Goal: Communication & Community: Answer question/provide support

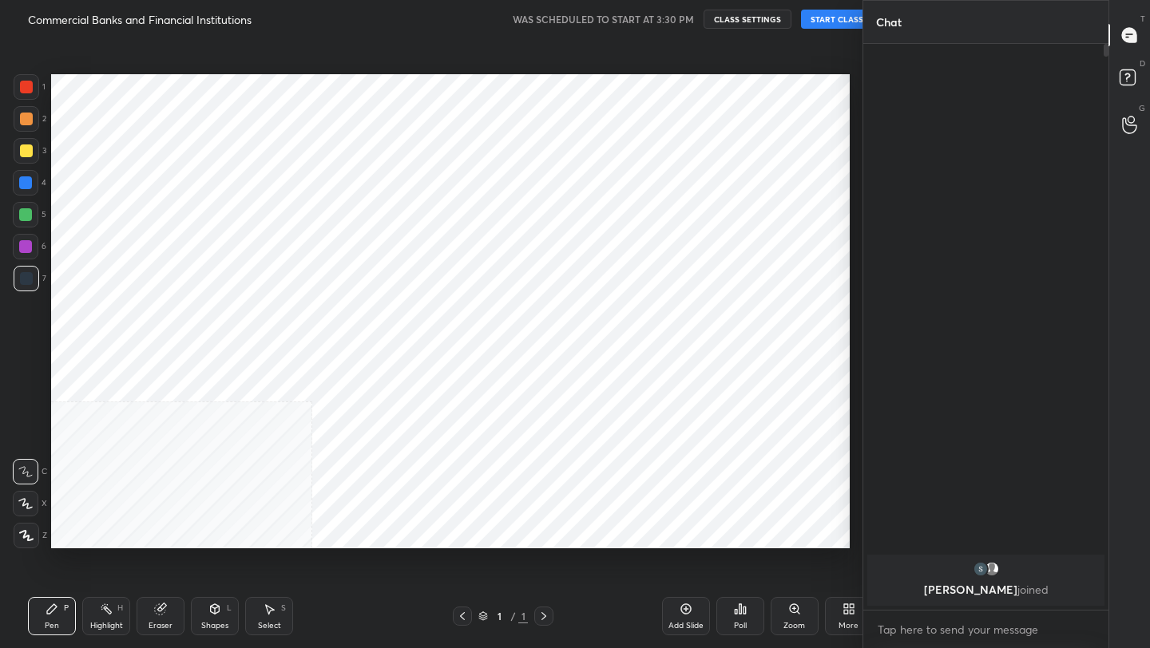
scroll to position [79296, 79044]
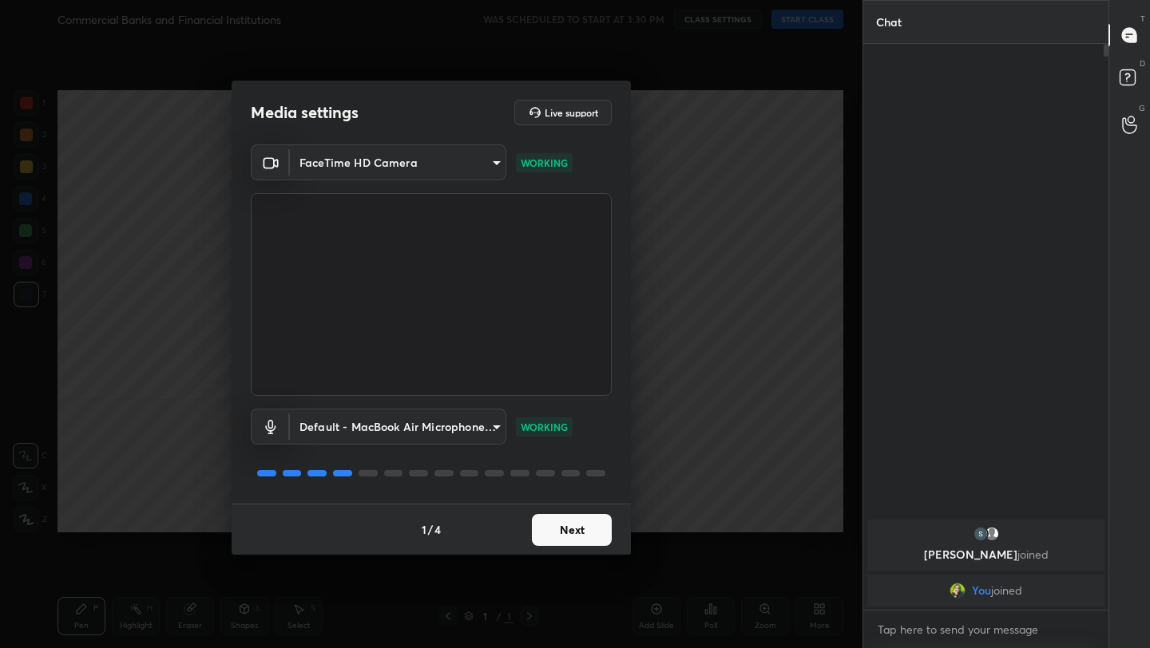
click at [619, 512] on div "1 / 4 Next" at bounding box center [431, 529] width 399 height 51
click at [566, 554] on div "1 / 4 Next" at bounding box center [431, 529] width 399 height 51
click at [569, 537] on button "Next" at bounding box center [572, 530] width 80 height 32
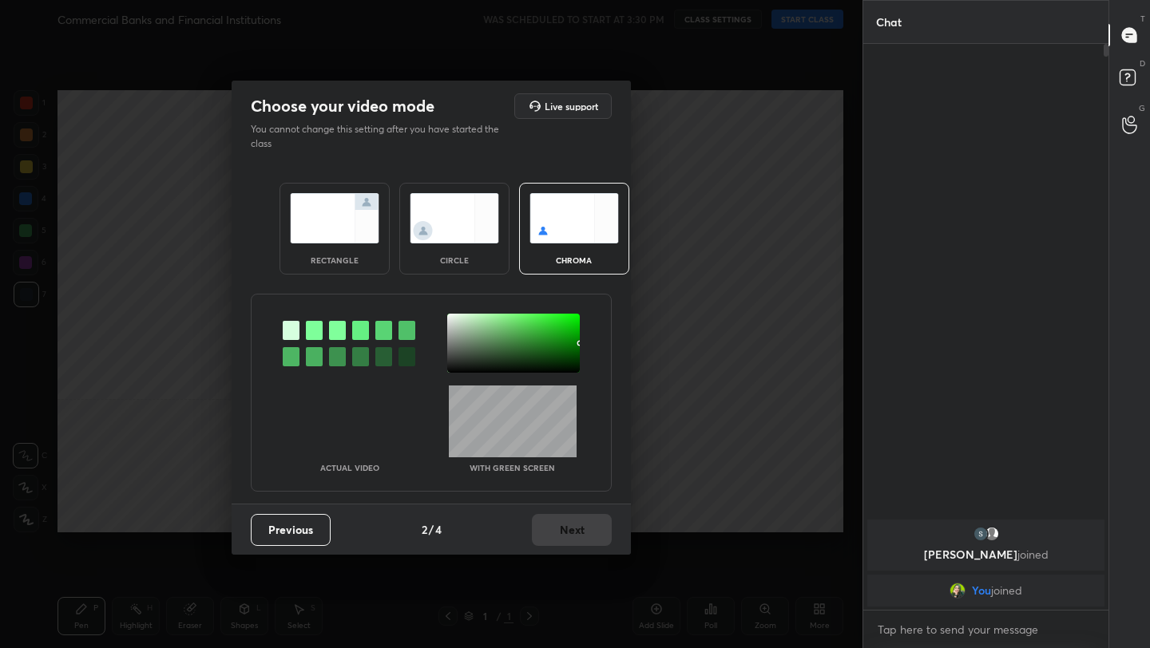
click at [348, 205] on img at bounding box center [334, 218] width 89 height 50
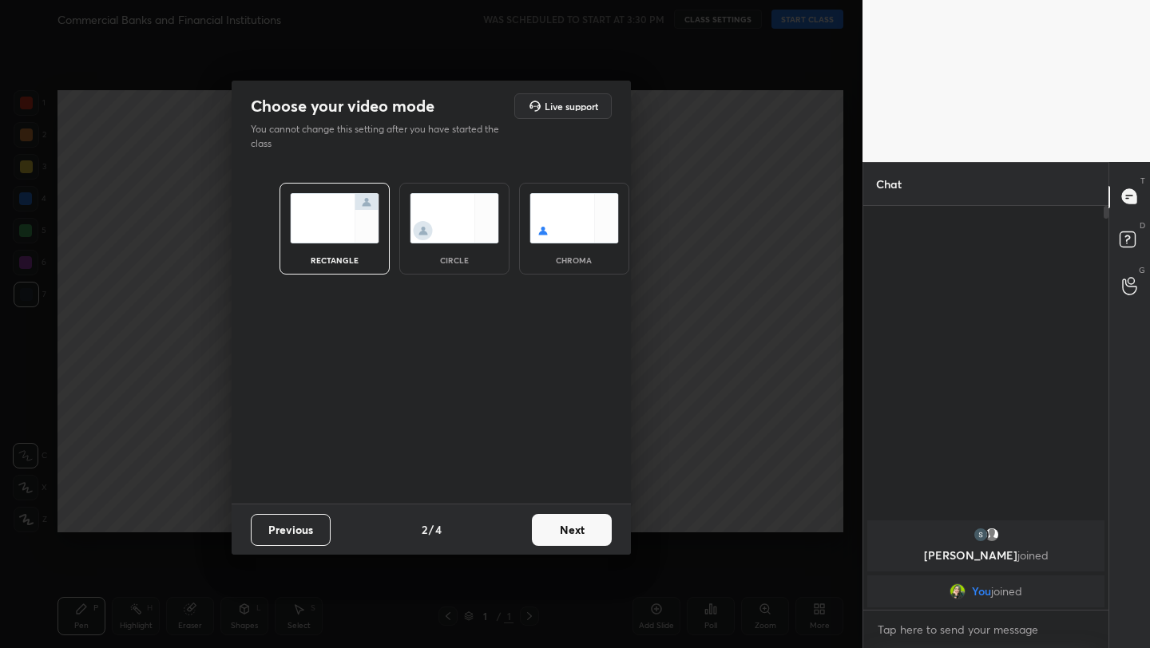
click at [591, 535] on button "Next" at bounding box center [572, 530] width 80 height 32
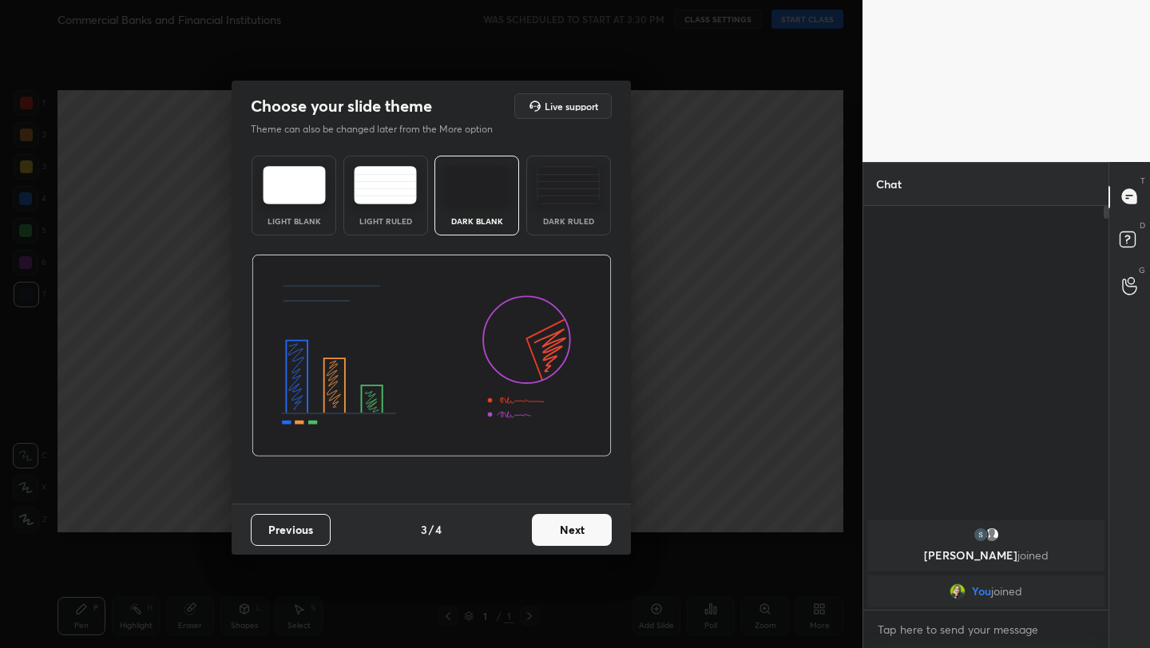
click at [591, 536] on button "Next" at bounding box center [572, 530] width 80 height 32
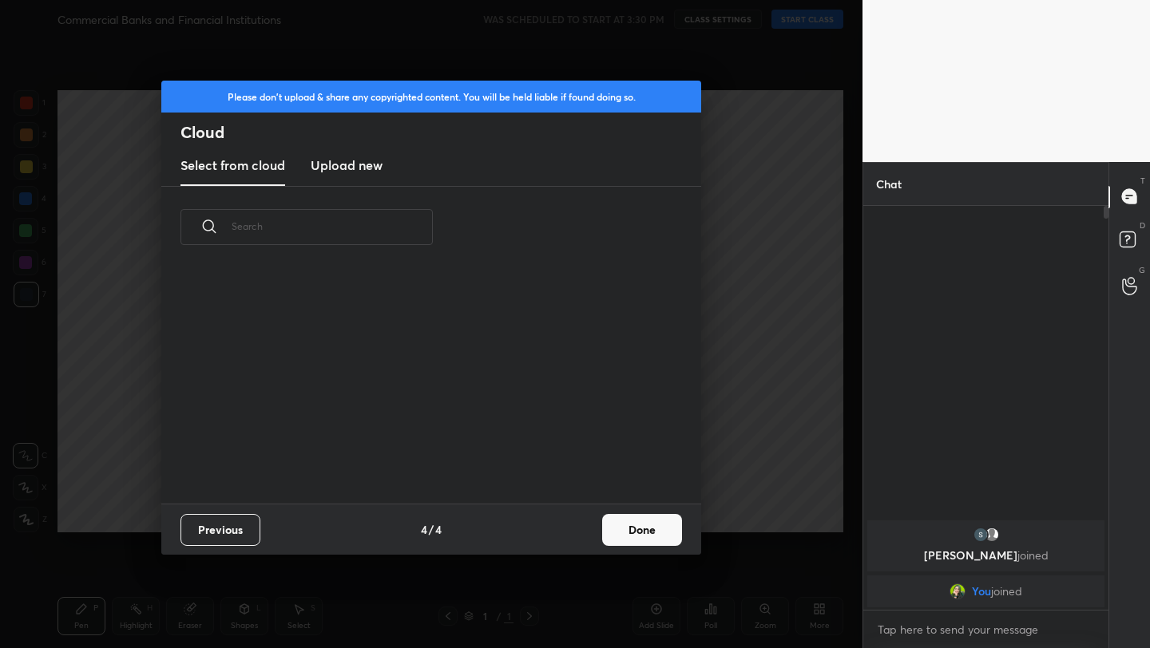
scroll to position [6, 9]
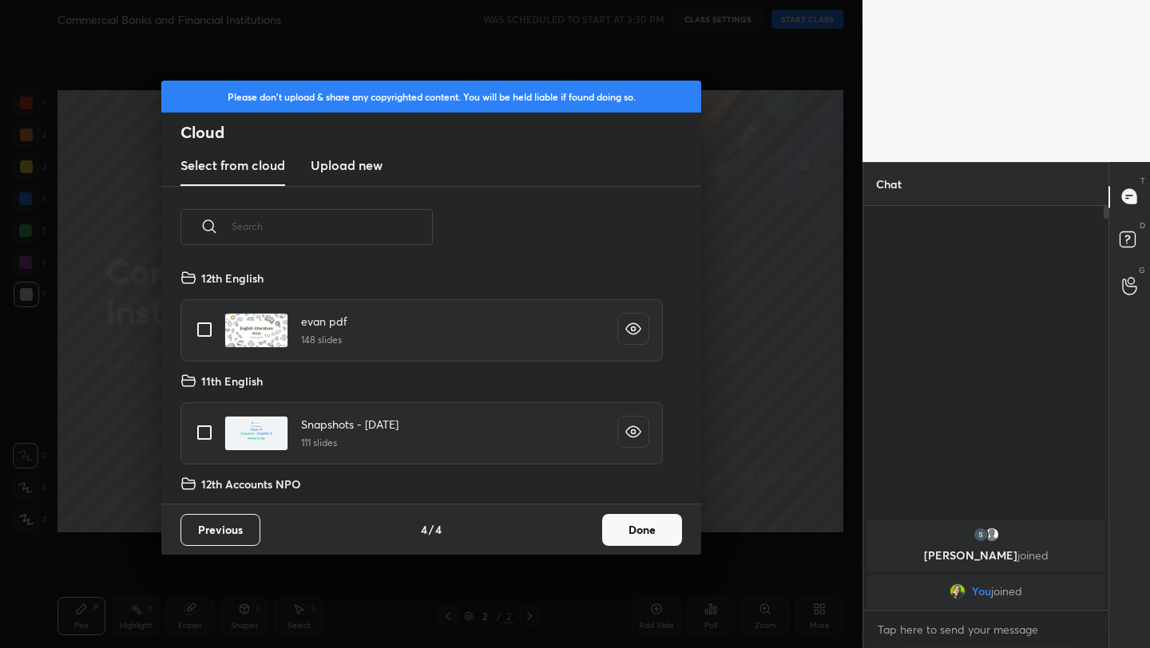
click at [637, 529] on button "Done" at bounding box center [642, 530] width 80 height 32
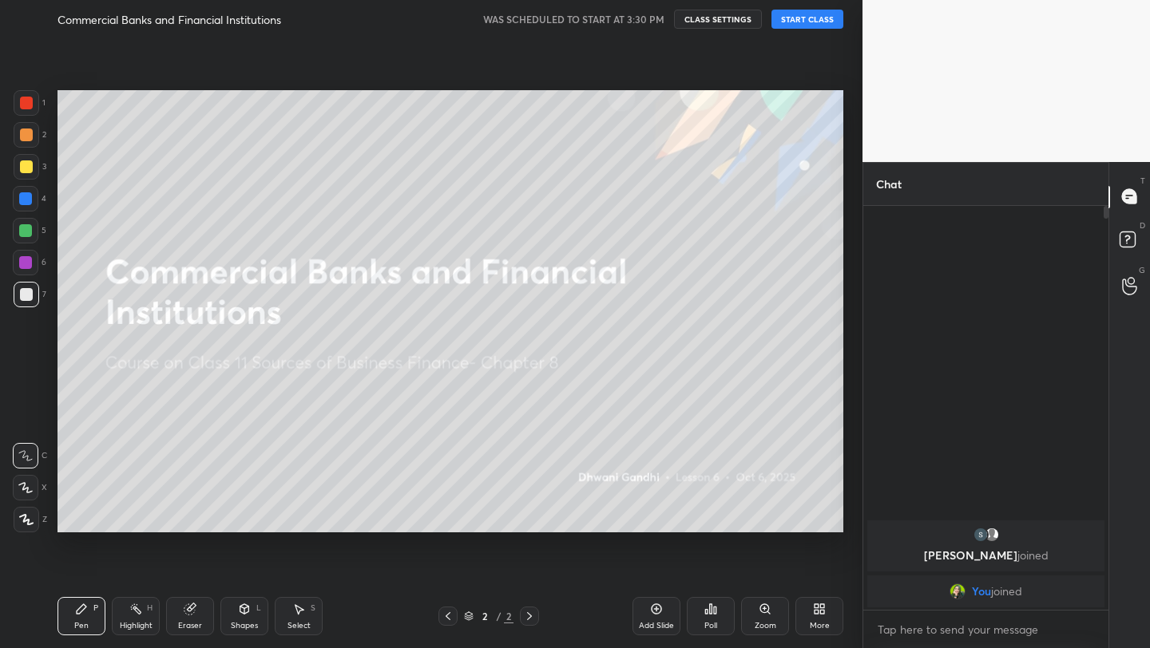
click at [831, 16] on button "START CLASS" at bounding box center [807, 19] width 72 height 19
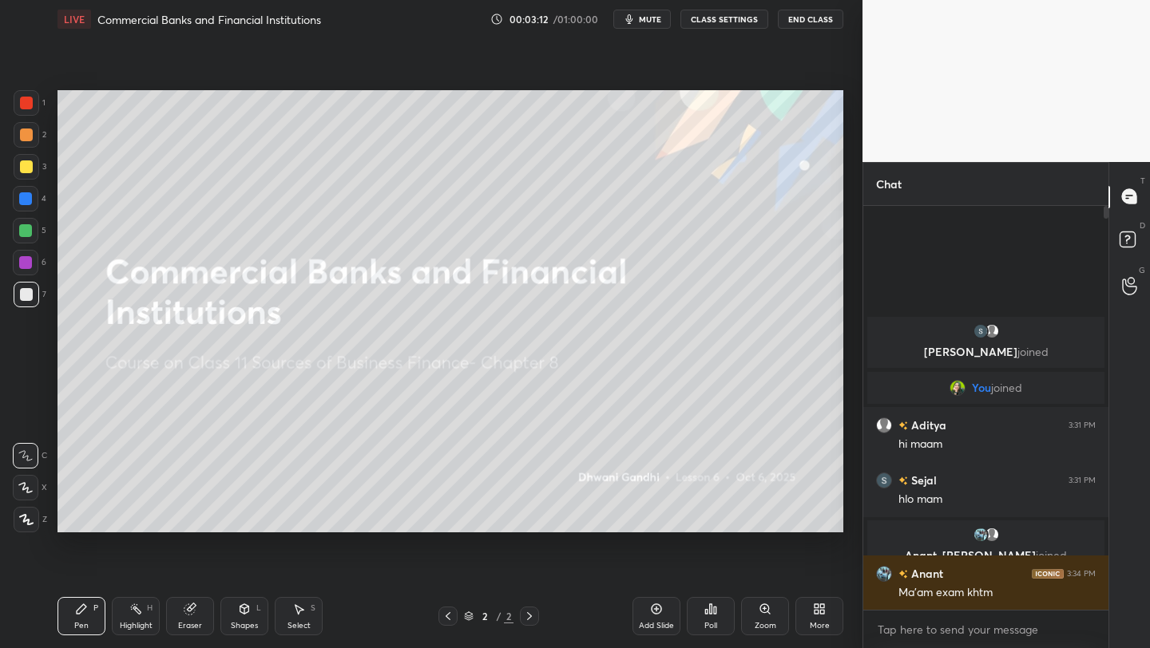
click at [813, 608] on icon at bounding box center [819, 609] width 13 height 13
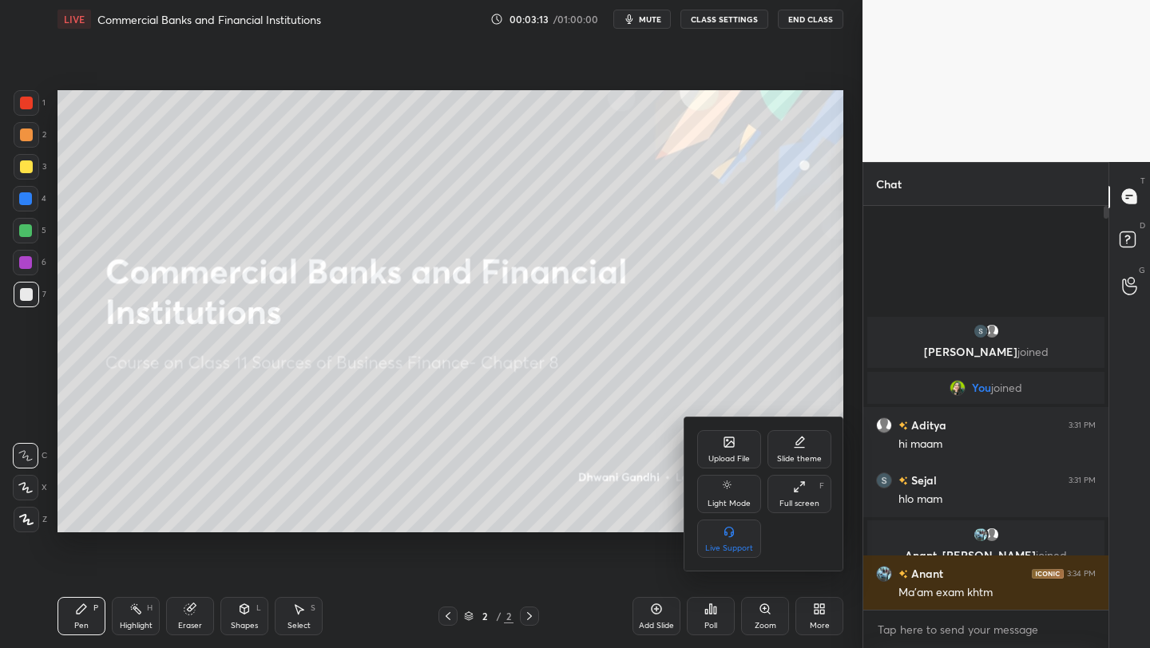
click at [732, 437] on icon at bounding box center [729, 442] width 13 height 13
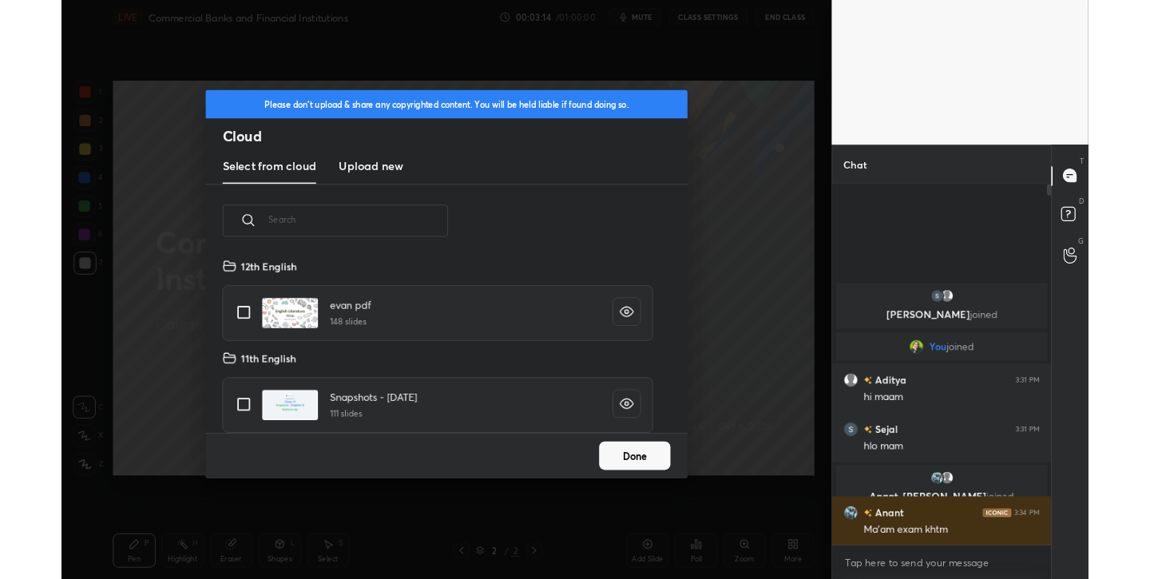
scroll to position [196, 513]
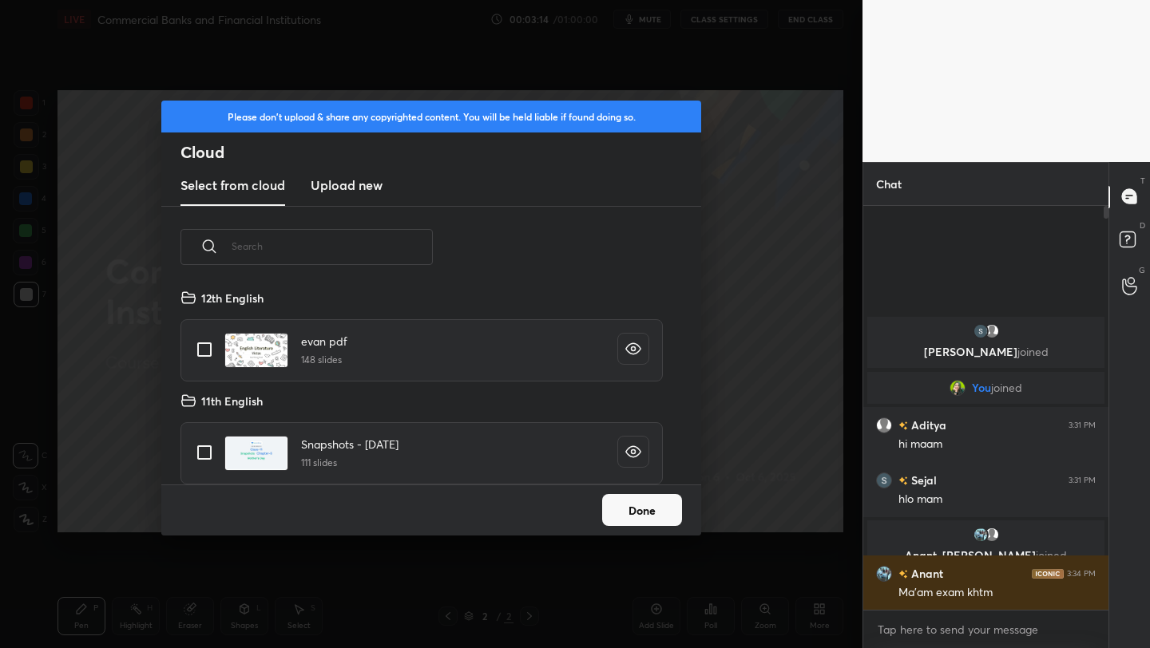
click at [321, 195] on new "Upload new" at bounding box center [347, 186] width 72 height 40
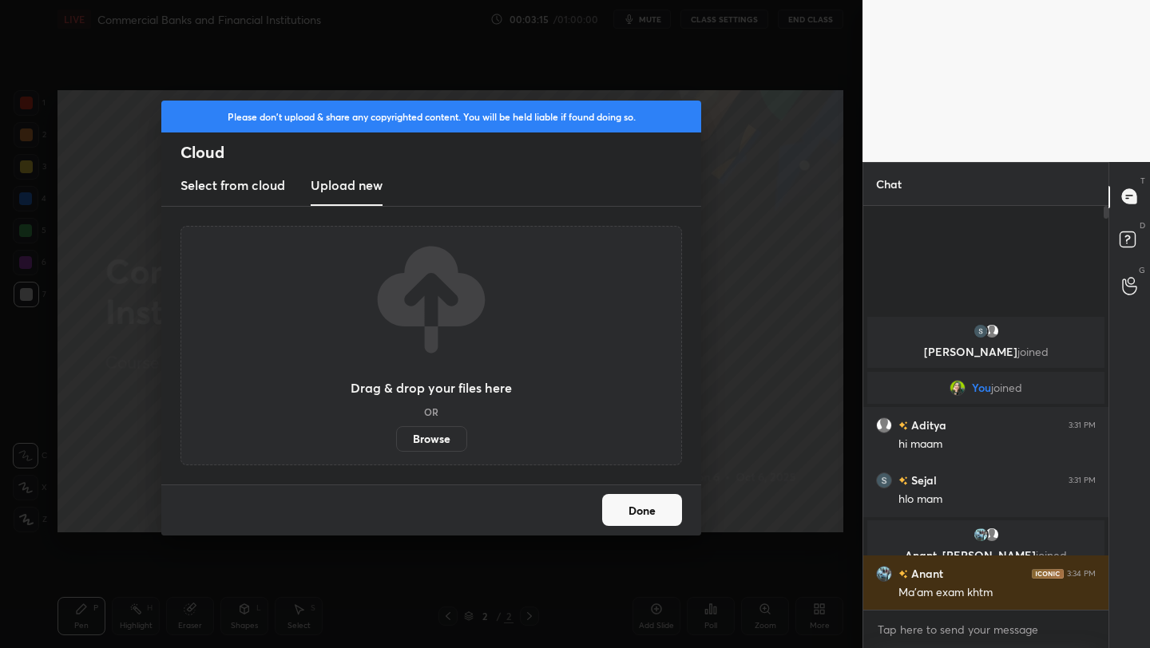
click at [447, 439] on label "Browse" at bounding box center [431, 439] width 71 height 26
click at [396, 439] on input "Browse" at bounding box center [396, 439] width 0 height 26
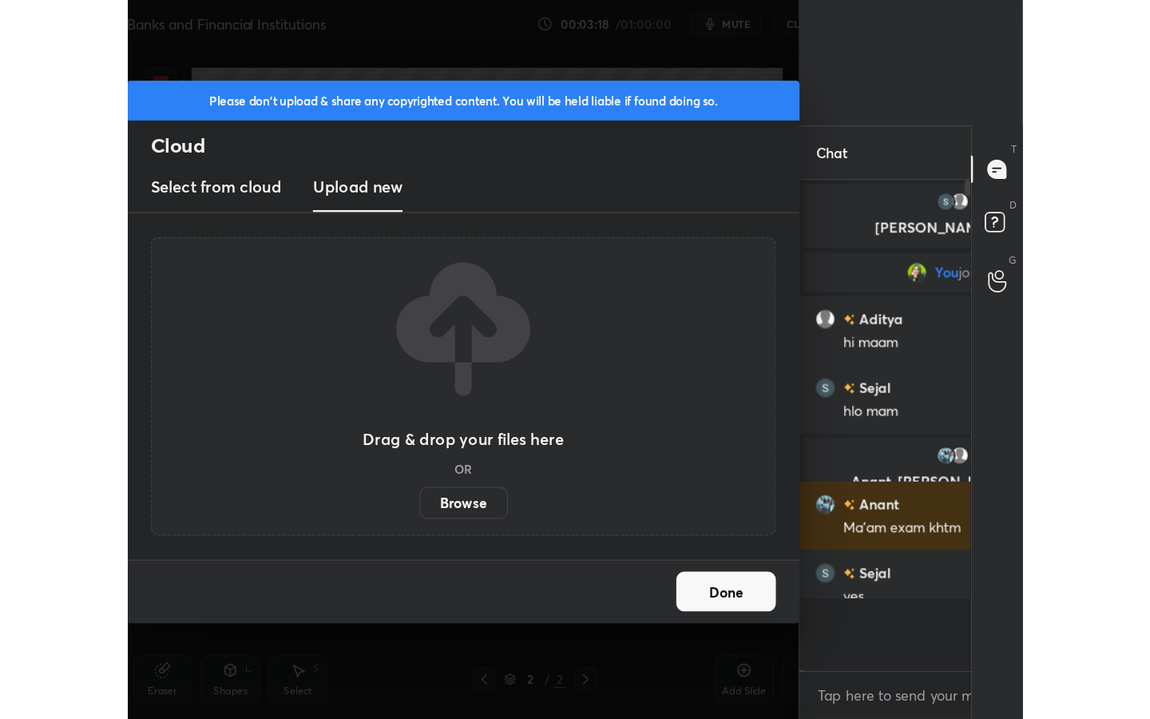
scroll to position [79368, 79367]
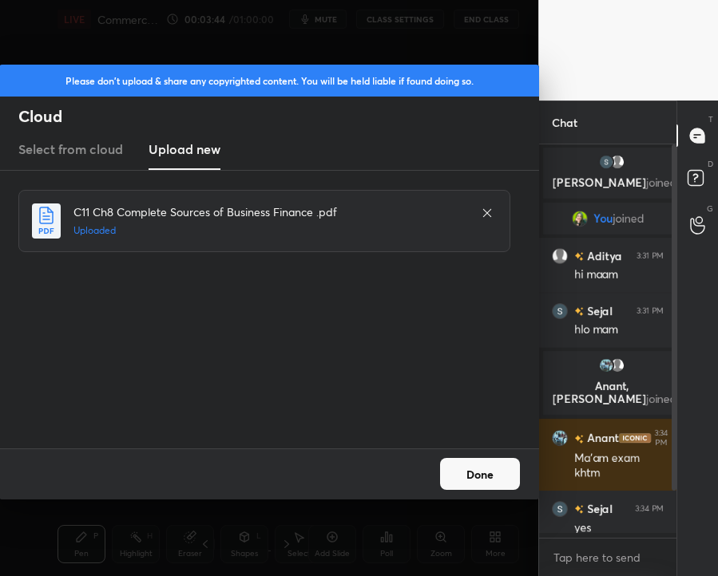
click at [485, 478] on button "Done" at bounding box center [480, 474] width 80 height 32
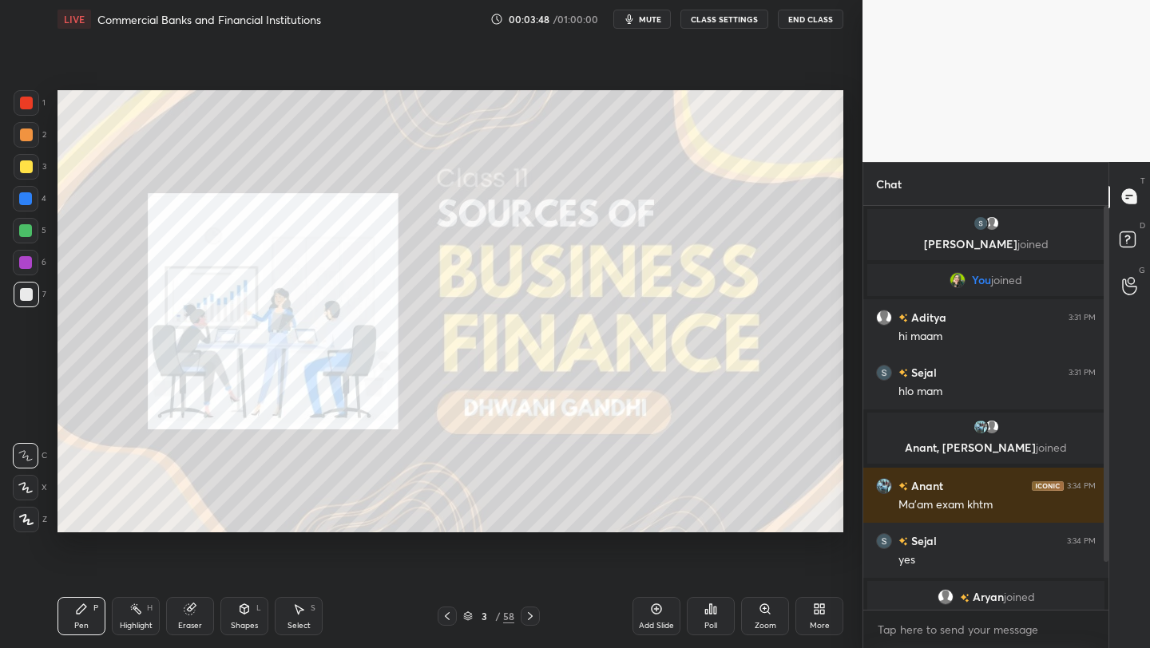
scroll to position [6, 0]
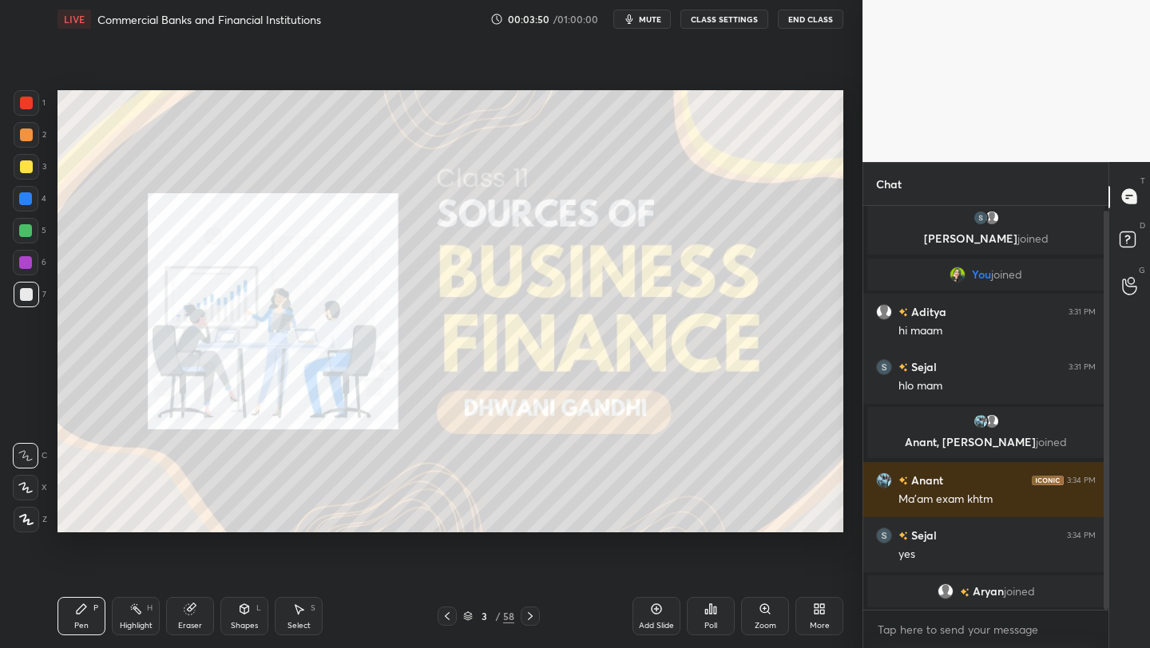
click at [466, 609] on div "3 / 58" at bounding box center [488, 616] width 51 height 14
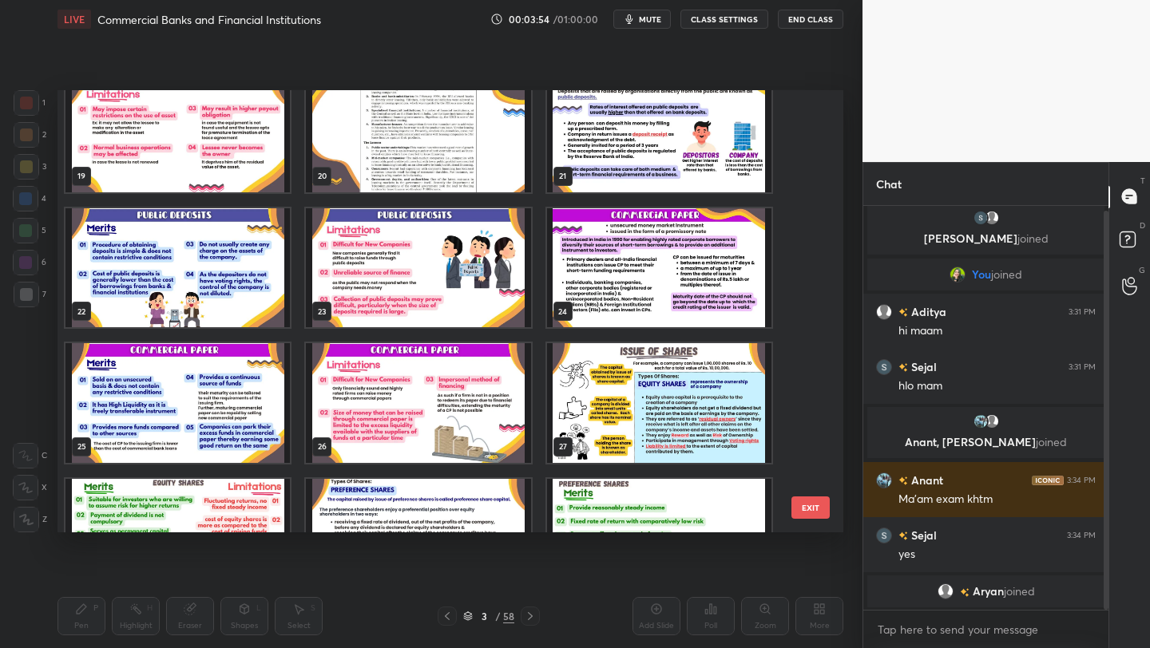
scroll to position [815, 0]
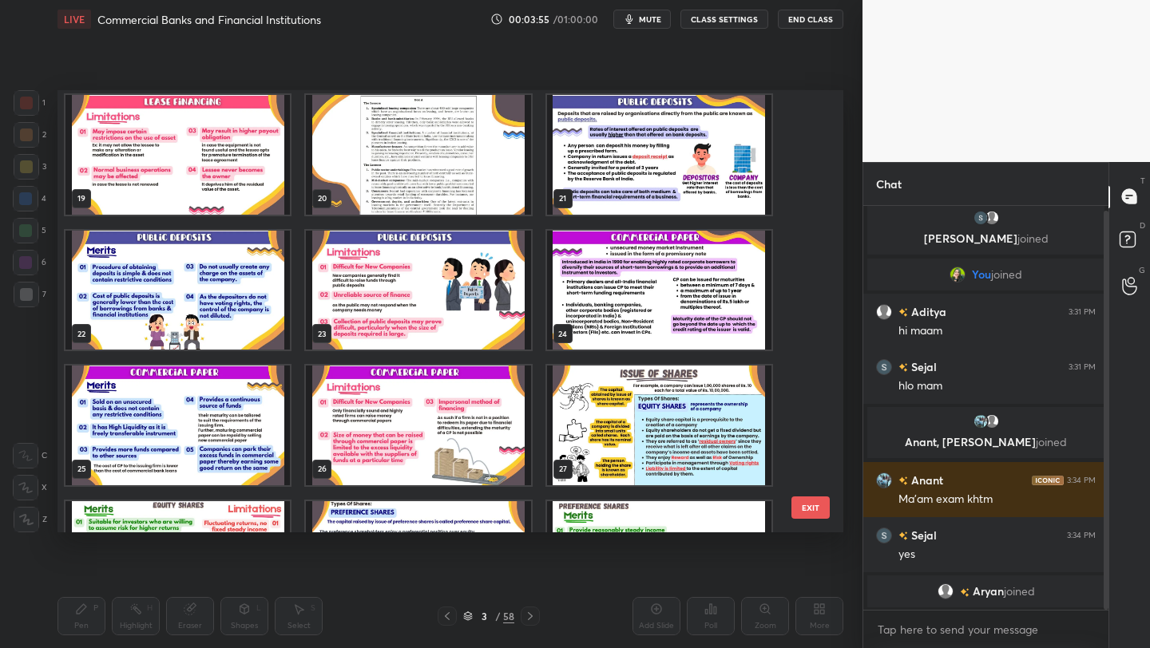
click at [648, 287] on img "grid" at bounding box center [659, 291] width 224 height 120
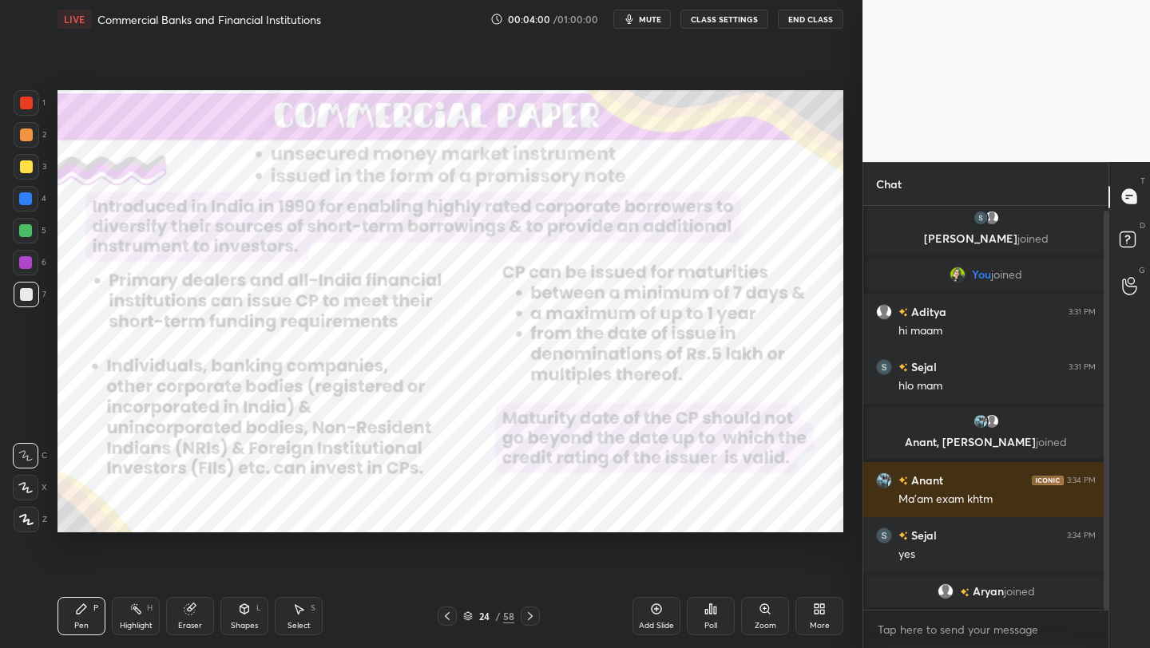
click at [473, 616] on div "24 / 58" at bounding box center [488, 616] width 51 height 14
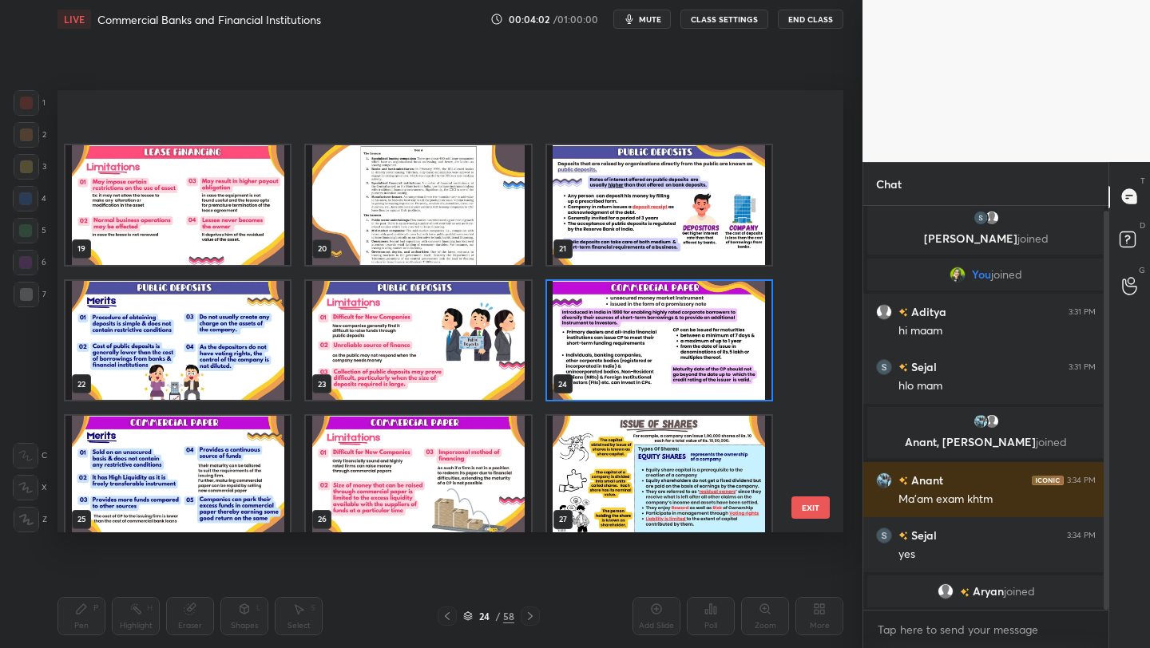
scroll to position [826, 0]
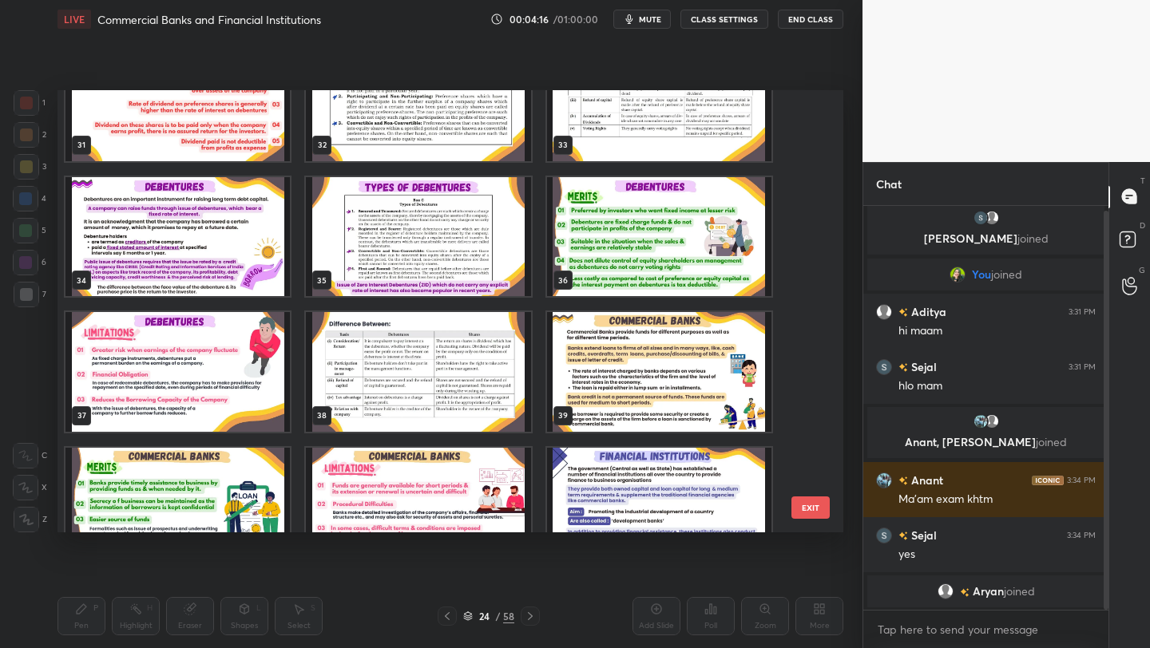
click at [421, 382] on img "grid" at bounding box center [418, 372] width 224 height 120
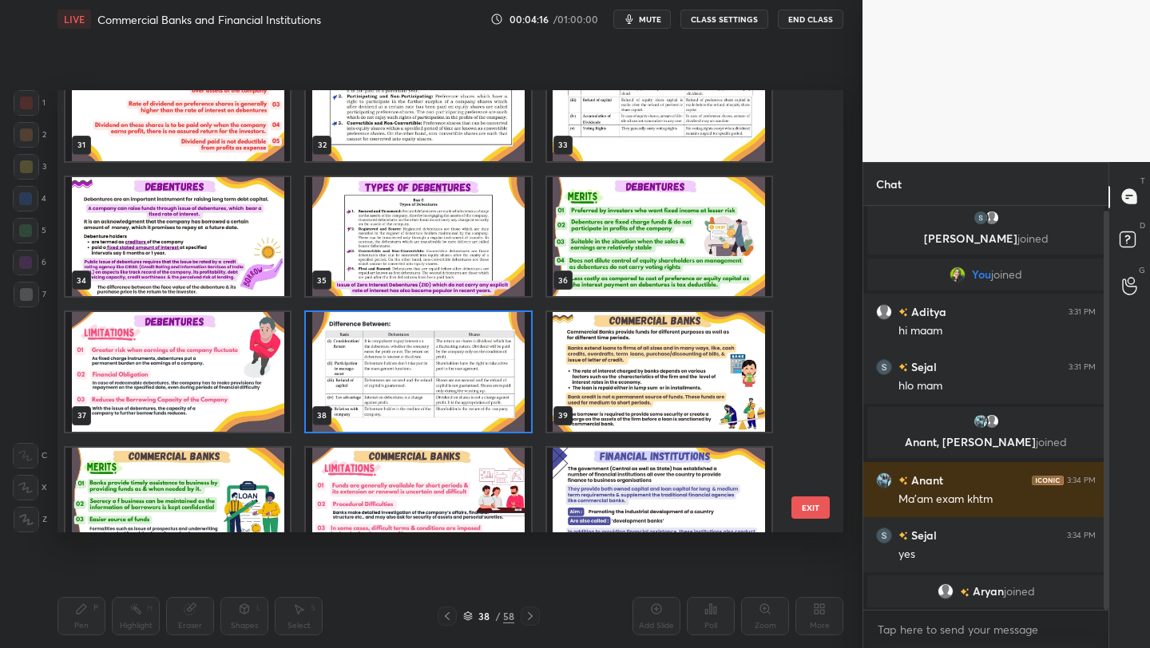
click at [421, 382] on img "grid" at bounding box center [418, 372] width 224 height 120
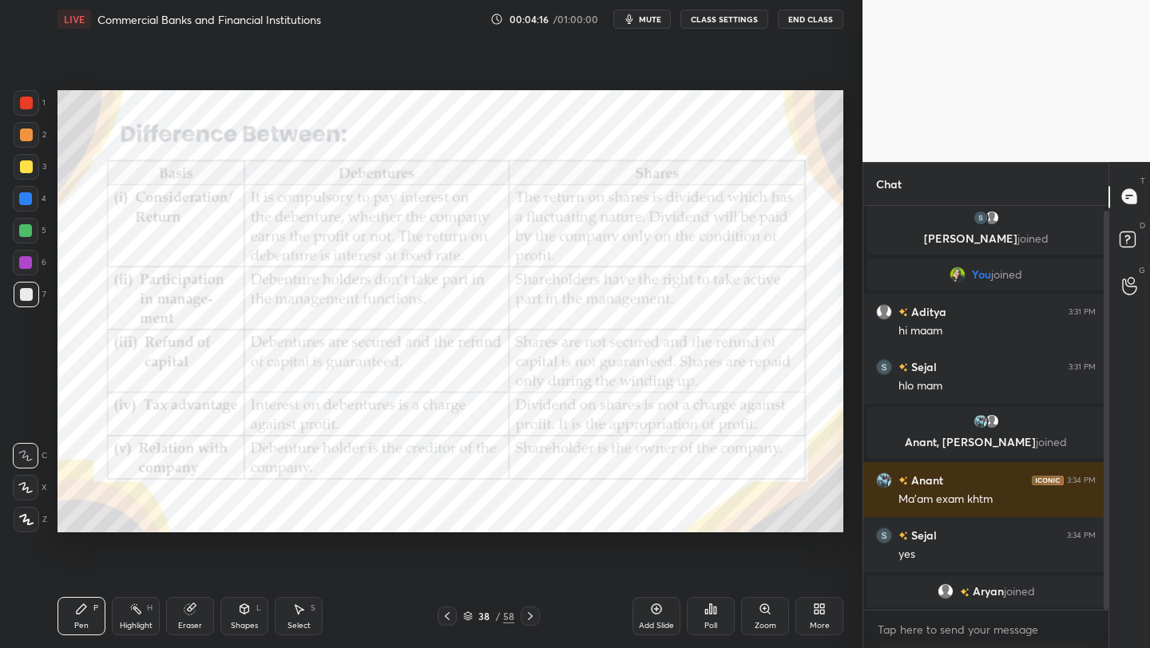
click at [421, 382] on img "grid" at bounding box center [418, 372] width 224 height 120
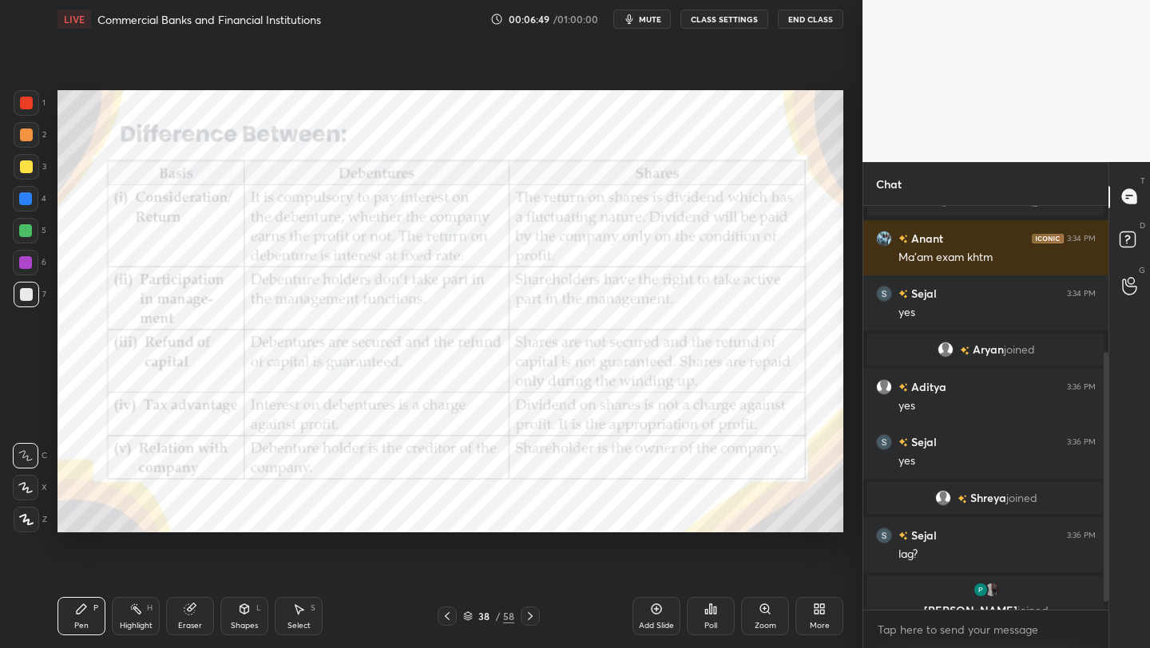
scroll to position [249, 0]
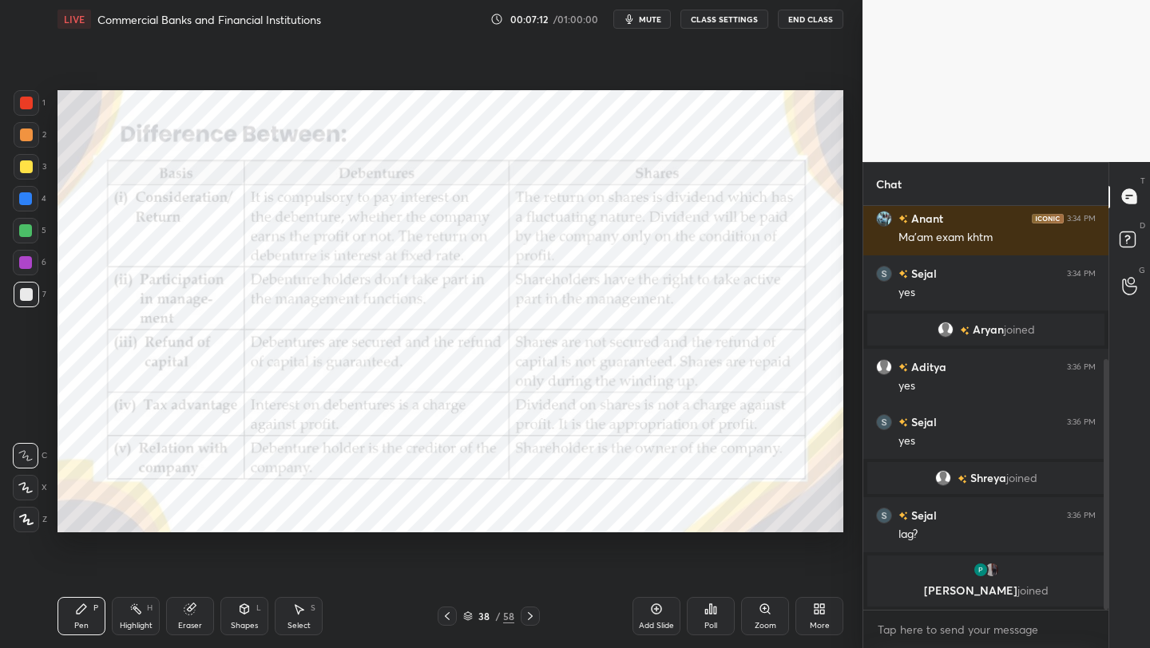
click at [20, 113] on div at bounding box center [27, 103] width 26 height 26
click at [19, 522] on icon at bounding box center [26, 519] width 14 height 11
click at [873, 469] on div "1 2 3 4 5 6 7 C X Z C X Z E E Erase all H H LIVE Commercial Banks and Financial…" at bounding box center [575, 324] width 1150 height 648
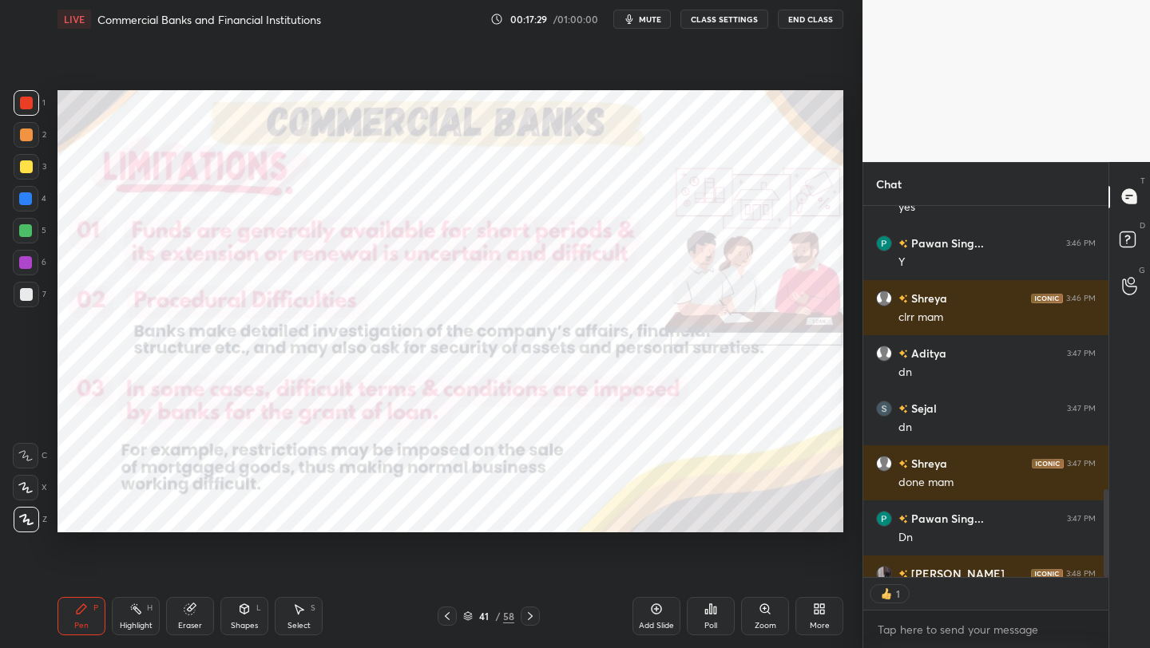
scroll to position [6, 6]
type textarea "x"
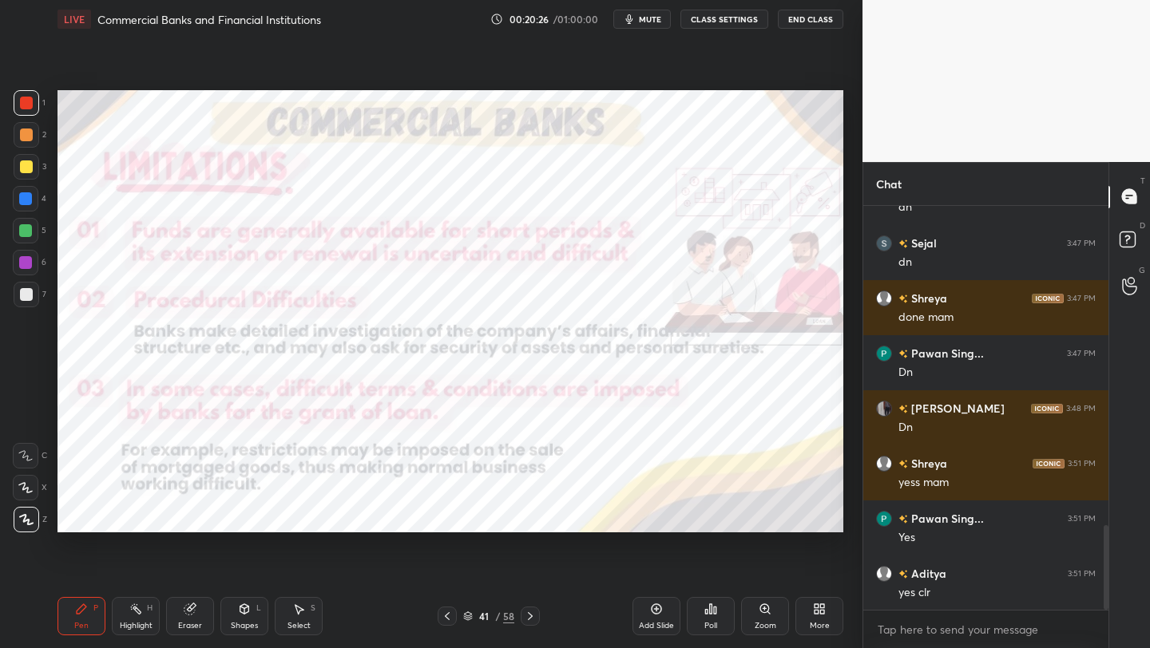
scroll to position [1535, 0]
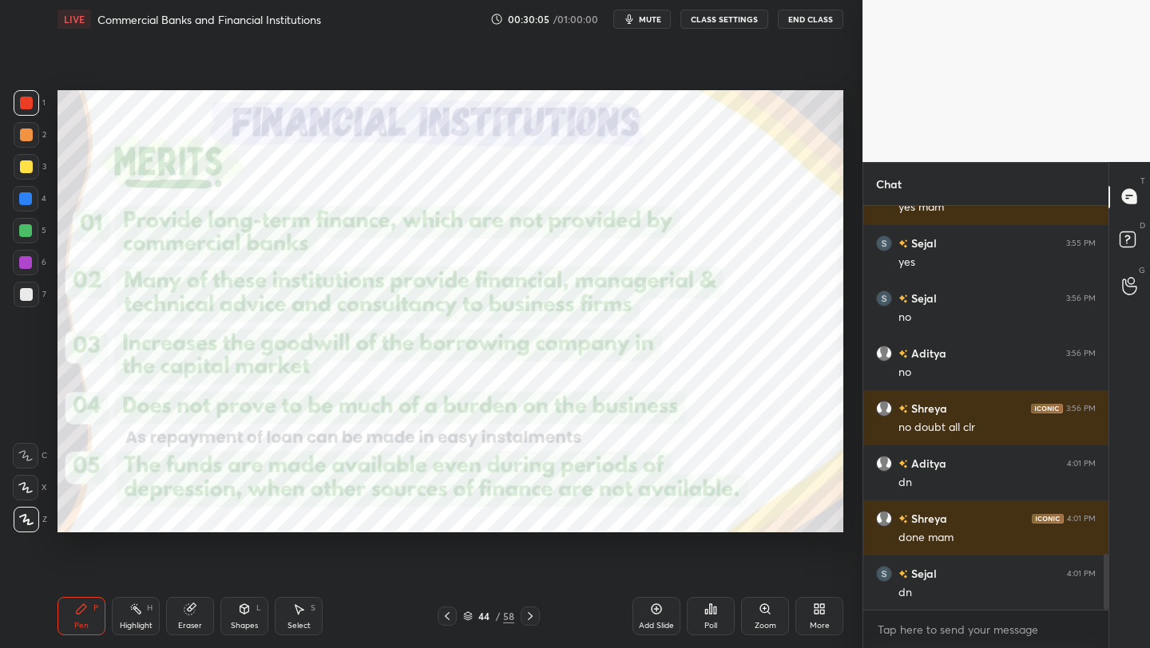
scroll to position [2576, 0]
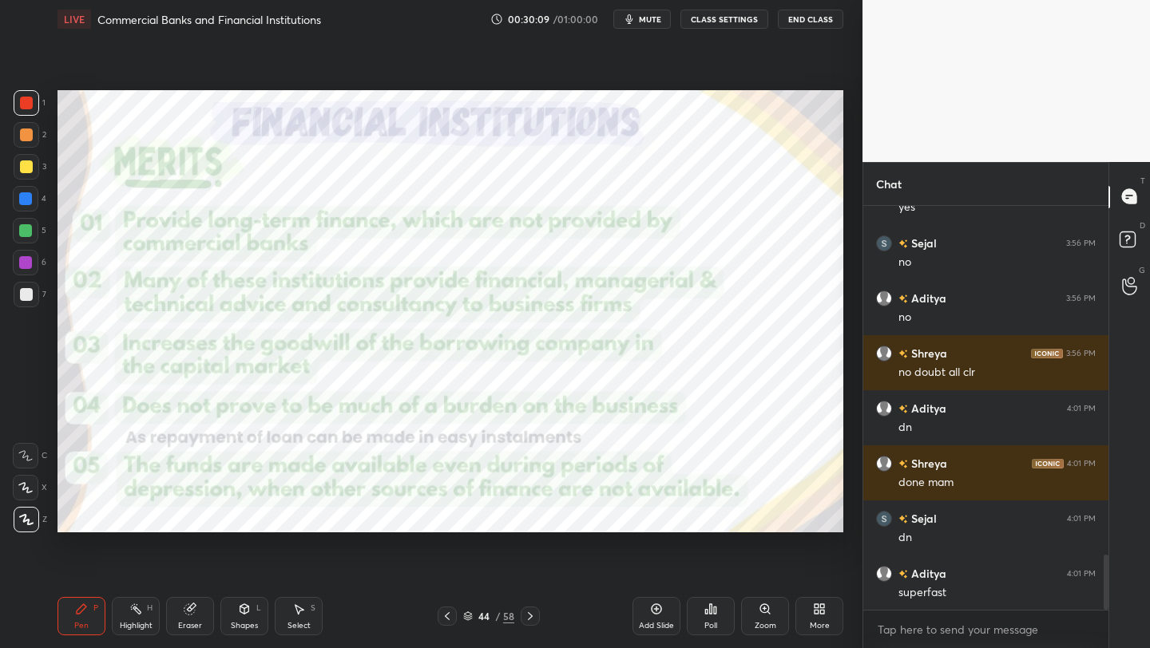
click at [661, 21] on span "mute" at bounding box center [650, 19] width 22 height 11
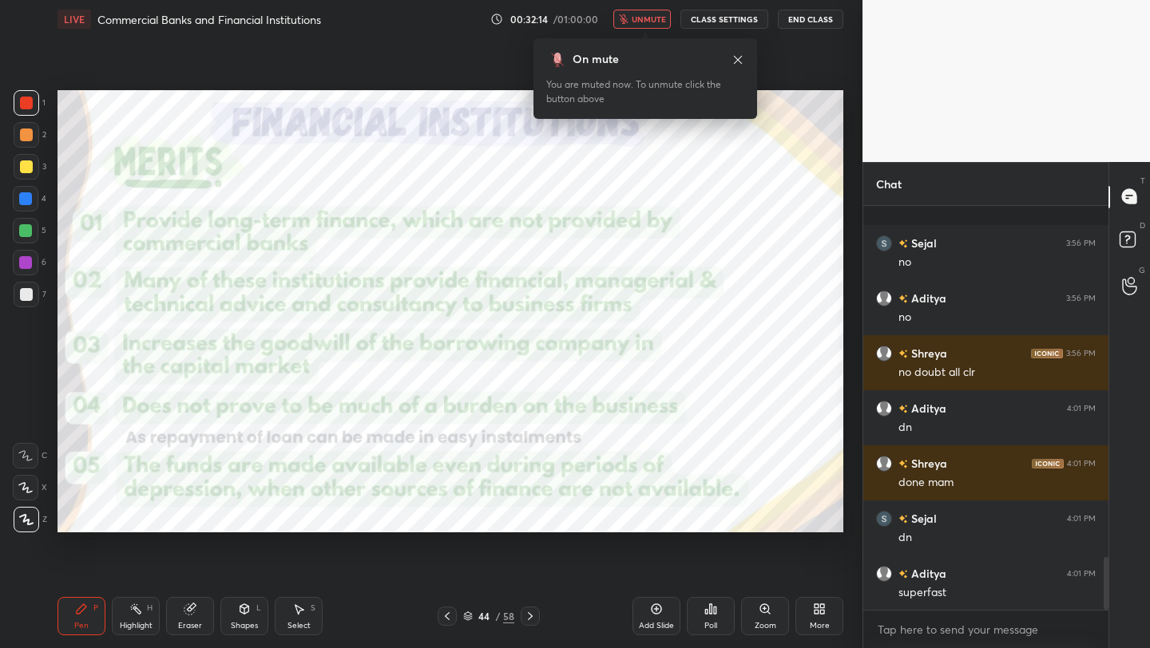
scroll to position [2686, 0]
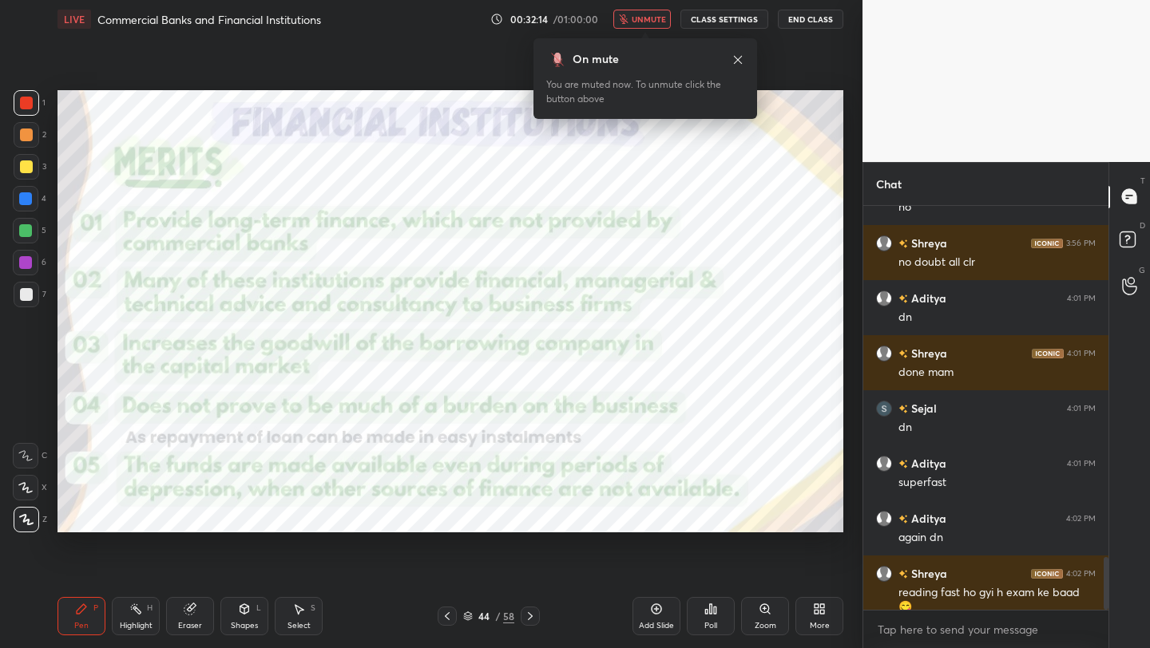
click at [656, 21] on span "unmute" at bounding box center [649, 19] width 34 height 11
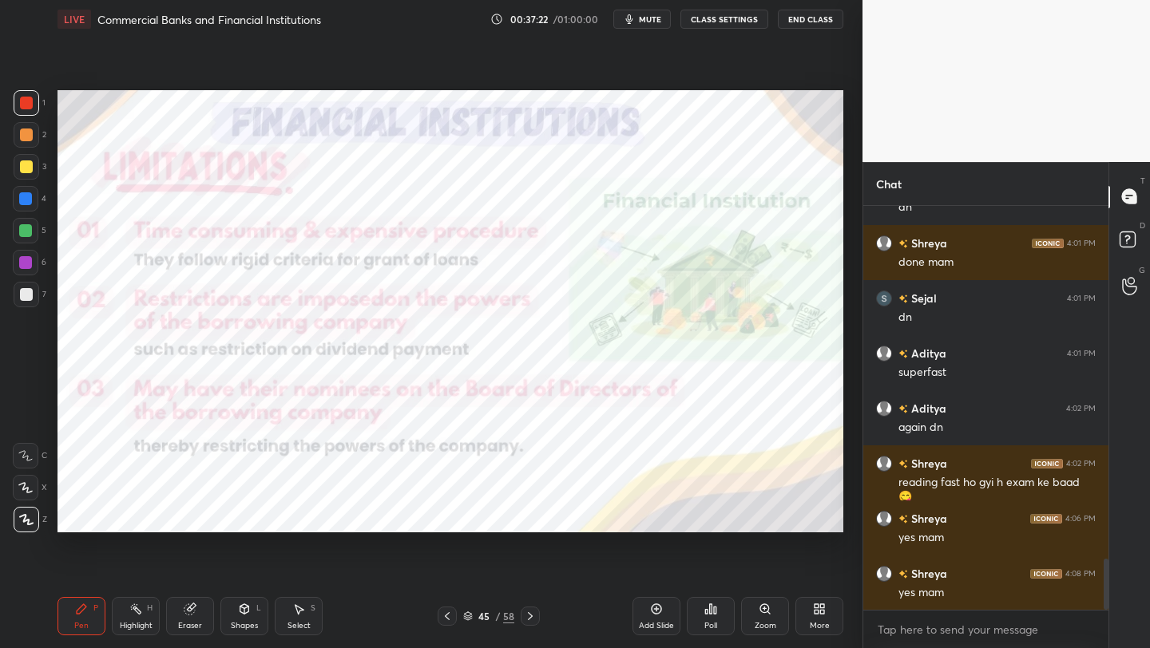
scroll to position [2851, 0]
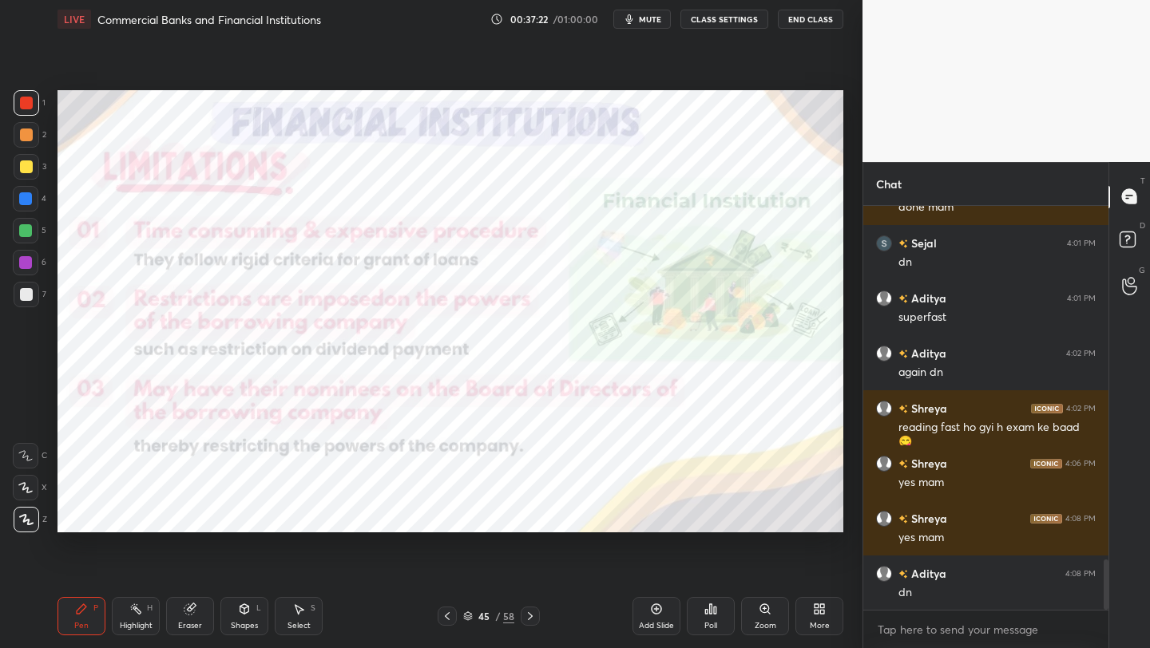
click at [471, 619] on icon at bounding box center [468, 619] width 8 height 2
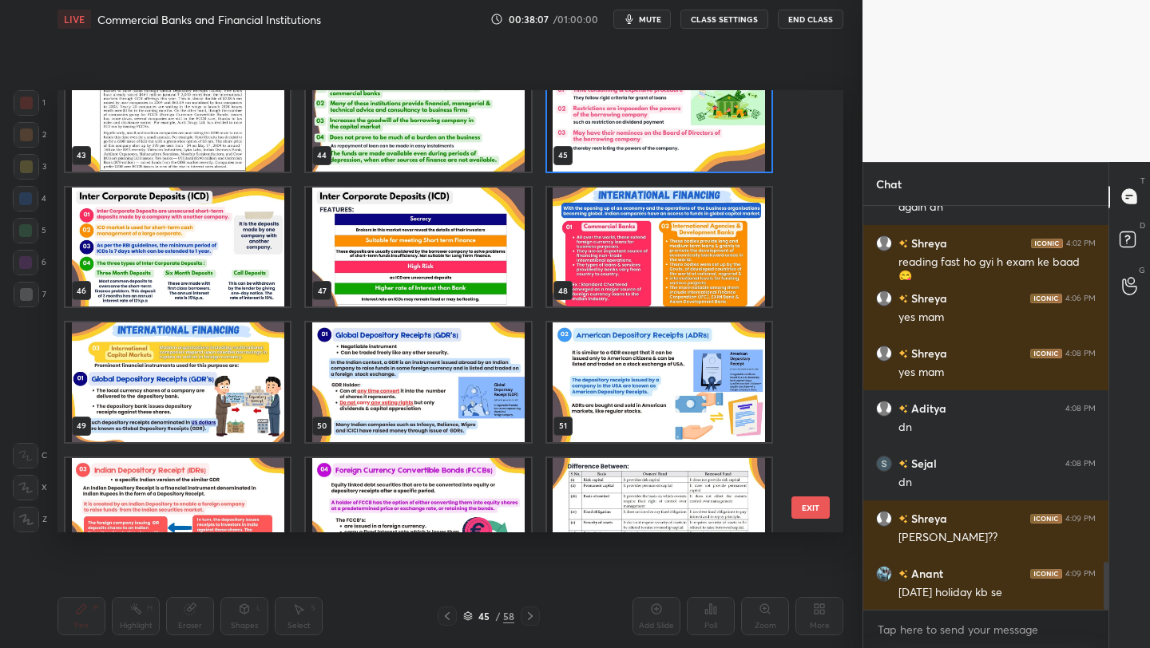
scroll to position [1940, 0]
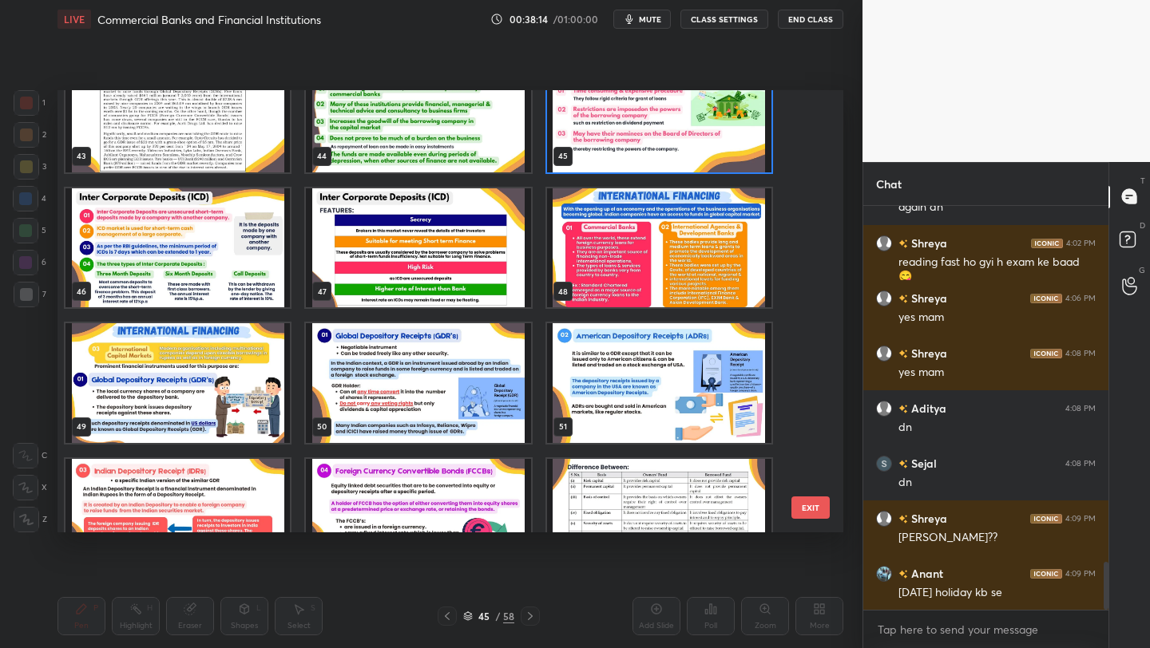
click at [823, 316] on div "40 41 42 43 44 45 46 47 48 49 50 51 52 53 54 EXIT" at bounding box center [450, 311] width 786 height 442
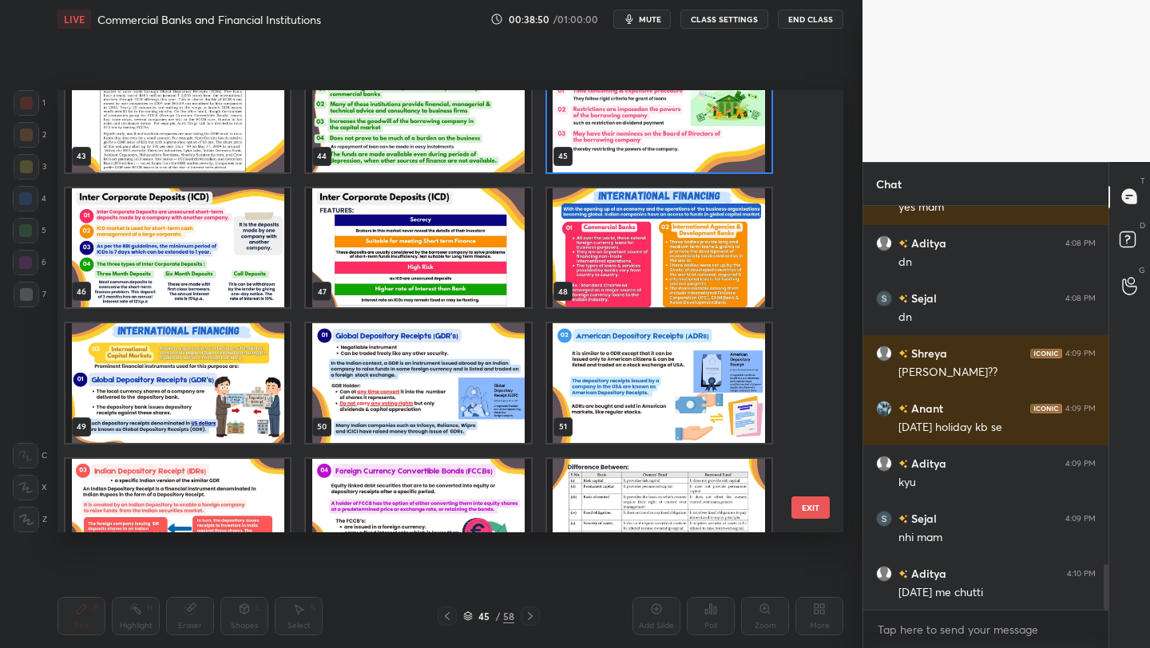
scroll to position [3237, 0]
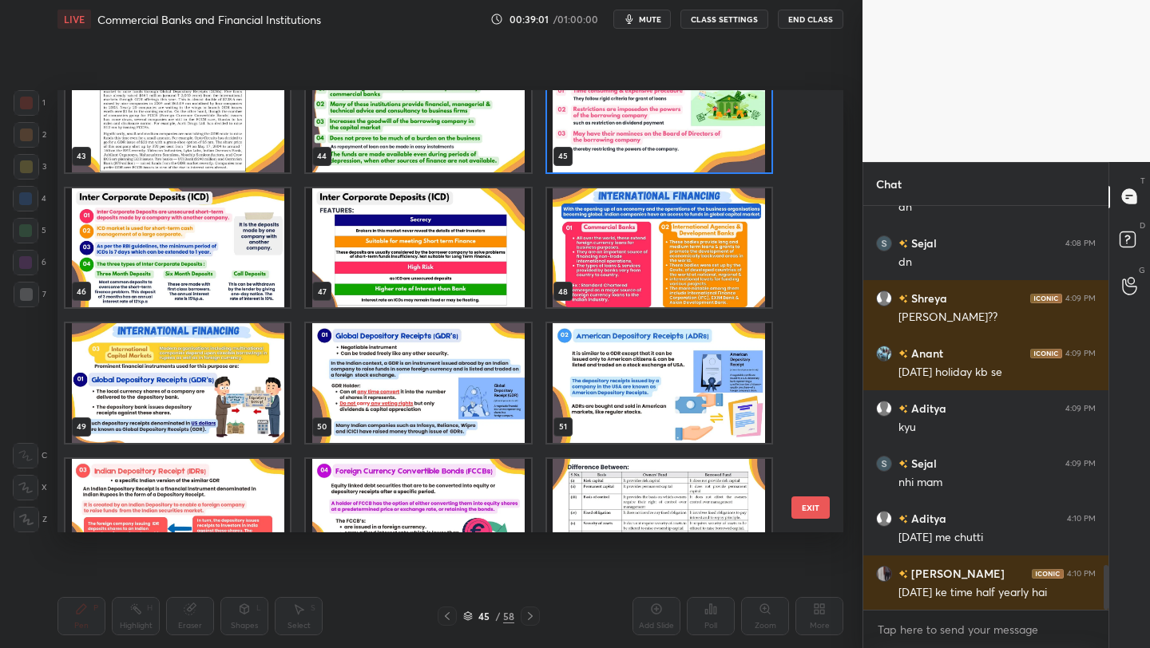
click at [116, 232] on img "grid" at bounding box center [177, 248] width 224 height 120
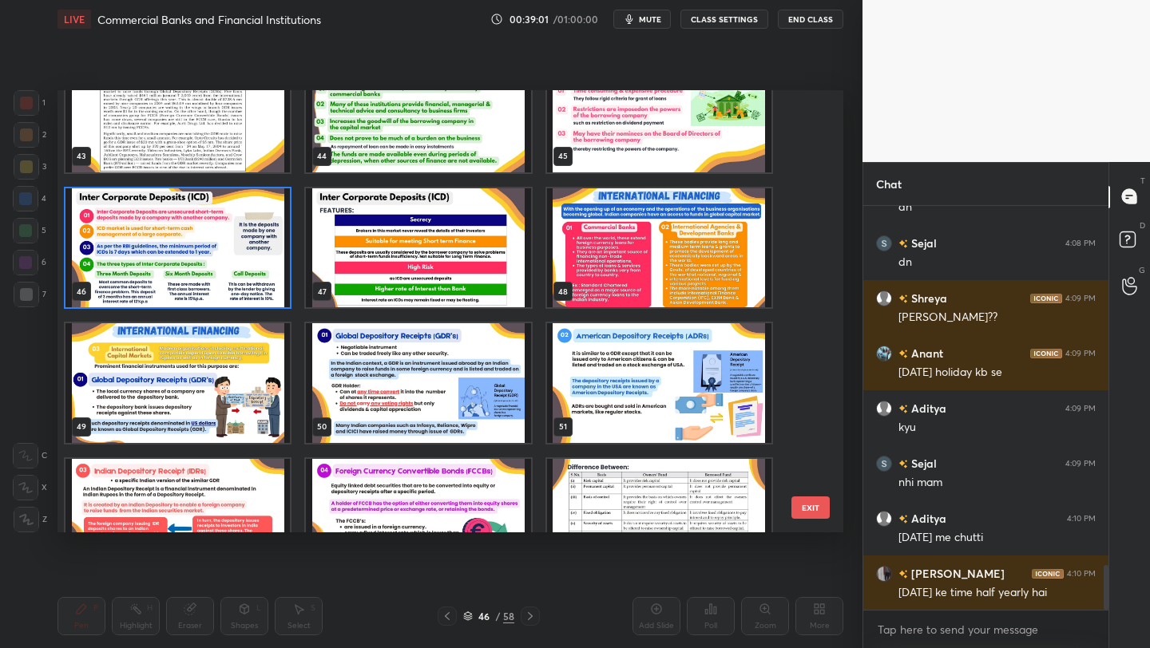
click at [116, 232] on img "grid" at bounding box center [177, 248] width 224 height 120
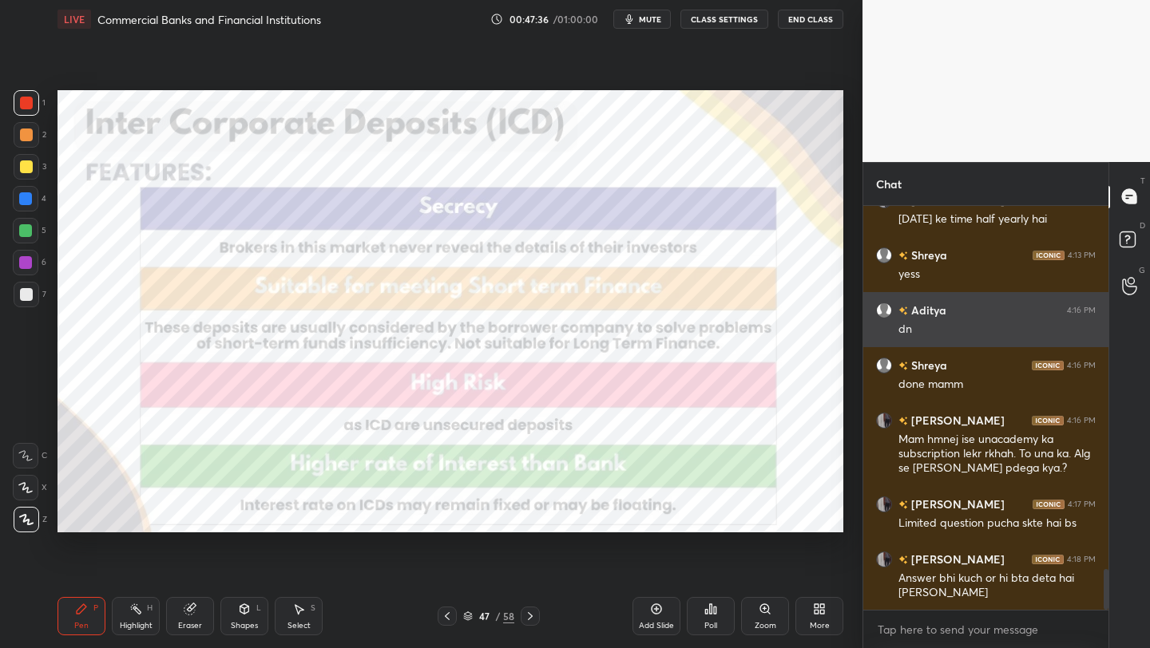
scroll to position [3666, 0]
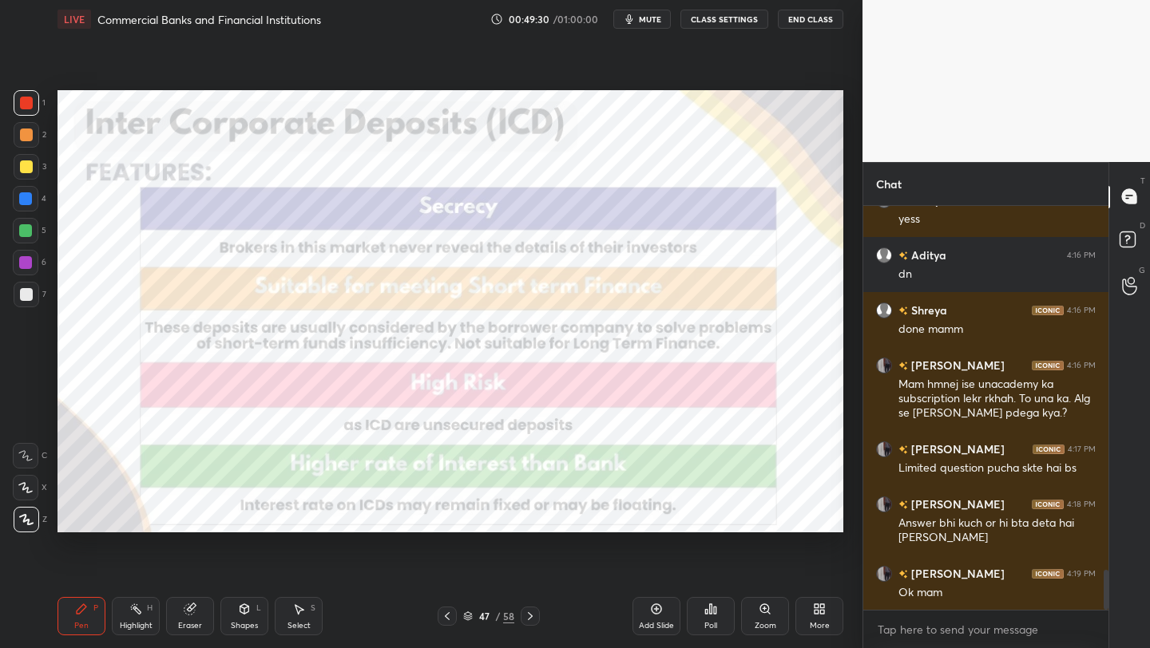
click at [468, 624] on div "47 / 58" at bounding box center [489, 616] width 102 height 19
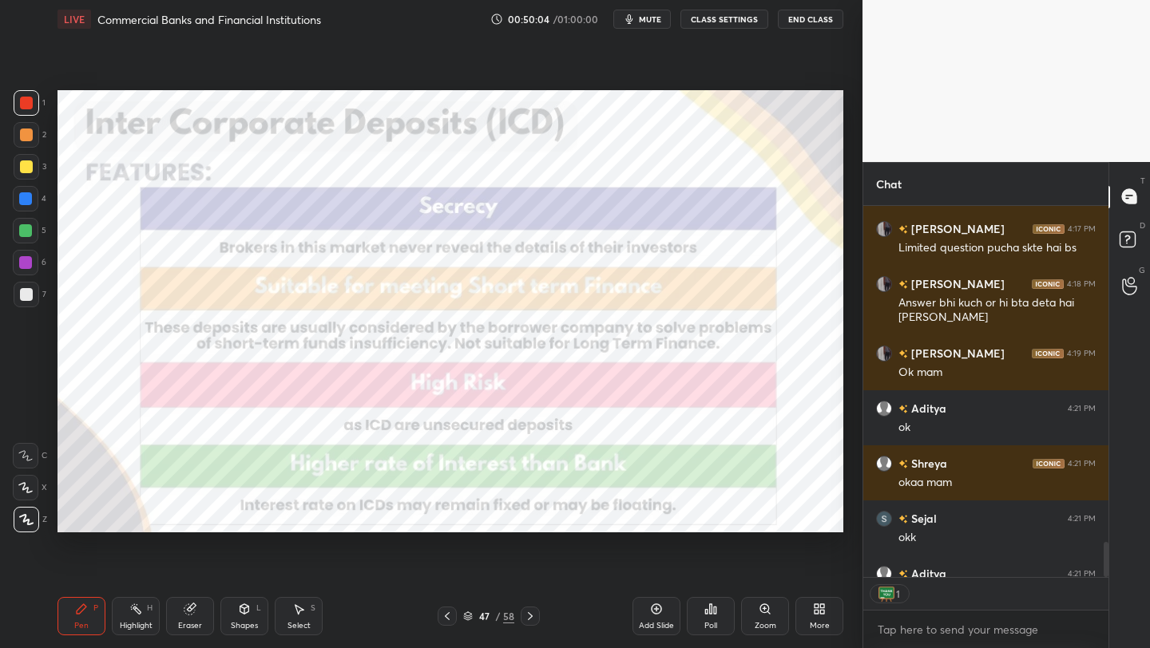
scroll to position [3974, 0]
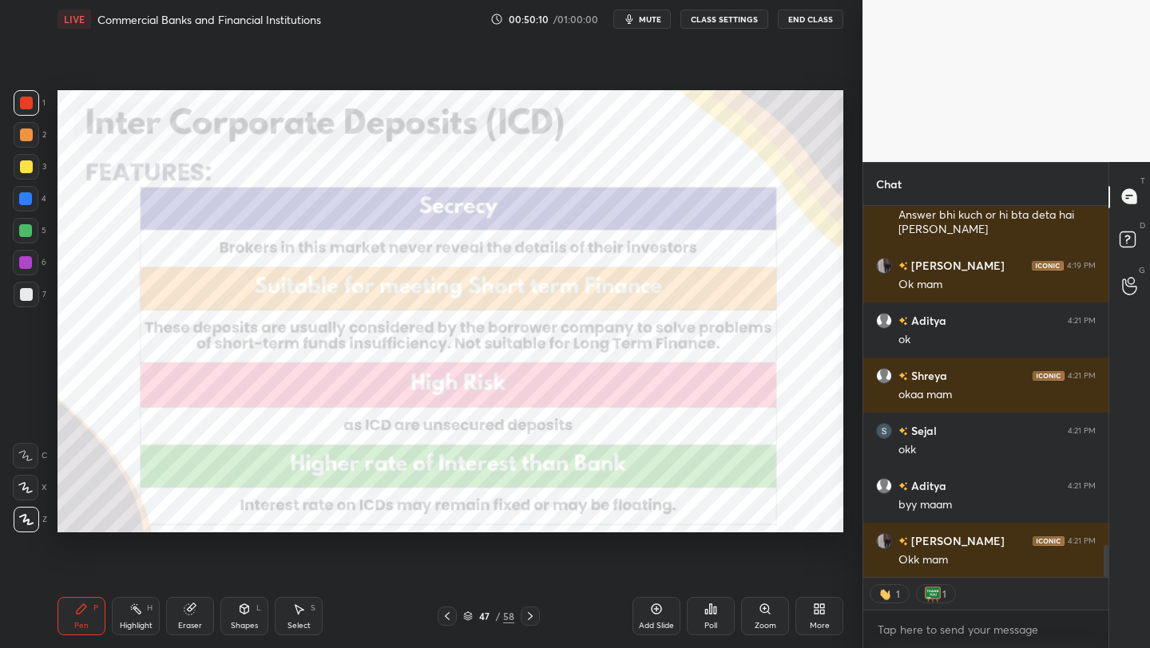
click at [816, 22] on button "End Class" at bounding box center [810, 19] width 65 height 19
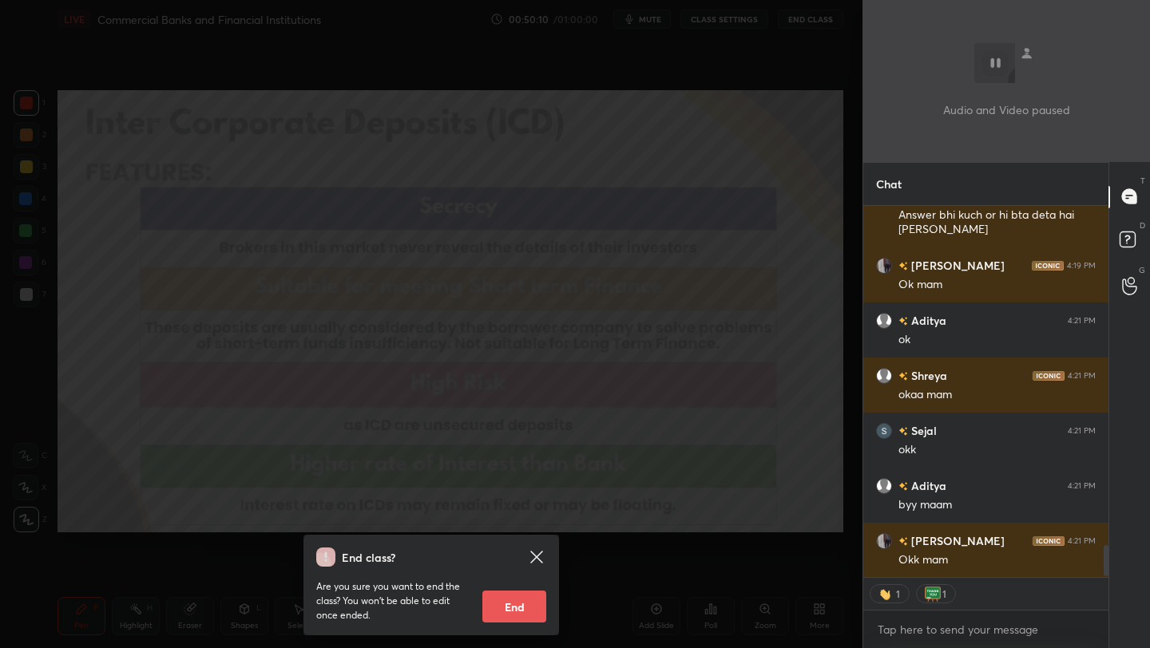
scroll to position [4029, 0]
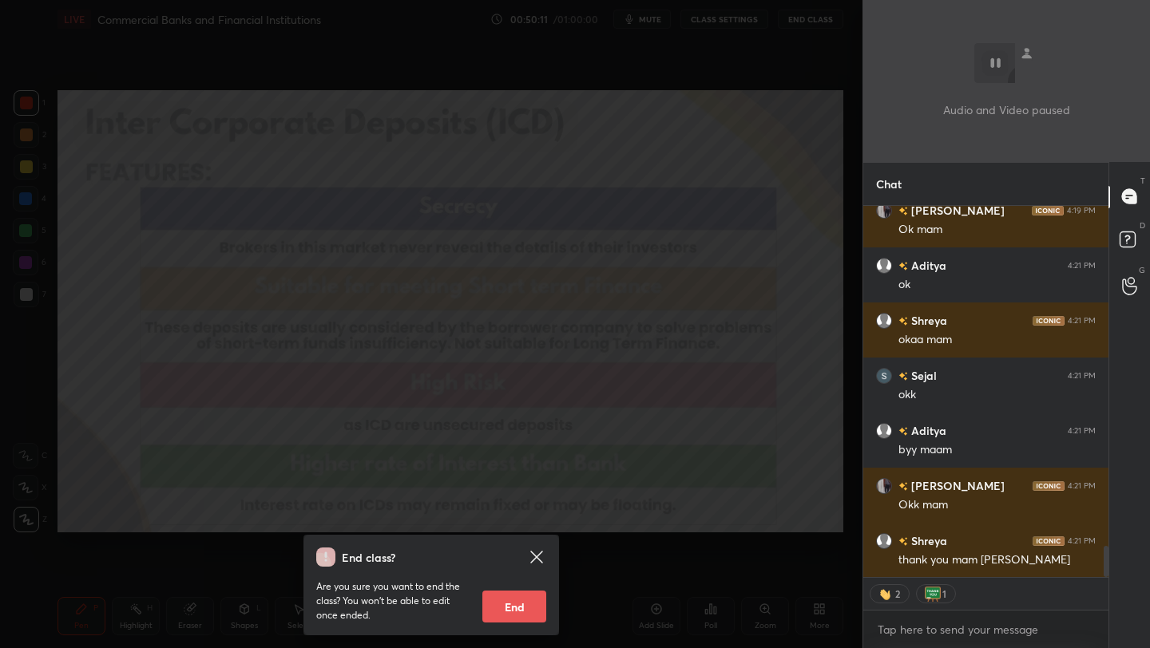
click at [512, 614] on button "End" at bounding box center [514, 607] width 64 height 32
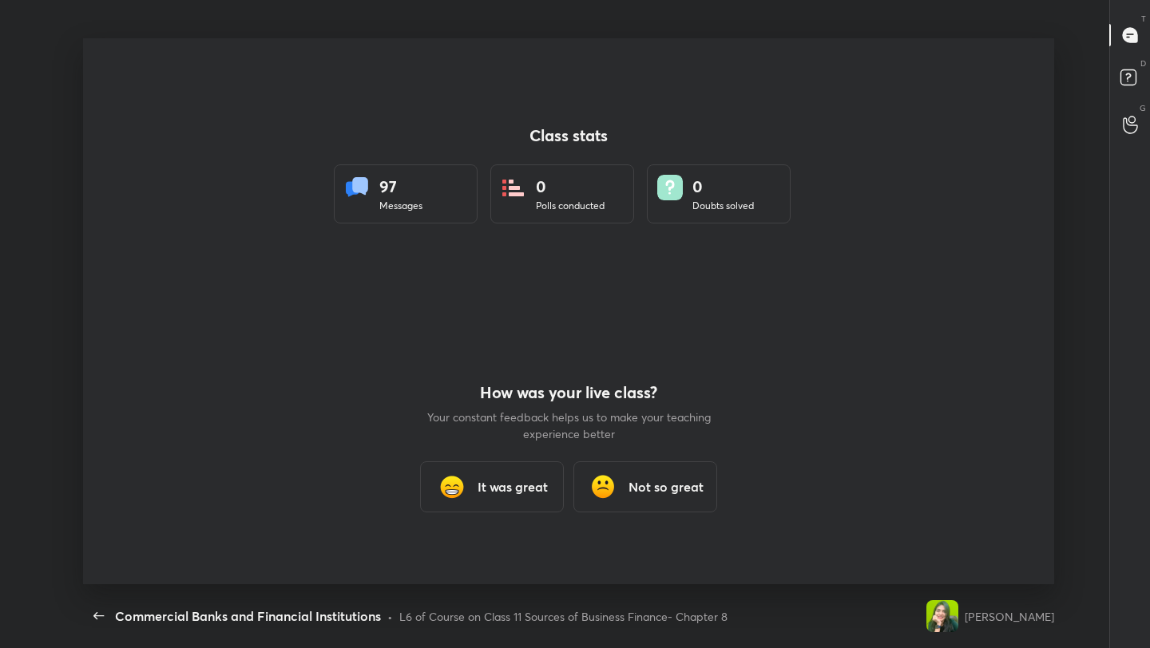
scroll to position [546, 1137]
type textarea "x"
click at [235, 98] on div "Class stats 97 Messages 0 Polls conducted 0 Doubts solved How was your live cla…" at bounding box center [568, 311] width 971 height 546
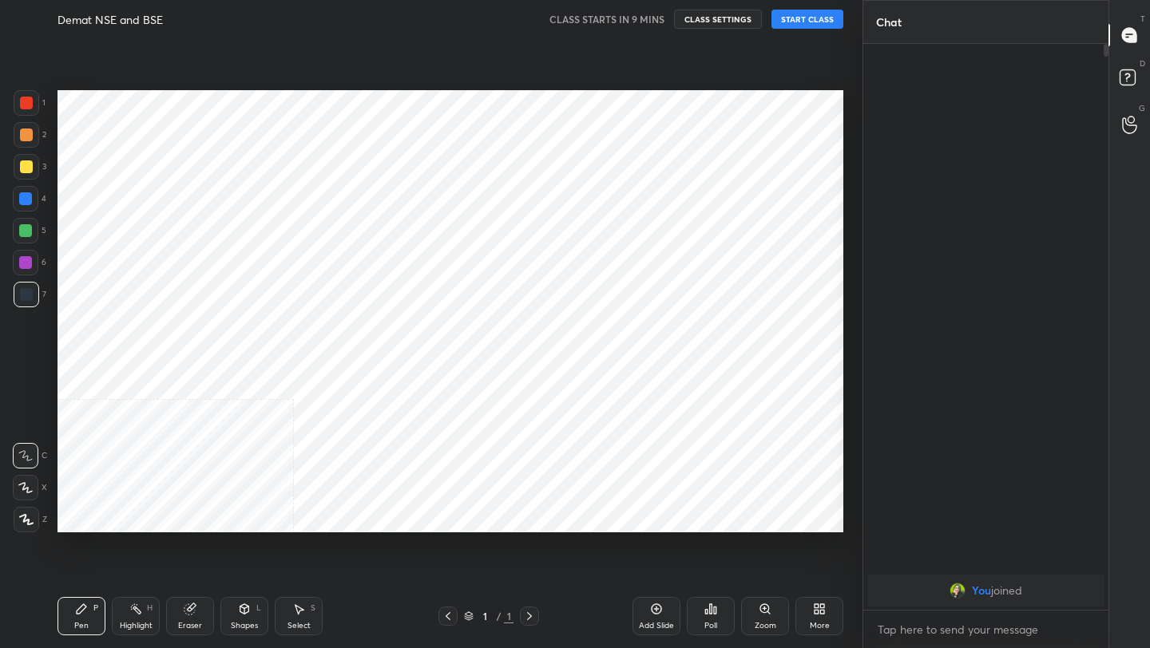
scroll to position [79296, 79044]
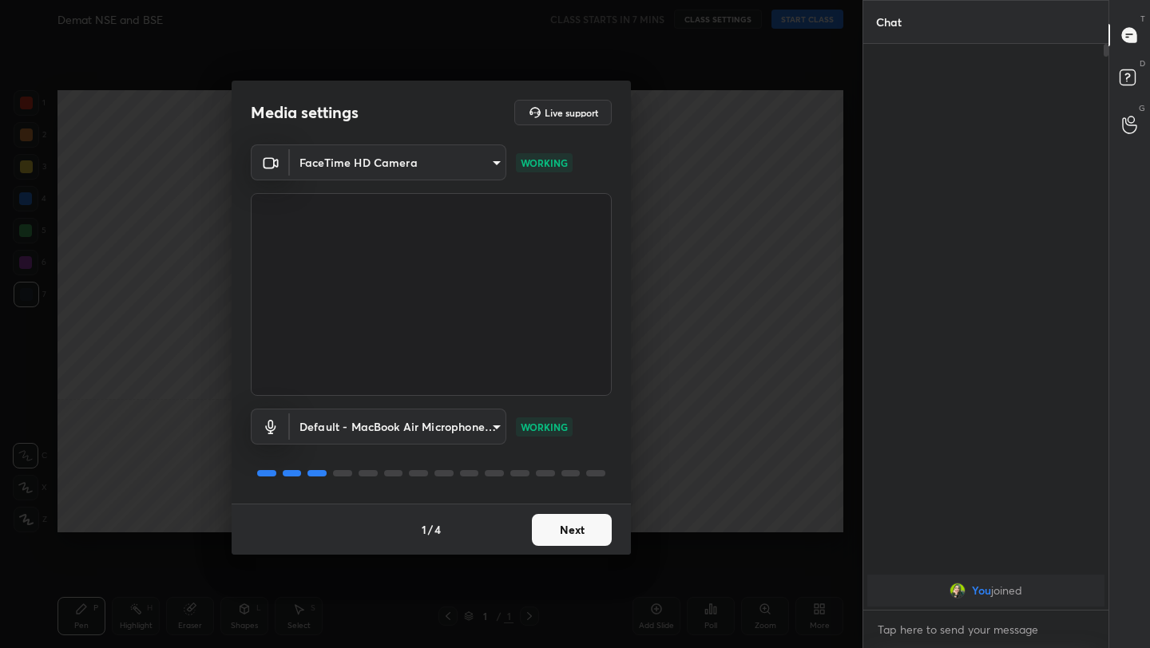
click at [577, 529] on button "Next" at bounding box center [572, 530] width 80 height 32
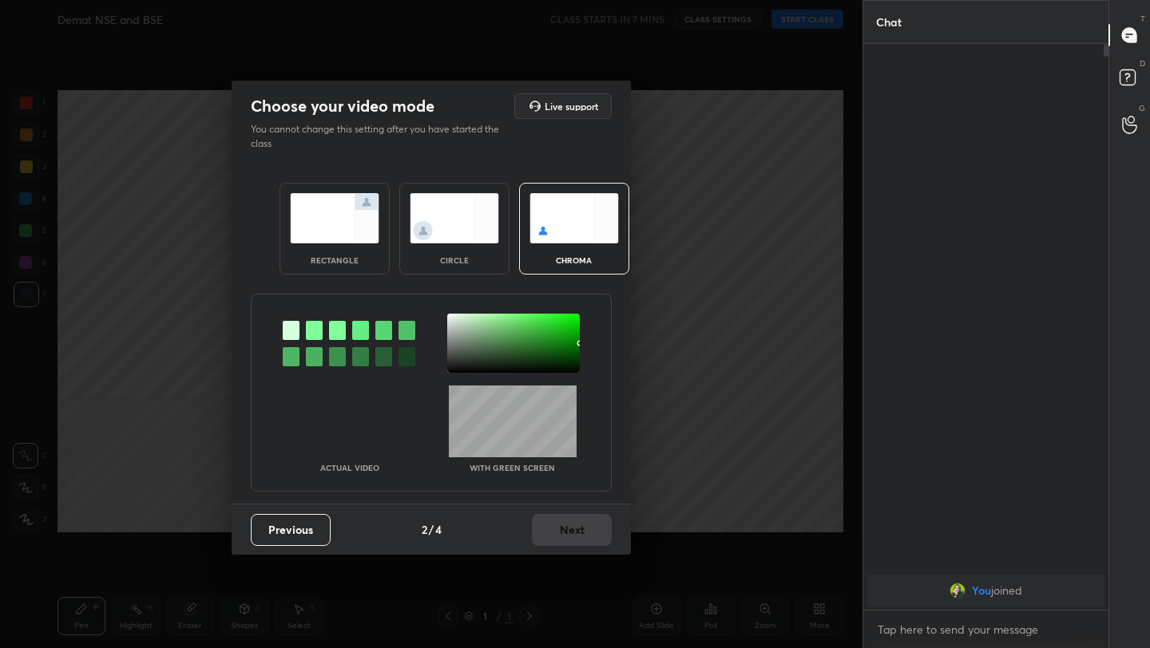
click at [344, 206] on img at bounding box center [334, 218] width 89 height 50
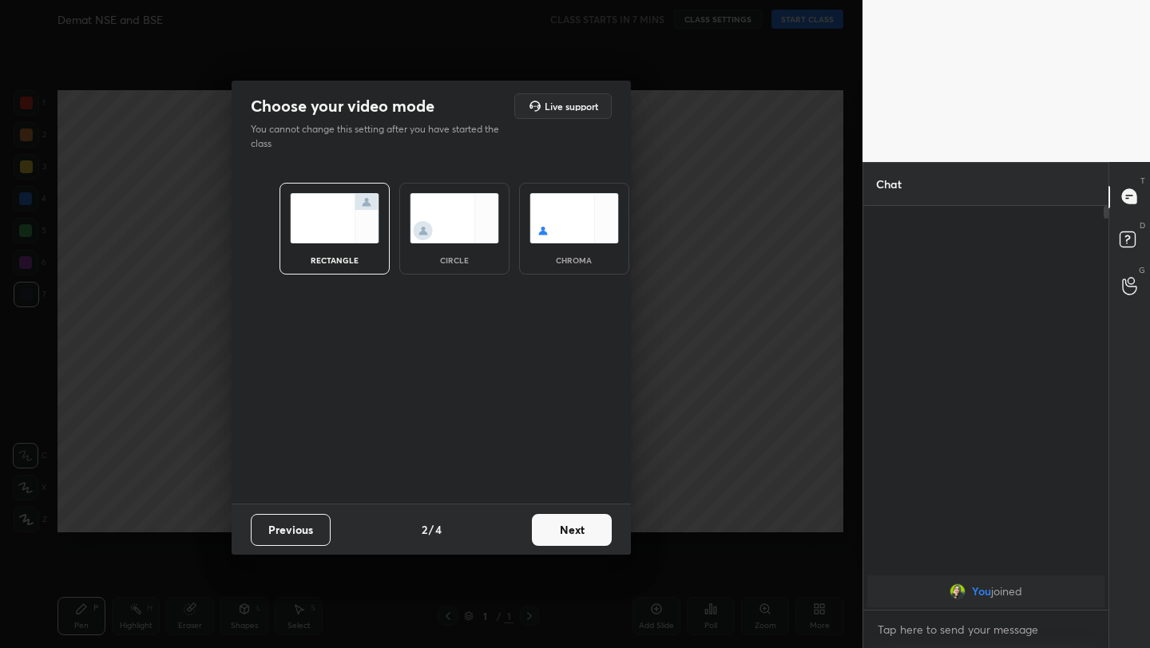
scroll to position [6, 6]
click at [580, 531] on button "Next" at bounding box center [572, 530] width 80 height 32
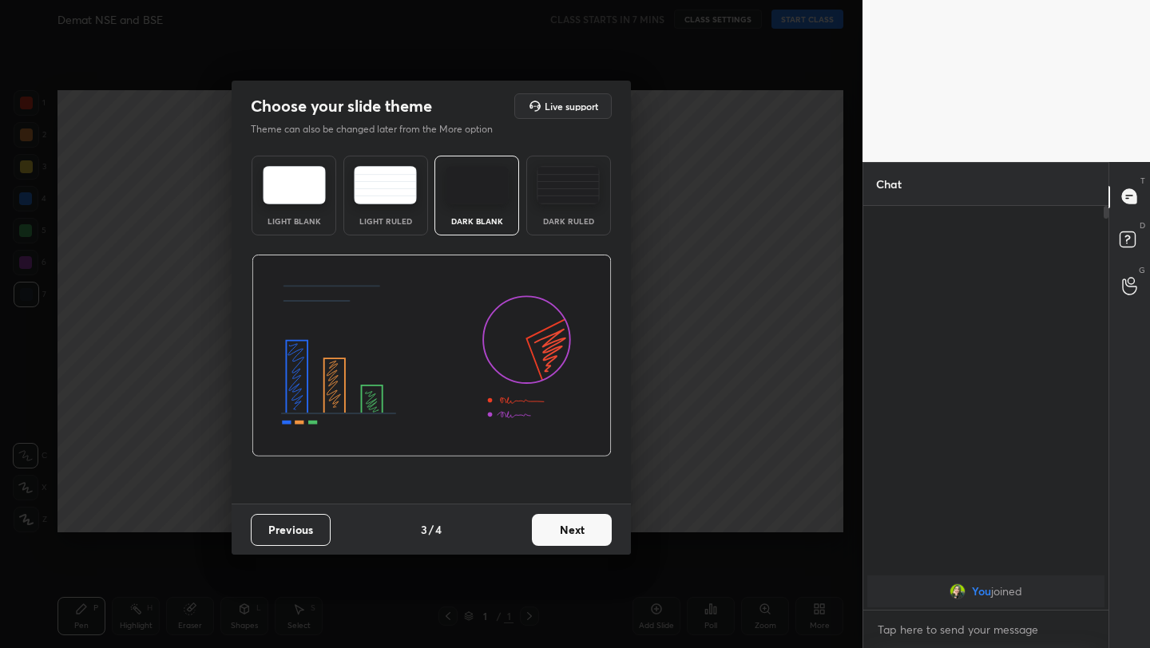
click at [570, 515] on button "Next" at bounding box center [572, 530] width 80 height 32
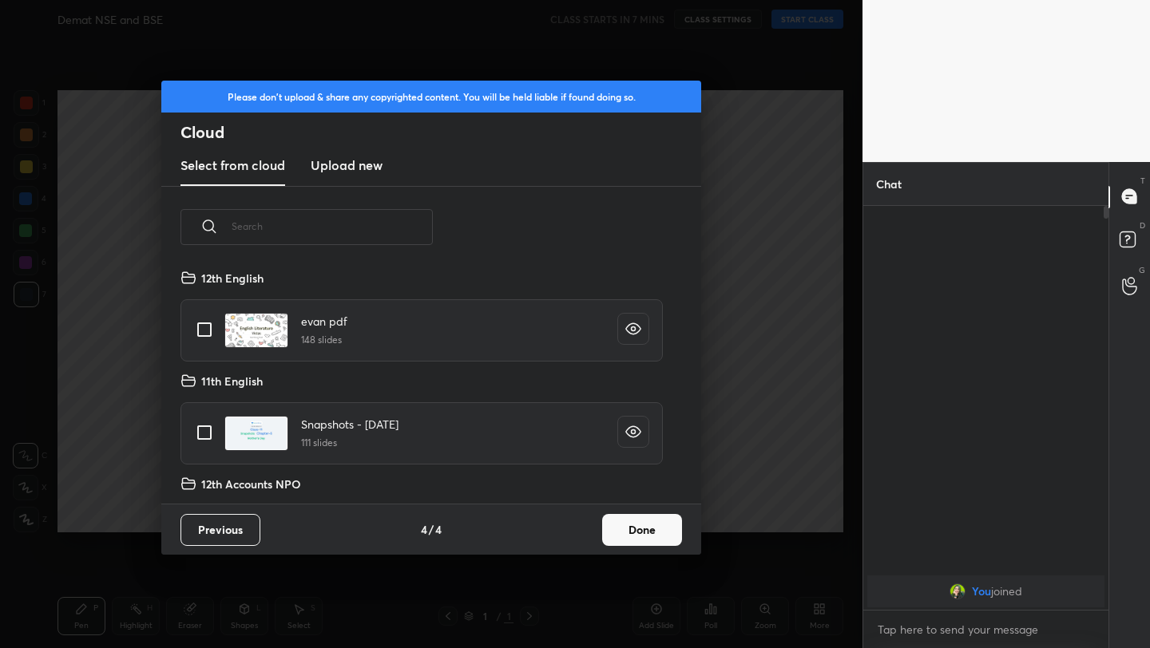
scroll to position [236, 513]
click at [631, 538] on button "Done" at bounding box center [642, 530] width 80 height 32
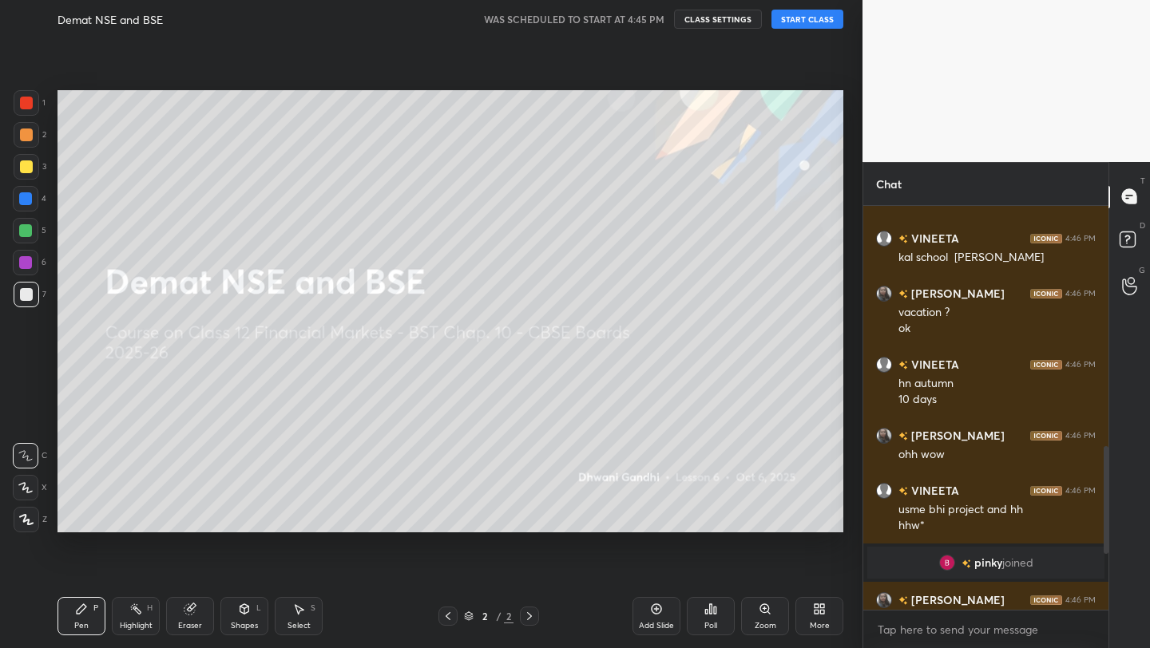
scroll to position [1177, 0]
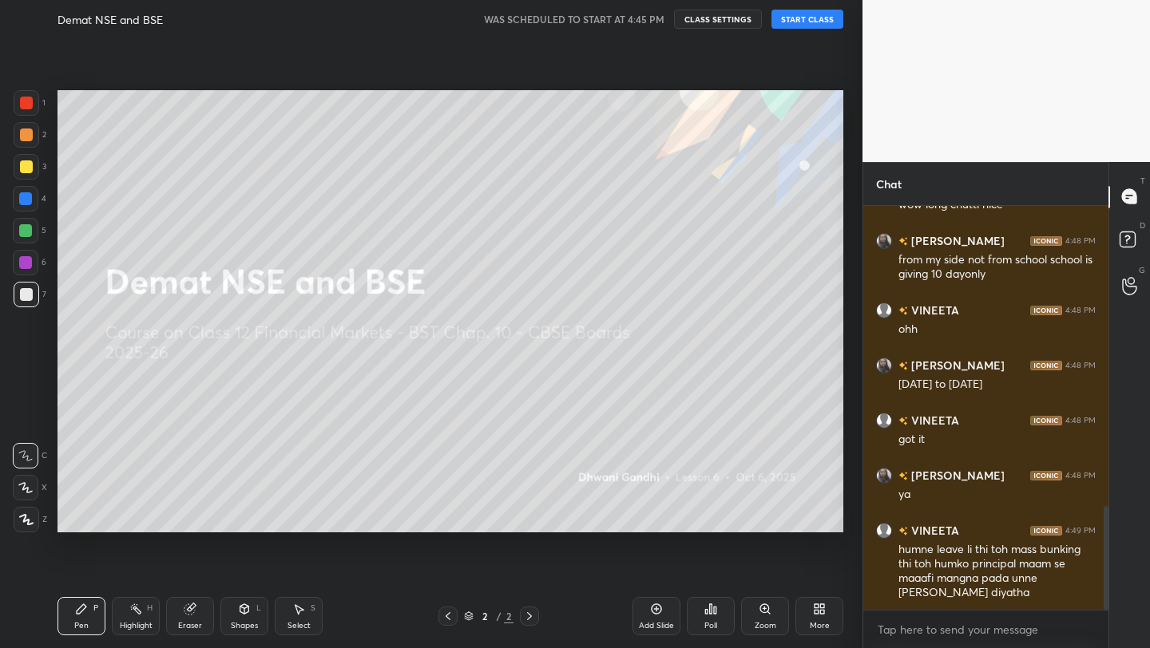
click at [822, 15] on button "START CLASS" at bounding box center [807, 19] width 72 height 19
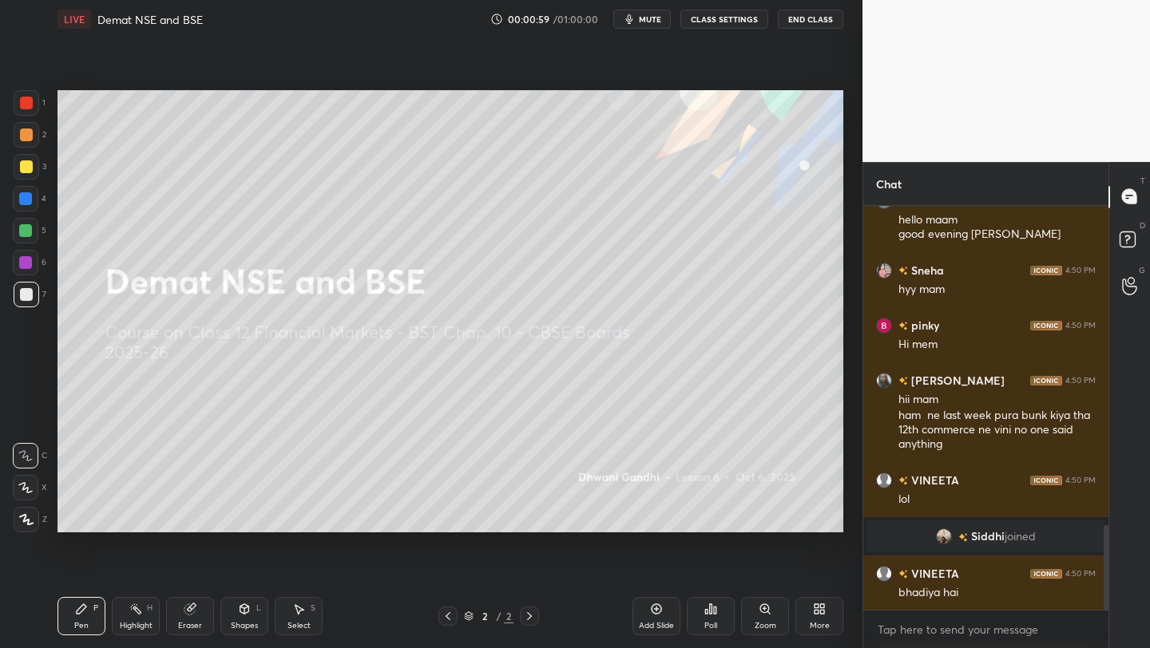
scroll to position [1584, 0]
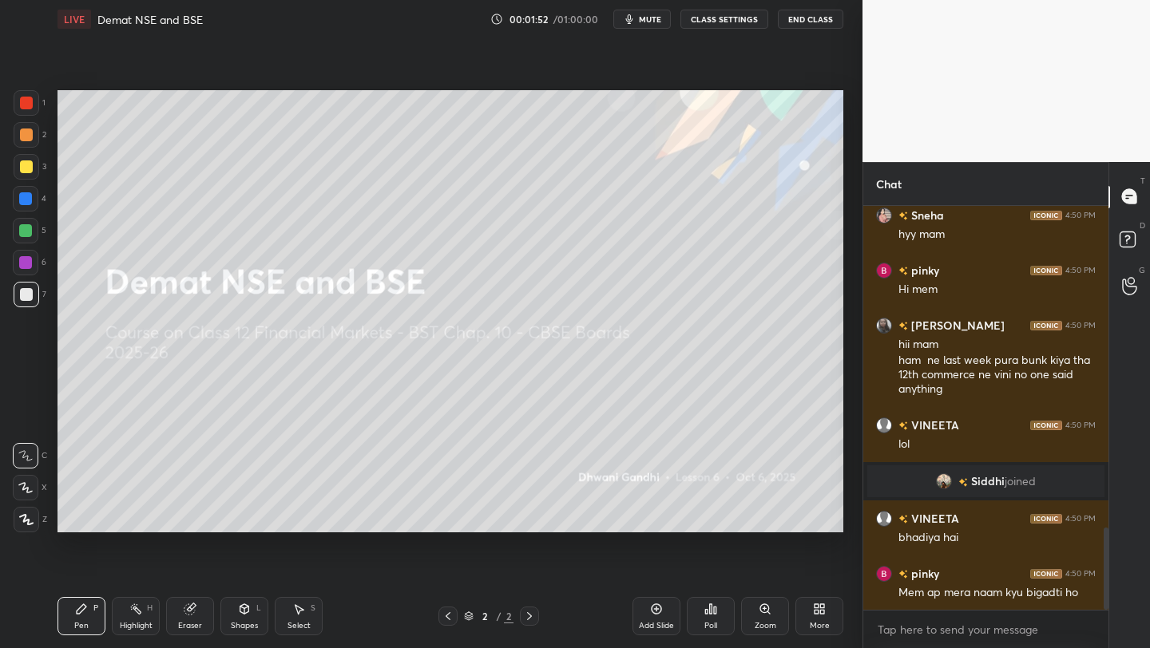
click at [834, 620] on div "More" at bounding box center [819, 616] width 48 height 38
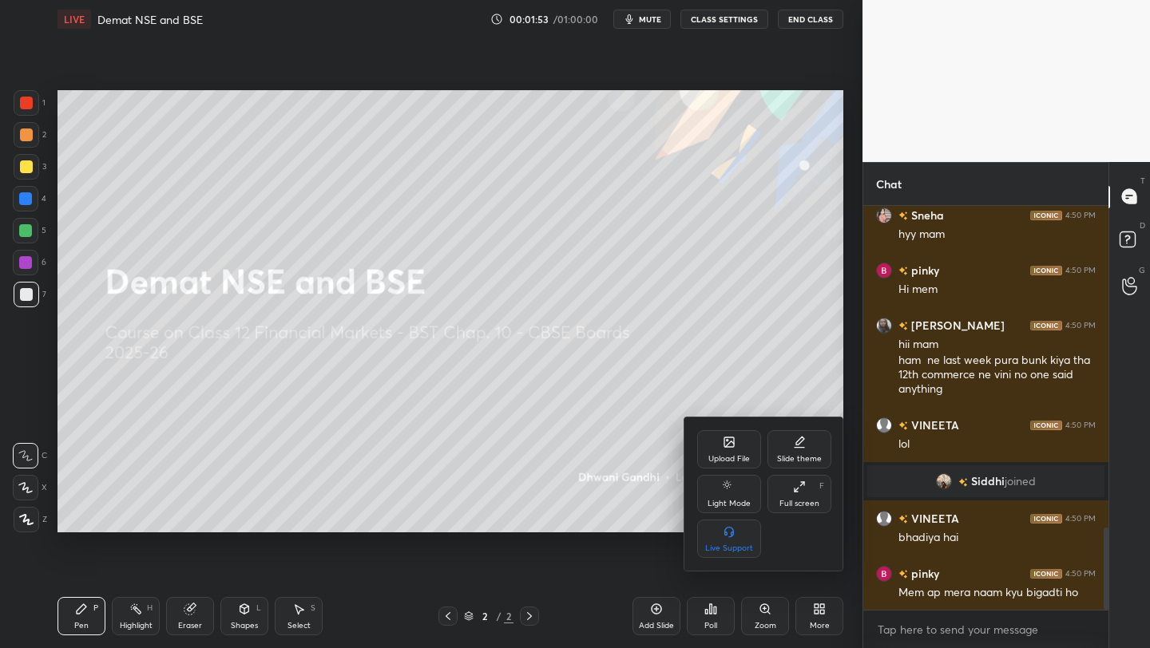
click at [728, 445] on icon at bounding box center [729, 445] width 9 height 6
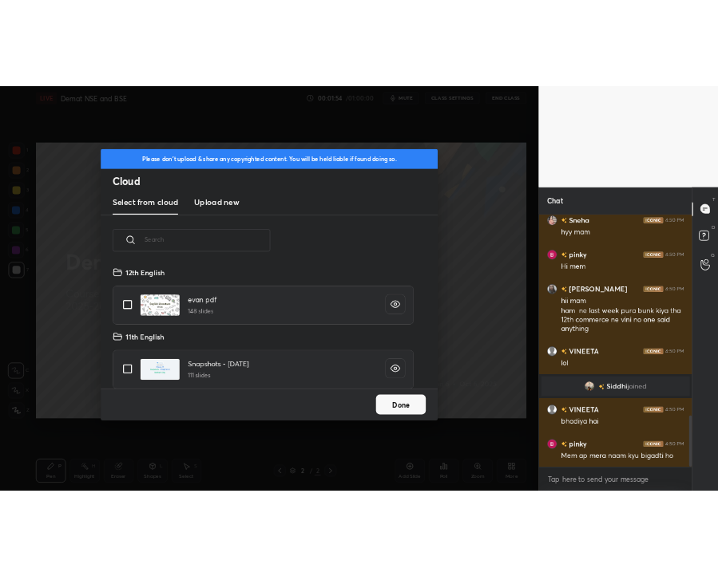
scroll to position [196, 513]
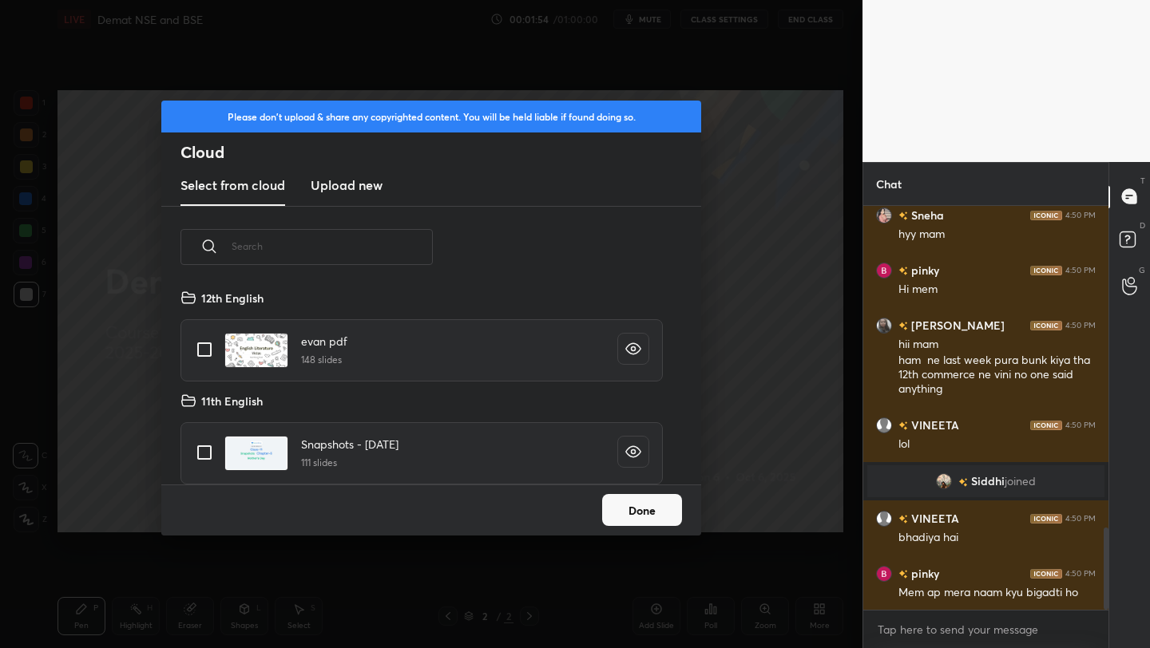
click at [335, 200] on new "Upload new" at bounding box center [347, 186] width 72 height 40
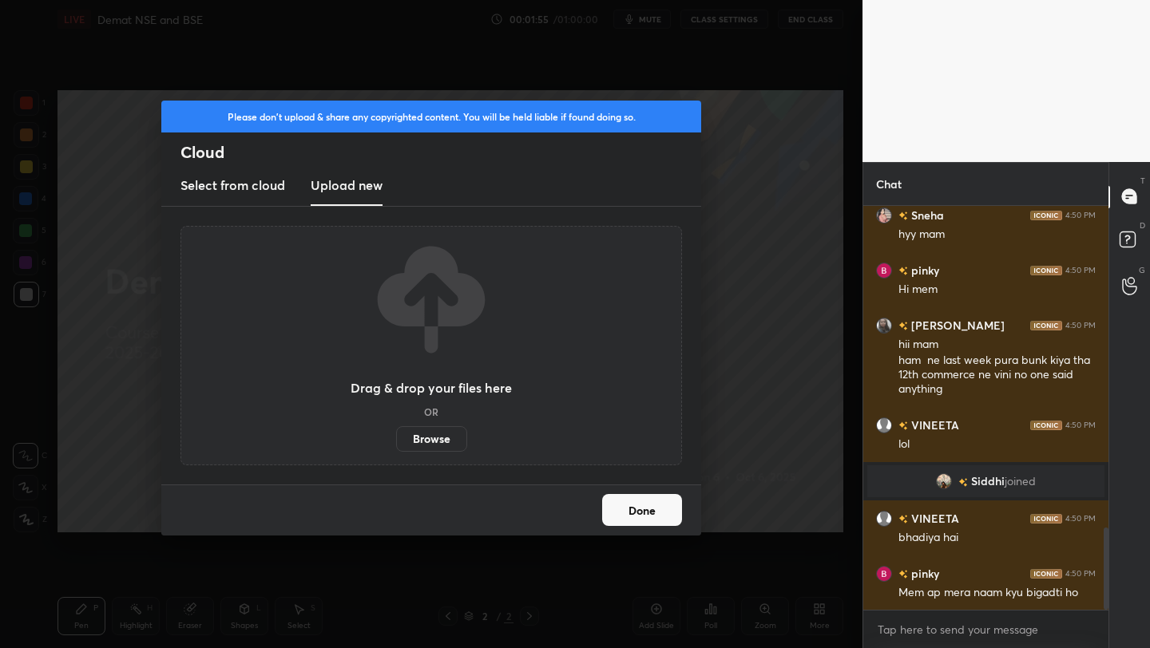
click at [428, 433] on label "Browse" at bounding box center [431, 439] width 71 height 26
click at [396, 433] on input "Browse" at bounding box center [396, 439] width 0 height 26
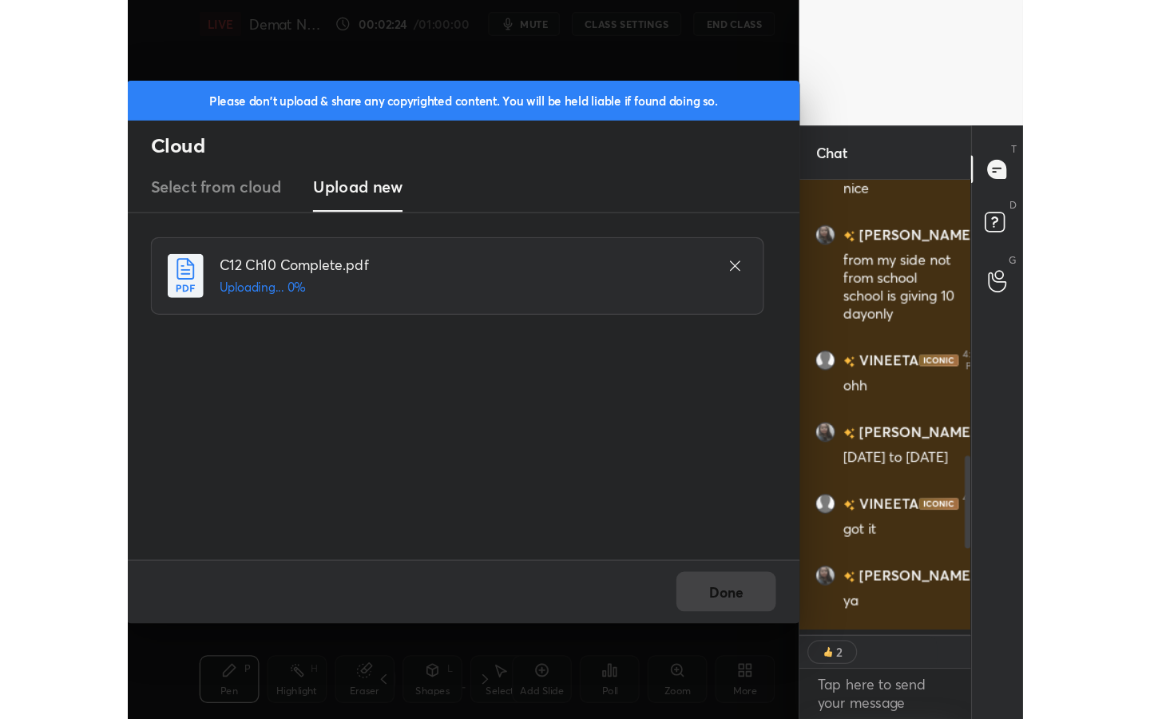
scroll to position [2070, 0]
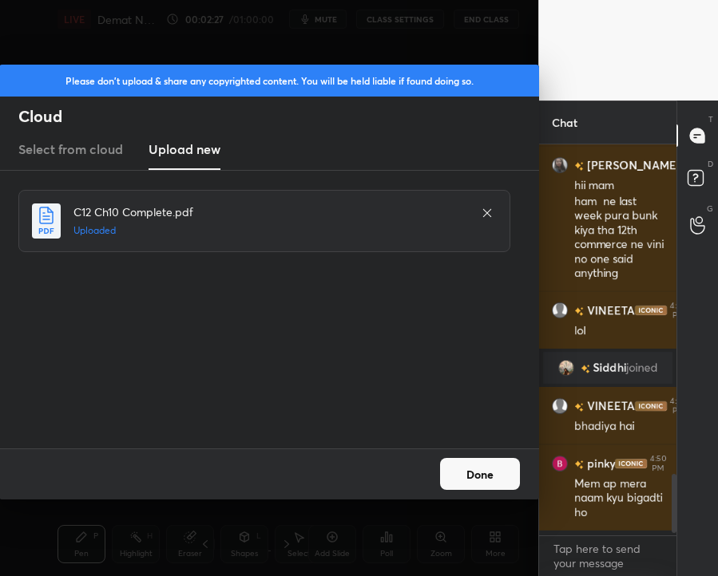
click at [493, 473] on button "Done" at bounding box center [480, 474] width 80 height 32
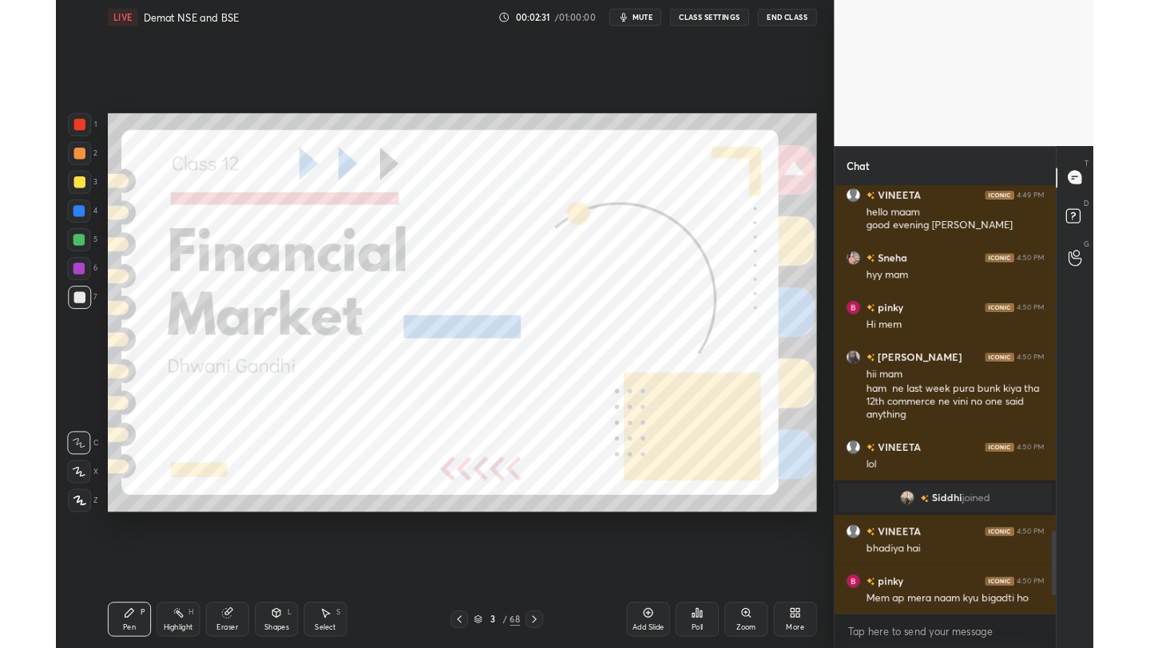
scroll to position [1082, 0]
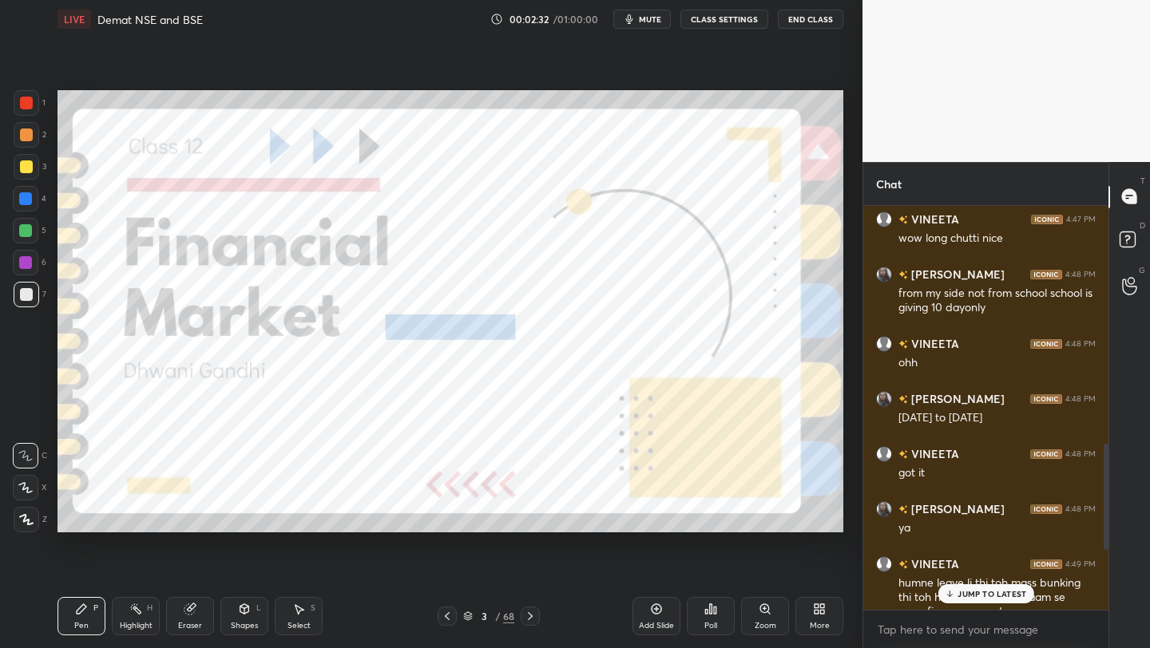
type textarea "x"
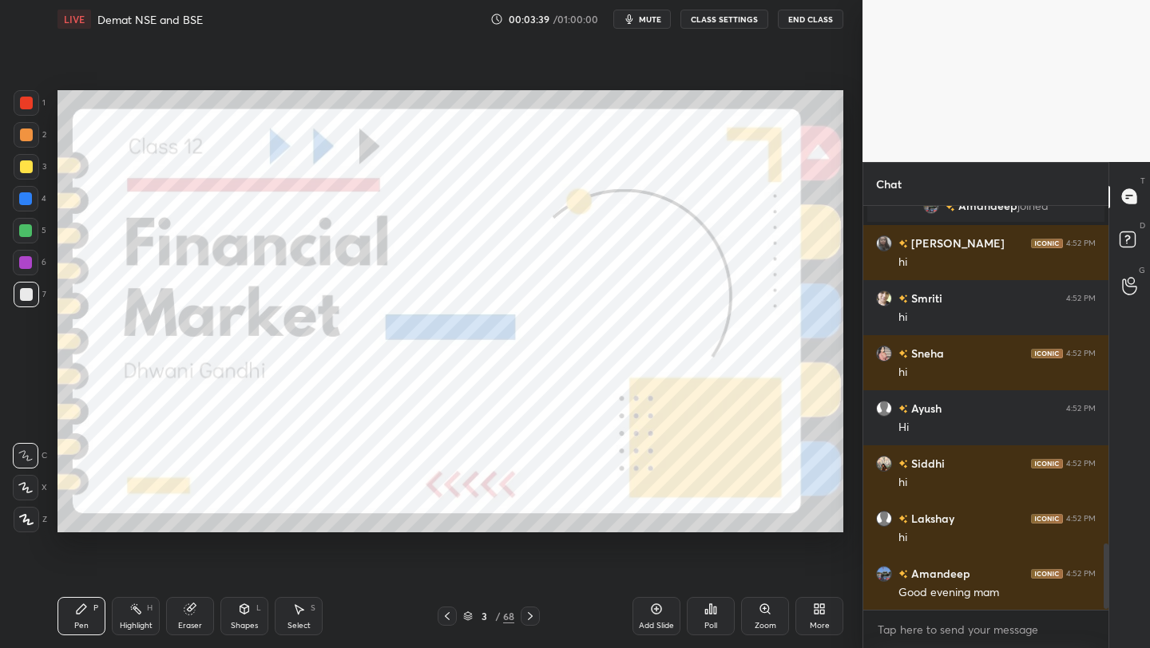
scroll to position [2103, 0]
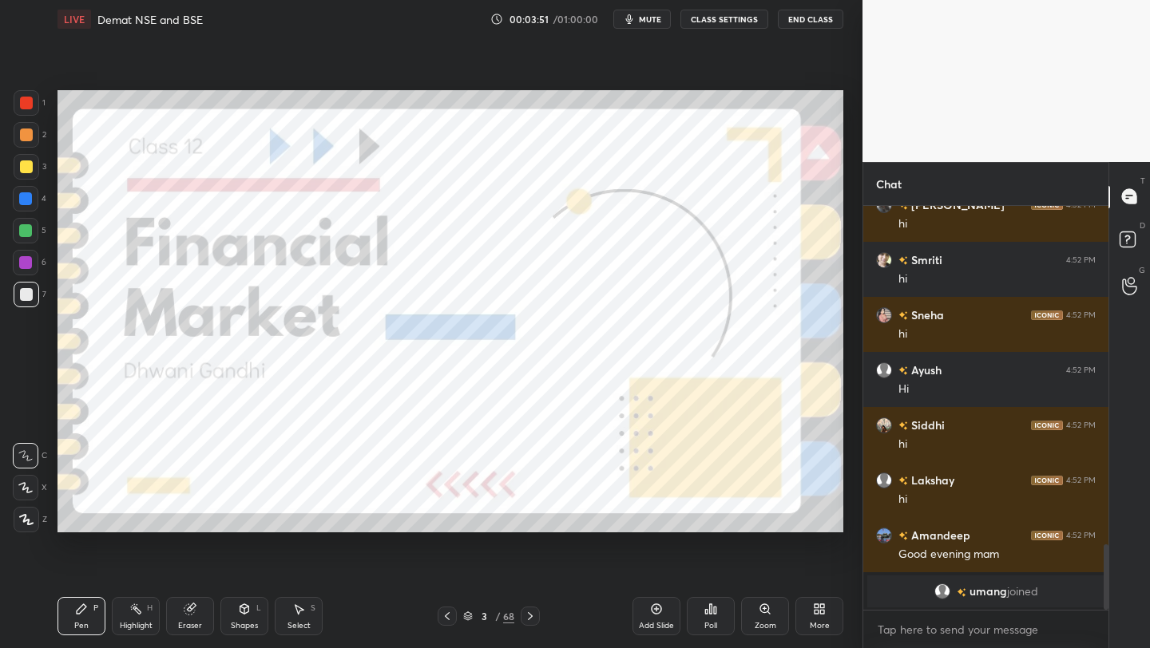
click at [467, 621] on div "3 / 68" at bounding box center [488, 616] width 51 height 14
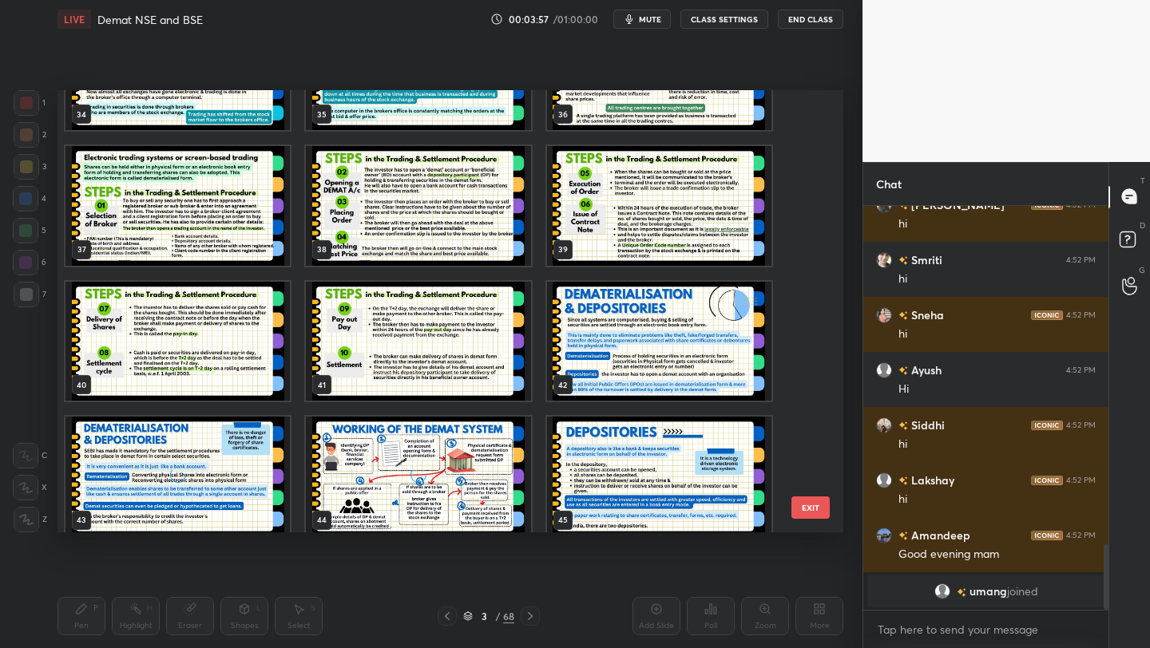
scroll to position [1594, 0]
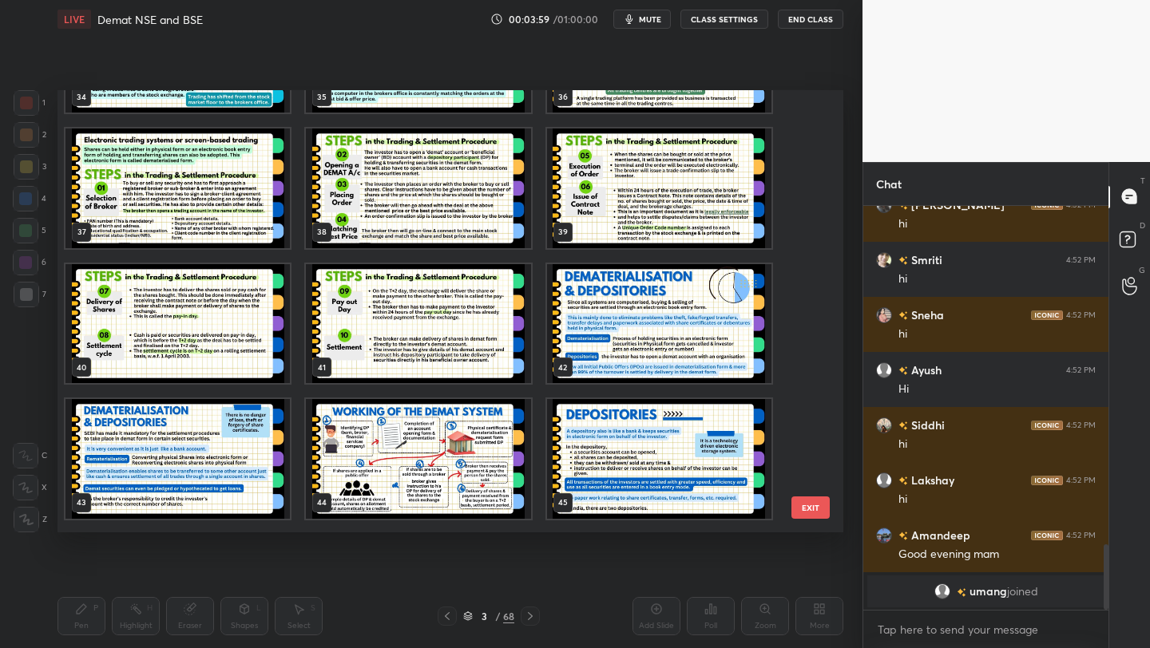
click at [445, 361] on img "grid" at bounding box center [418, 324] width 224 height 120
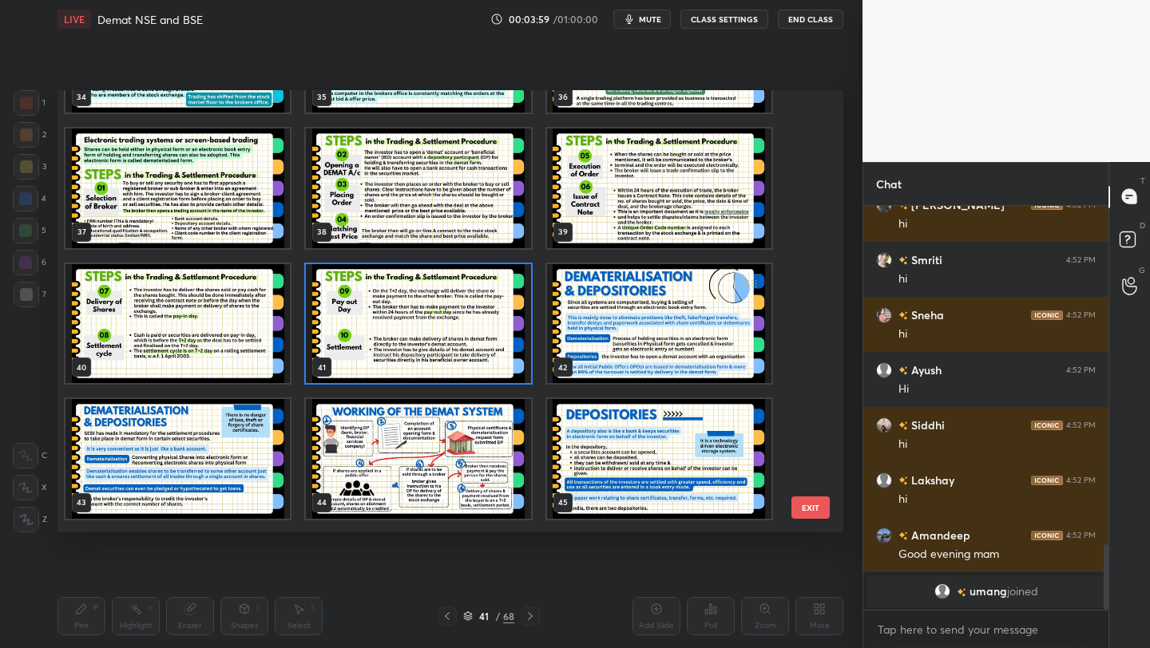
click at [445, 361] on img "grid" at bounding box center [418, 324] width 224 height 120
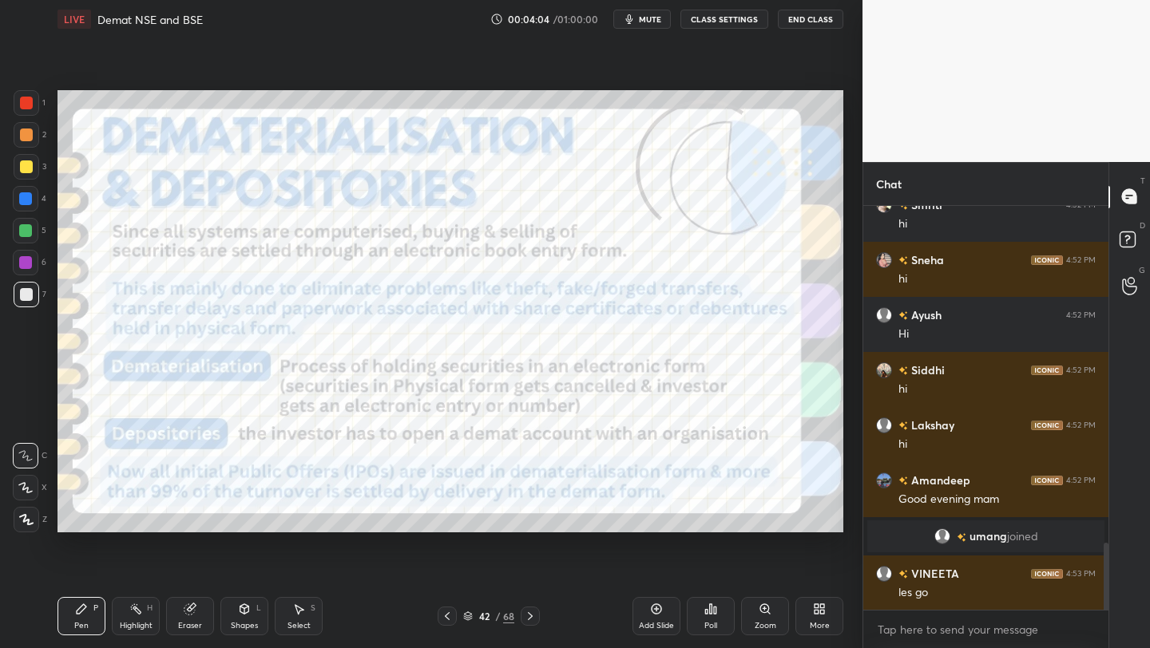
scroll to position [2077, 0]
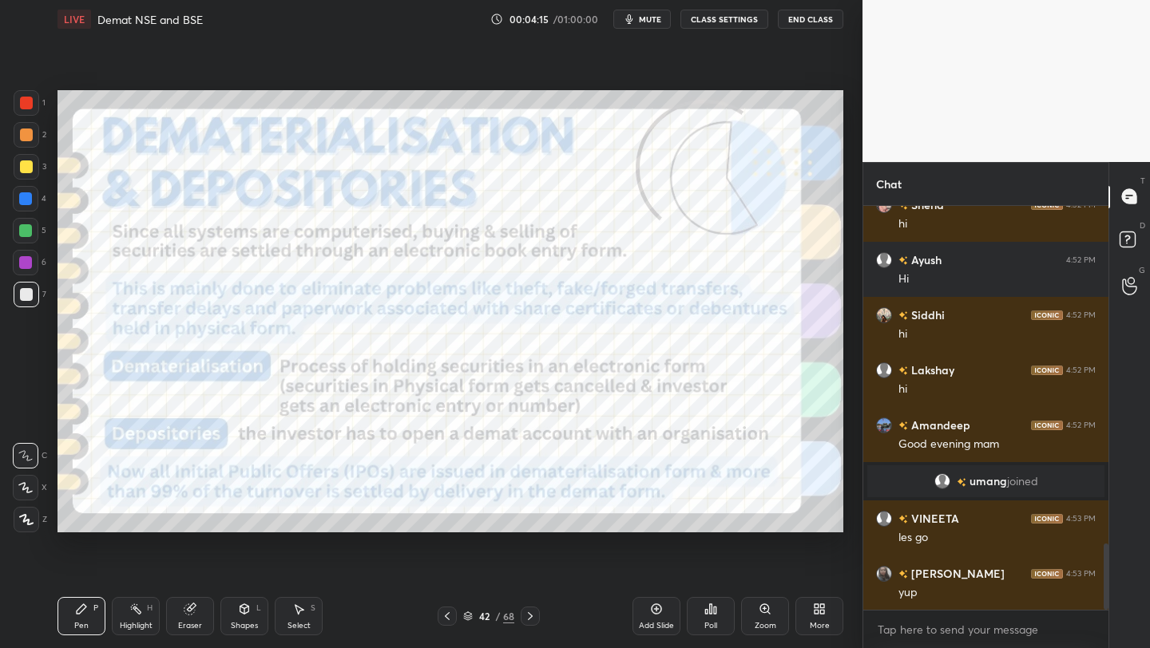
click at [649, 24] on span "mute" at bounding box center [650, 19] width 22 height 11
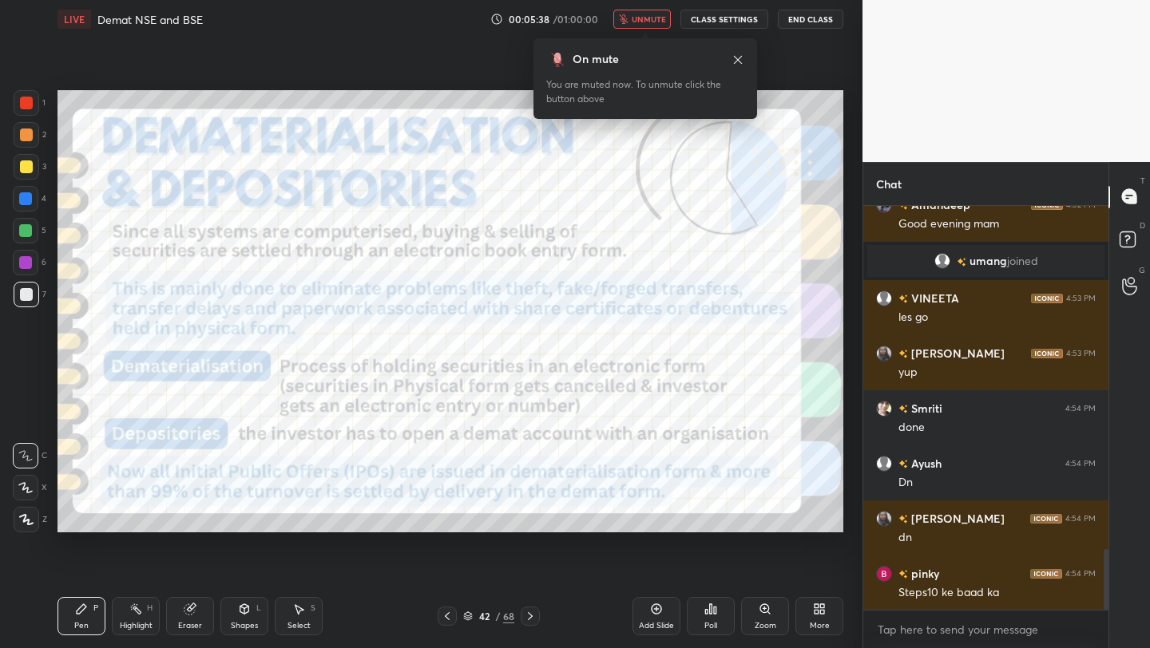
scroll to position [2352, 0]
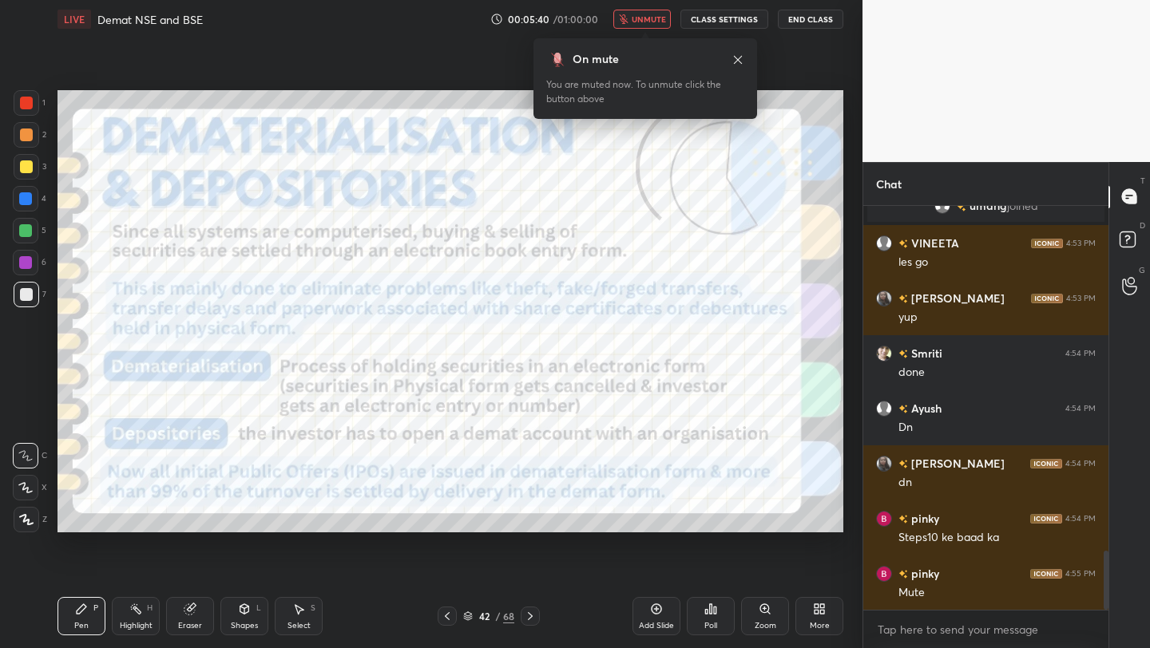
click at [649, 24] on span "unmute" at bounding box center [649, 19] width 34 height 11
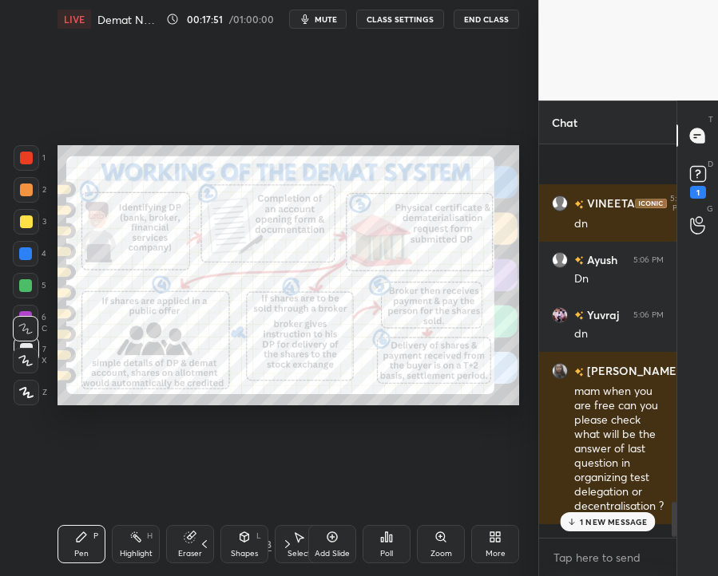
scroll to position [3998, 0]
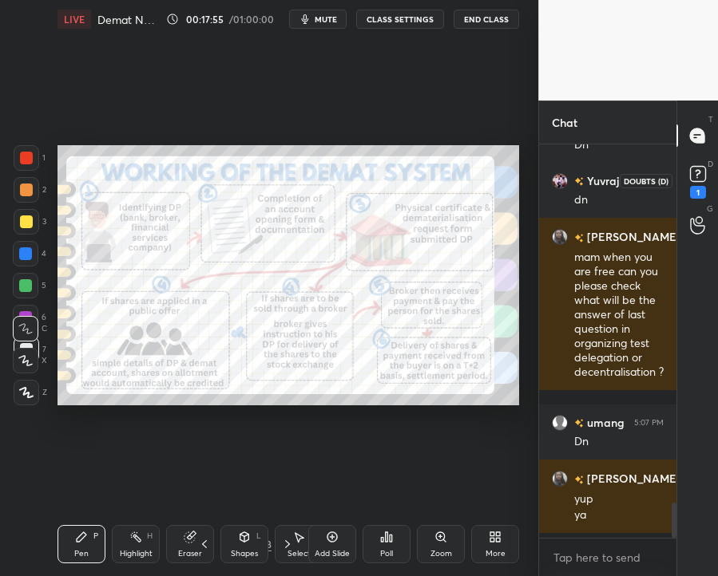
click at [701, 179] on rect at bounding box center [697, 174] width 15 height 15
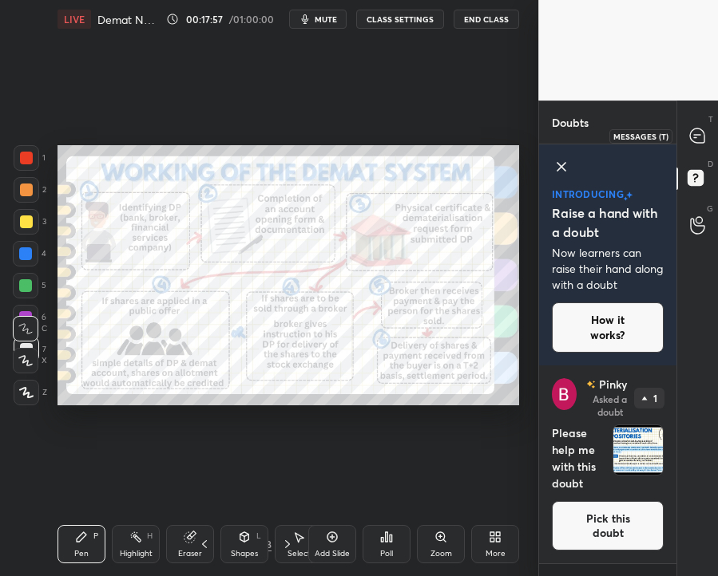
click at [706, 137] on div at bounding box center [698, 135] width 32 height 29
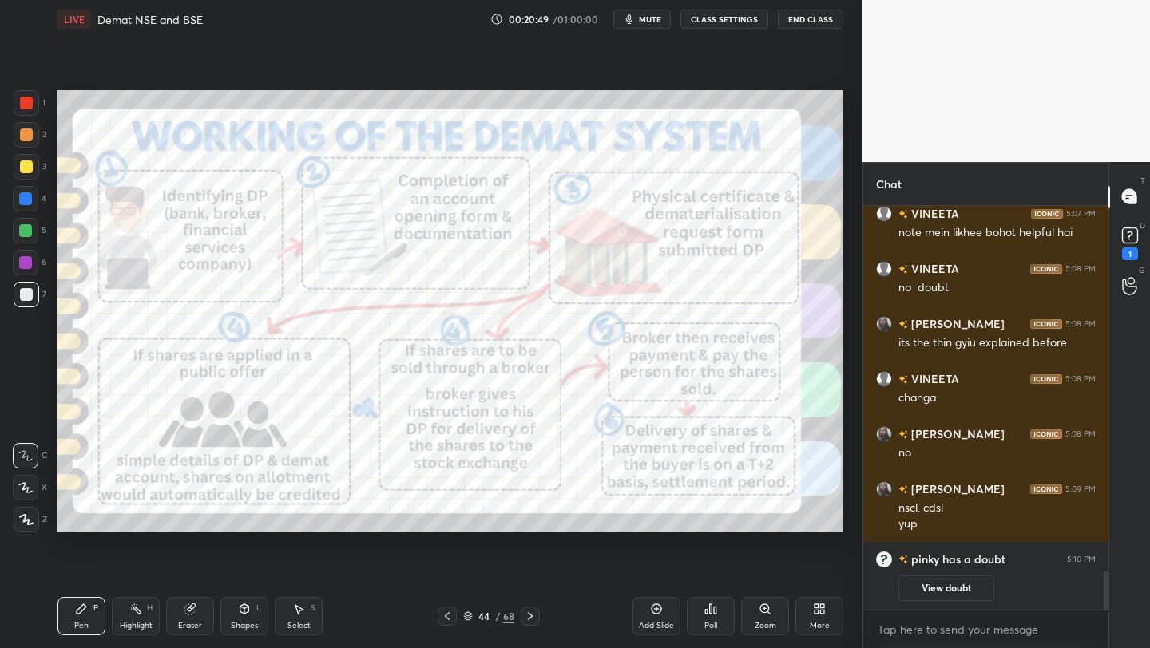
scroll to position [3773, 0]
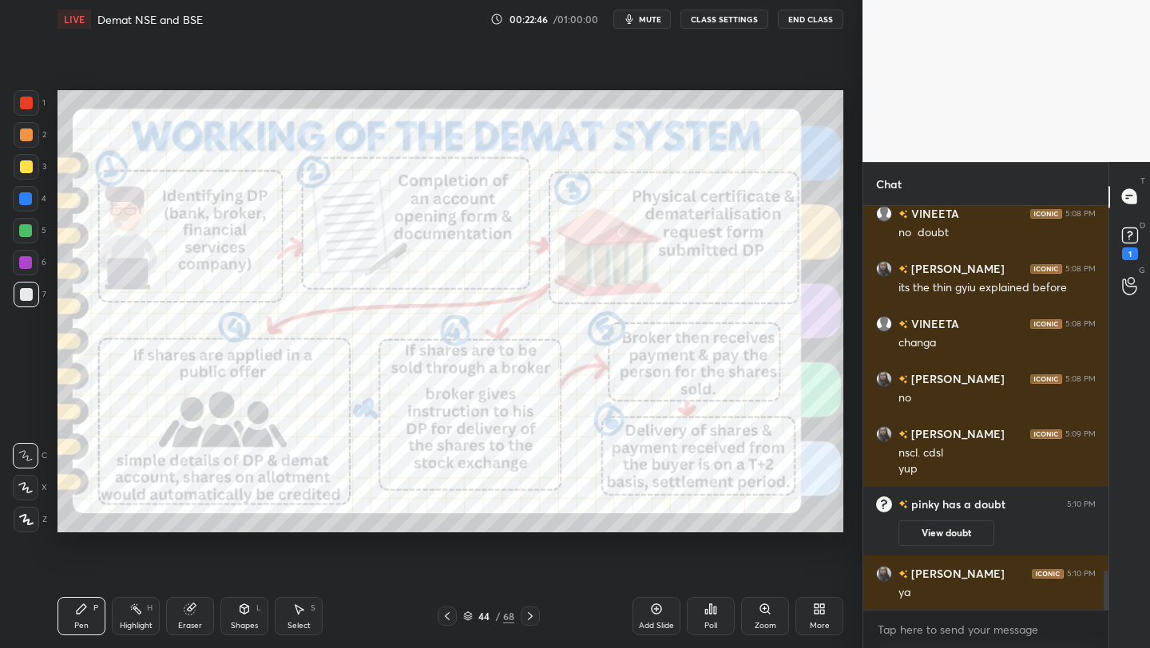
click at [467, 612] on icon at bounding box center [468, 614] width 8 height 4
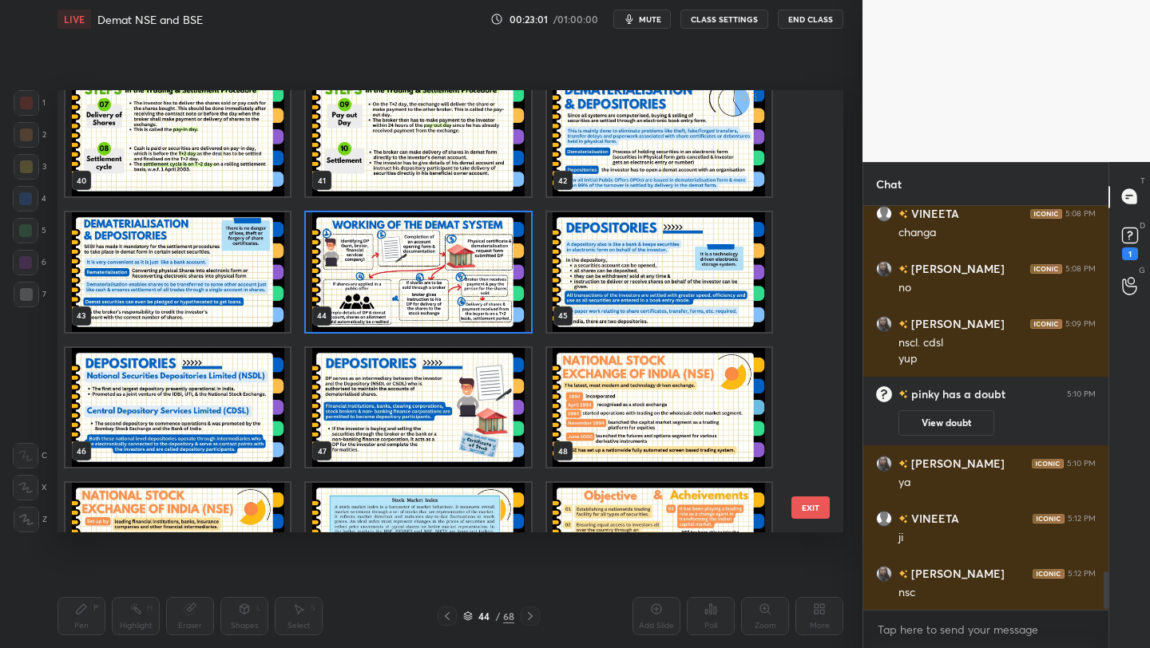
scroll to position [3938, 0]
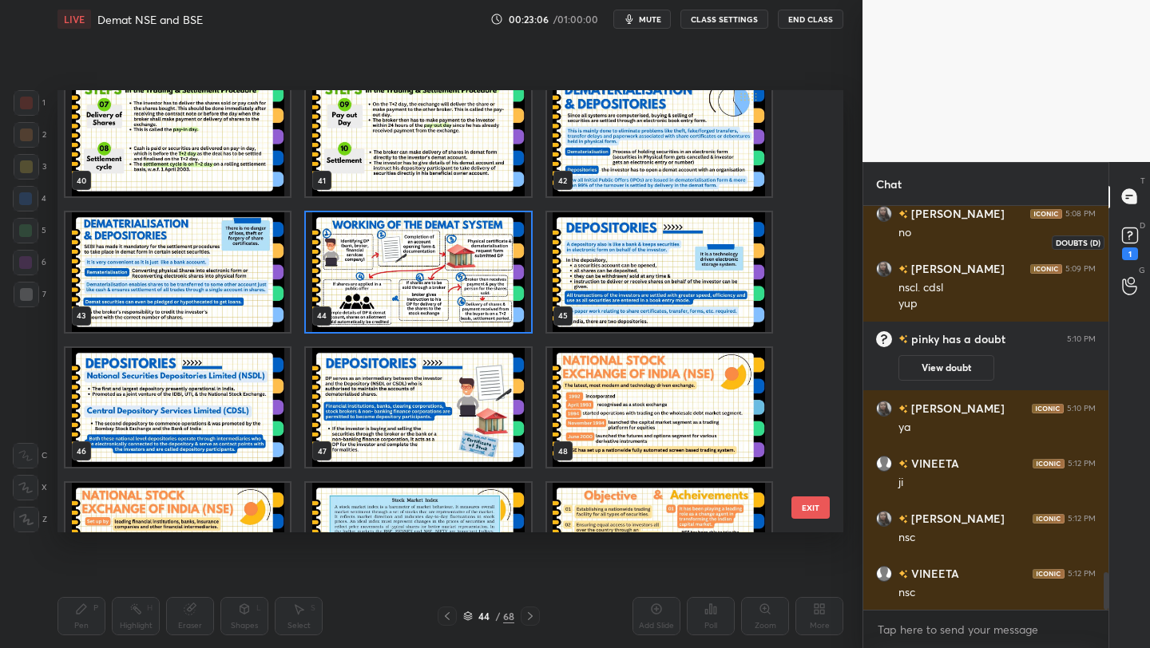
click at [1142, 237] on div "1" at bounding box center [1130, 242] width 32 height 29
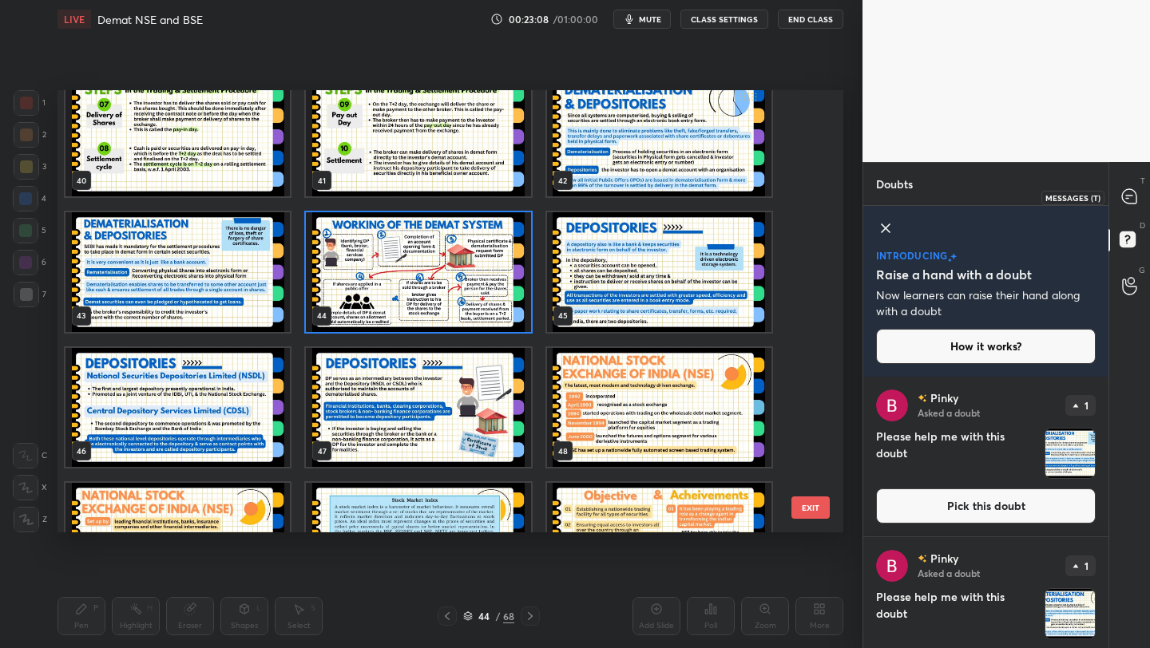
click at [1121, 190] on icon at bounding box center [1129, 196] width 17 height 17
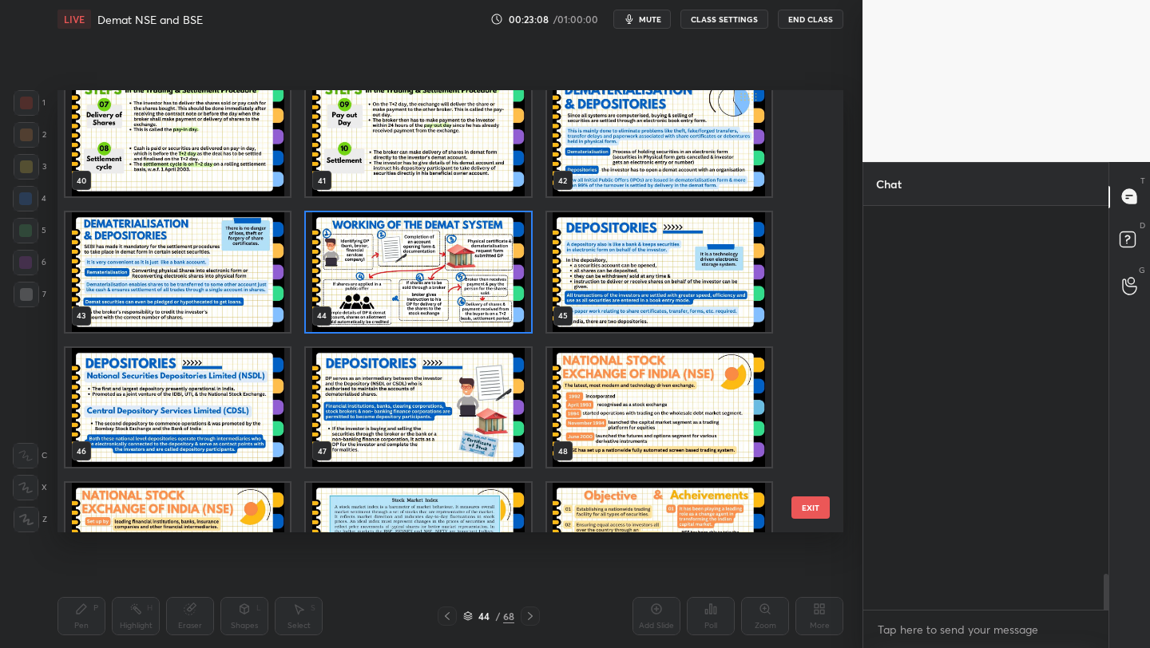
scroll to position [399, 240]
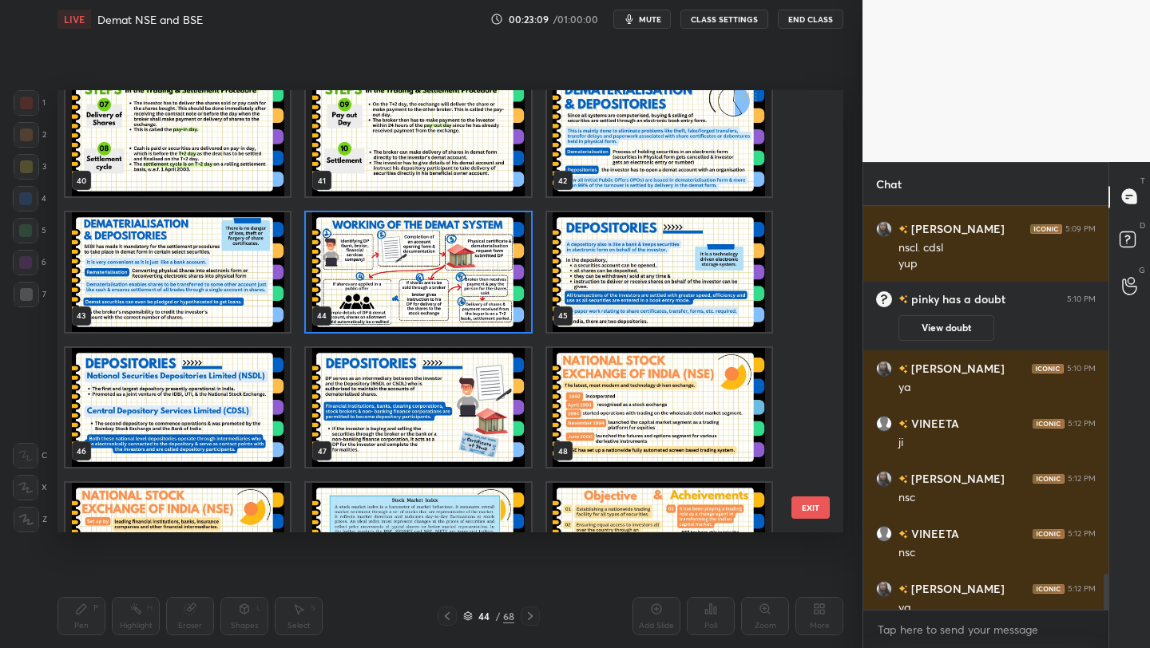
click at [697, 279] on img "grid" at bounding box center [659, 272] width 224 height 120
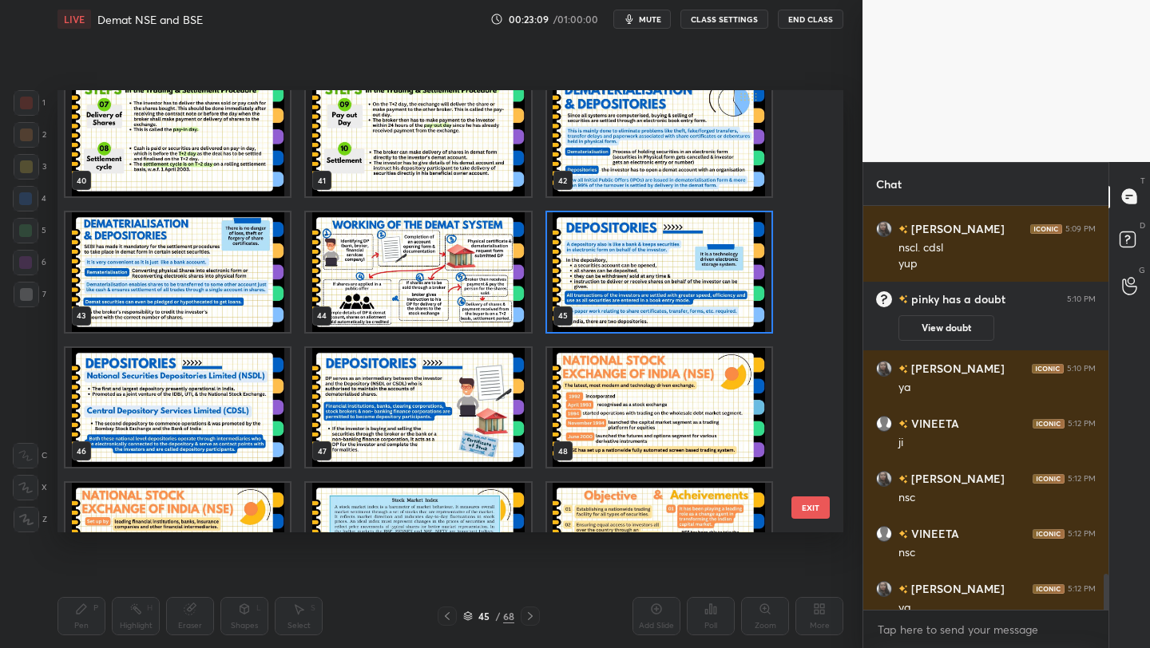
click at [697, 279] on img "grid" at bounding box center [659, 272] width 224 height 120
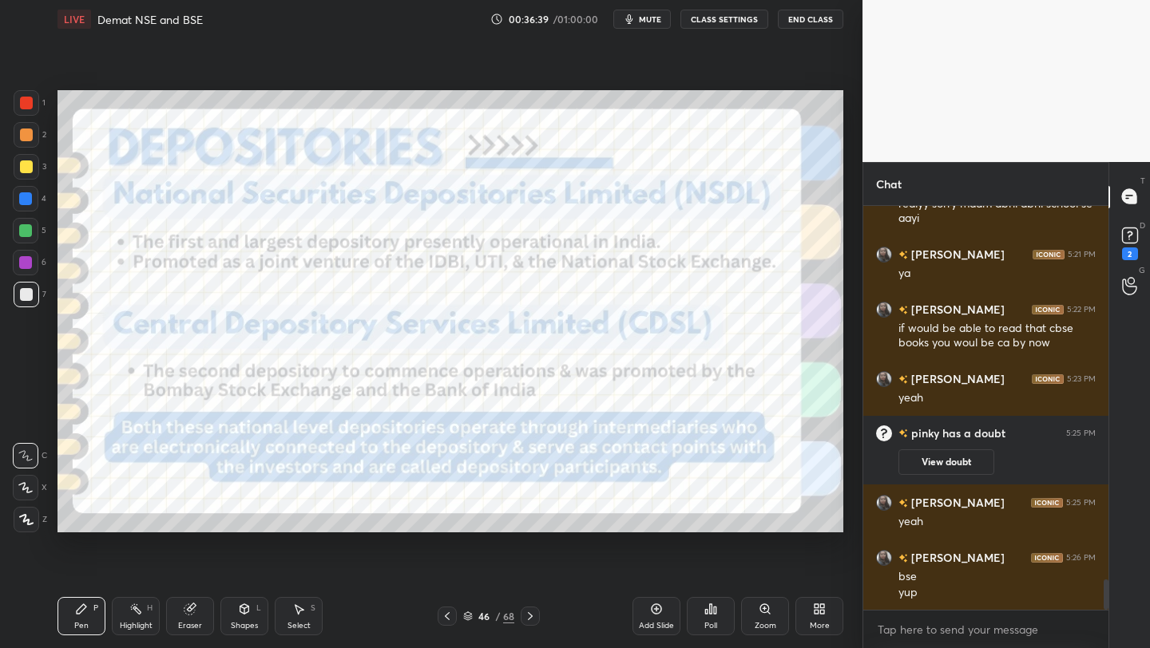
scroll to position [5005, 0]
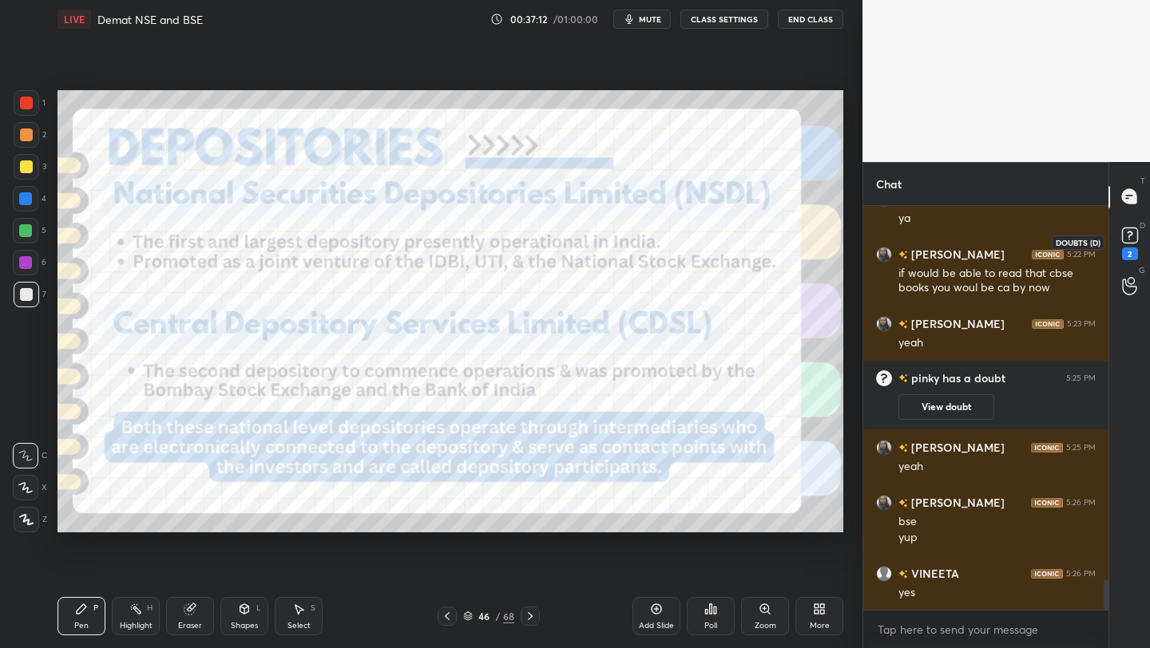
click at [1125, 239] on rect at bounding box center [1129, 235] width 15 height 15
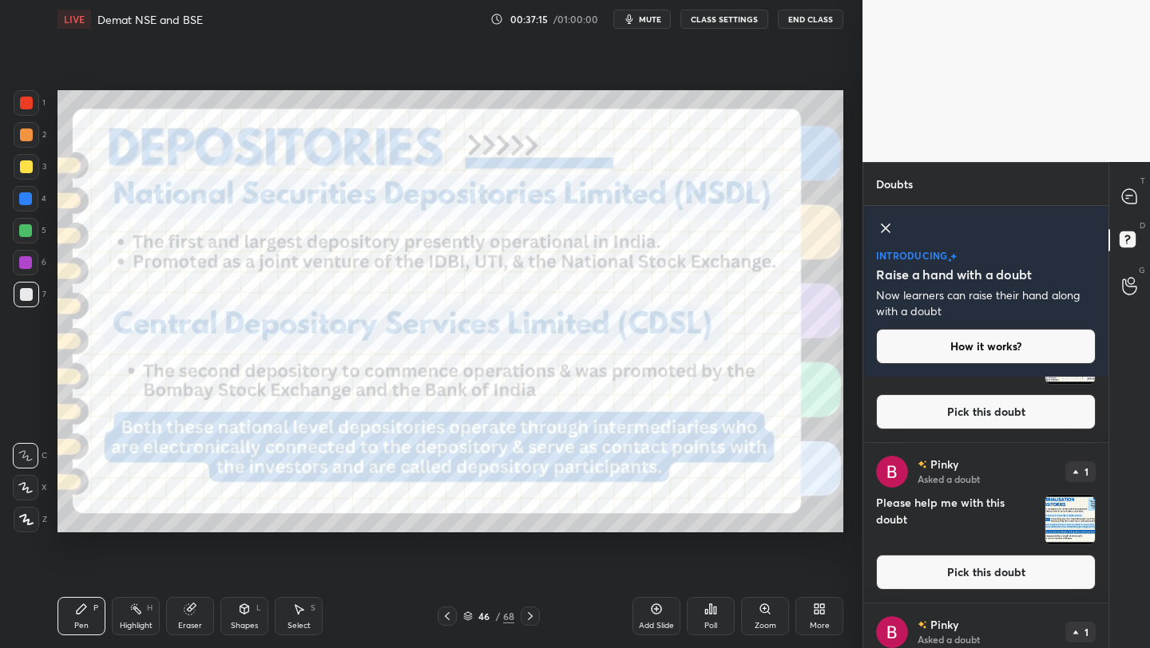
scroll to position [0, 0]
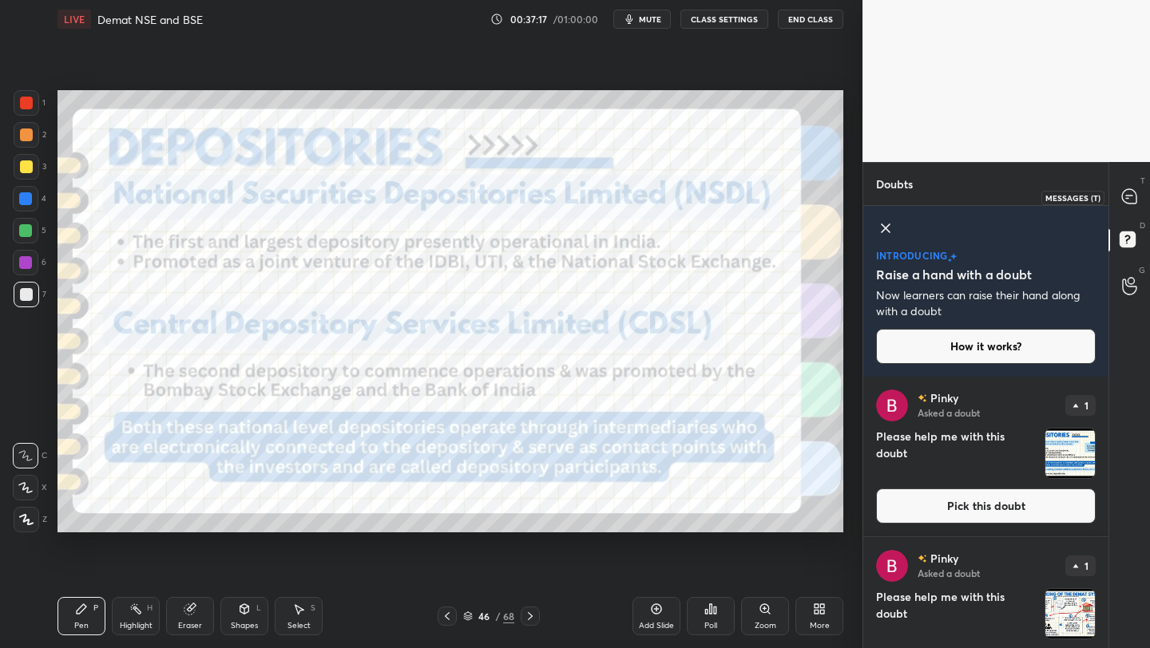
click at [1128, 206] on div at bounding box center [1130, 197] width 32 height 29
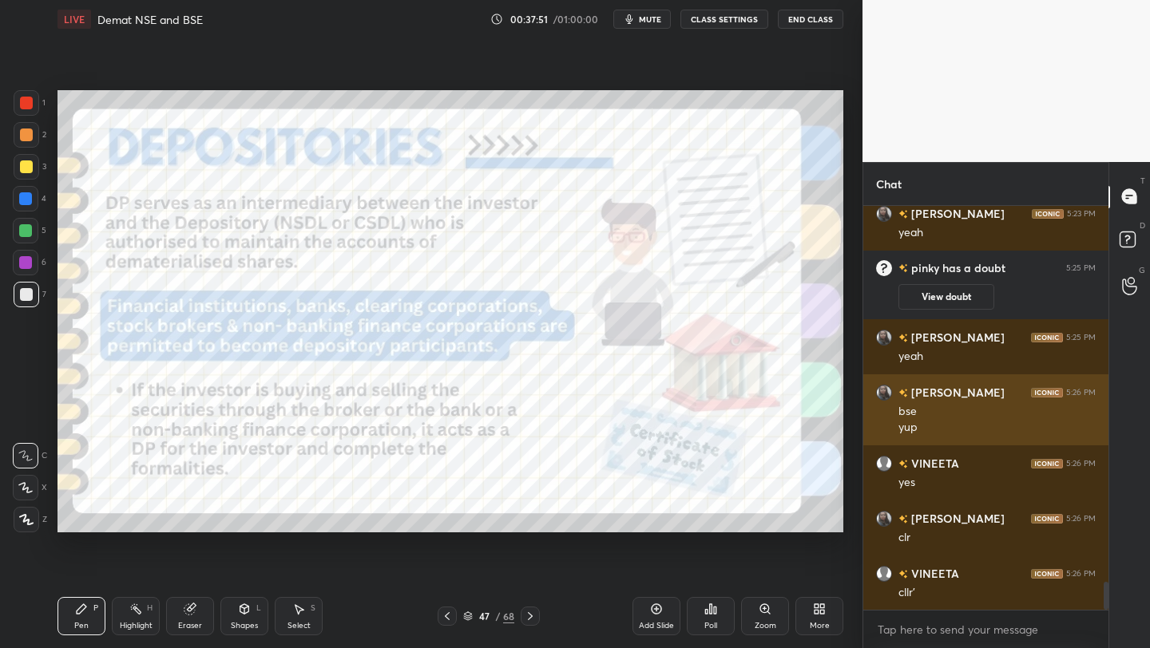
scroll to position [5480, 0]
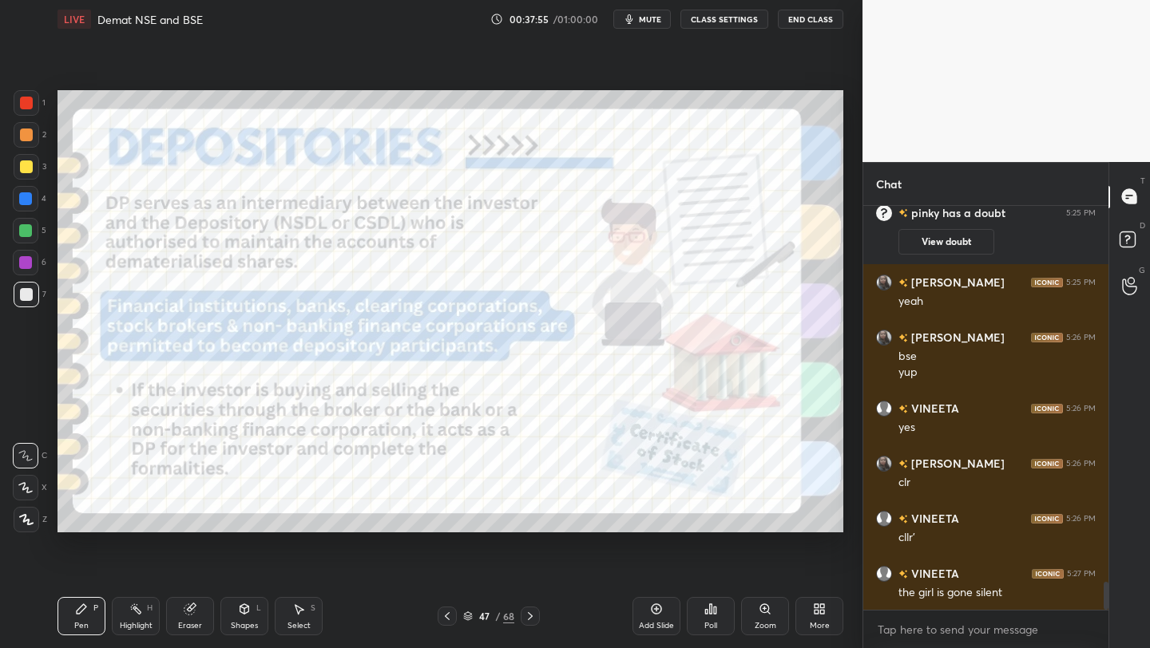
click at [650, 19] on span "mute" at bounding box center [650, 19] width 22 height 11
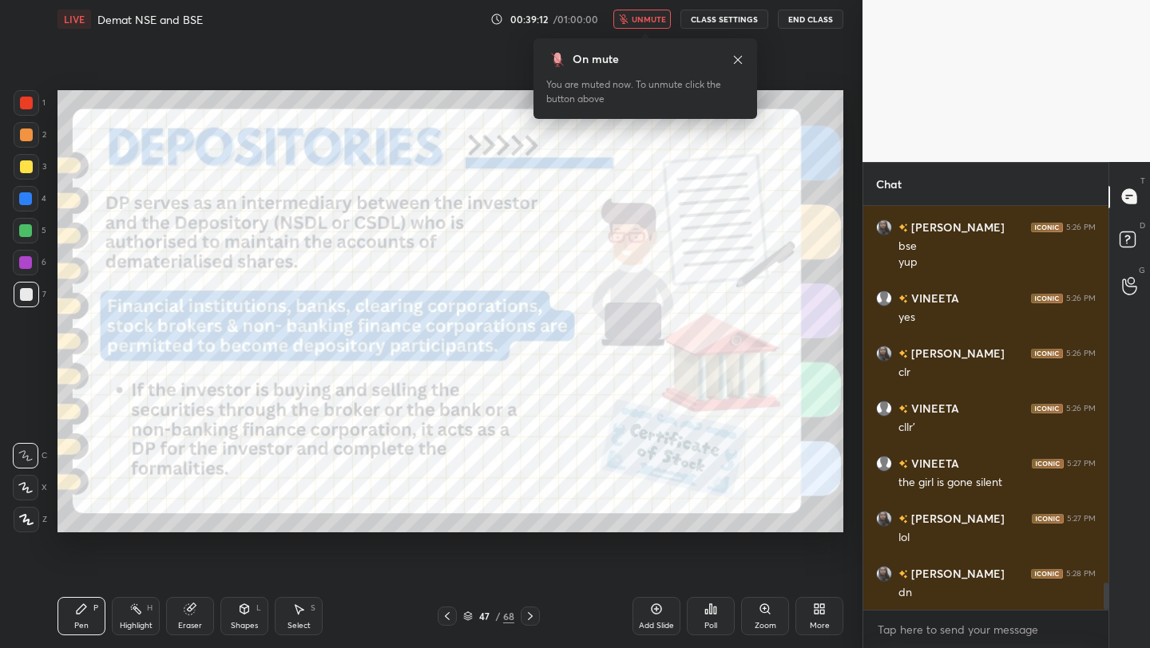
scroll to position [5646, 0]
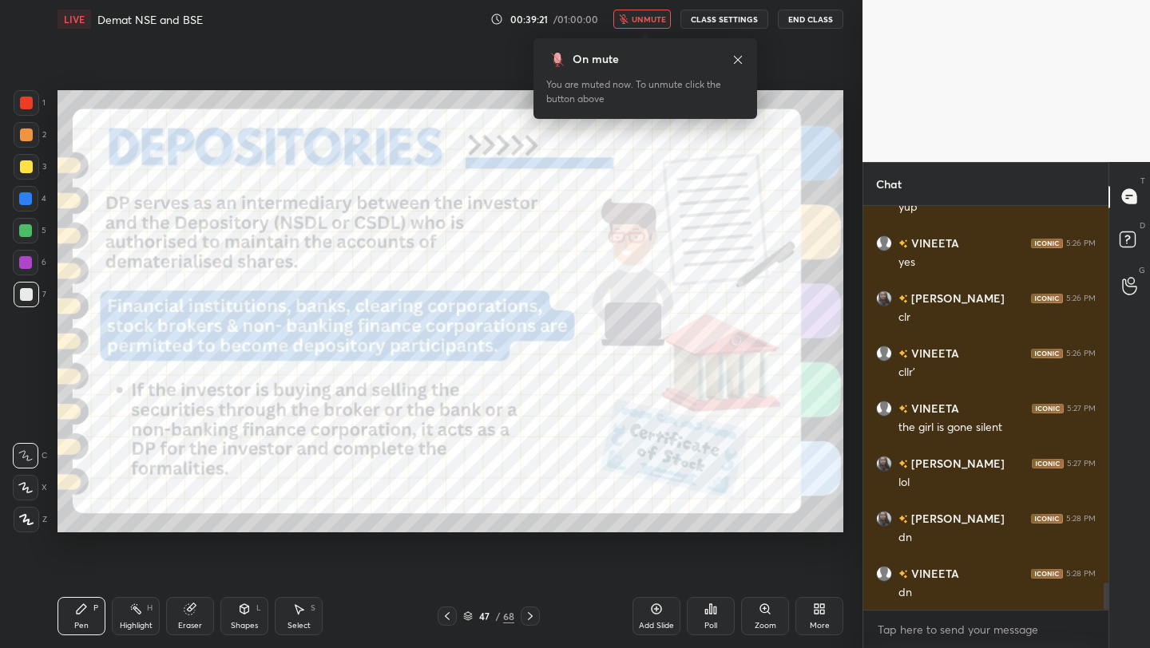
click at [650, 19] on span "unmute" at bounding box center [649, 19] width 34 height 11
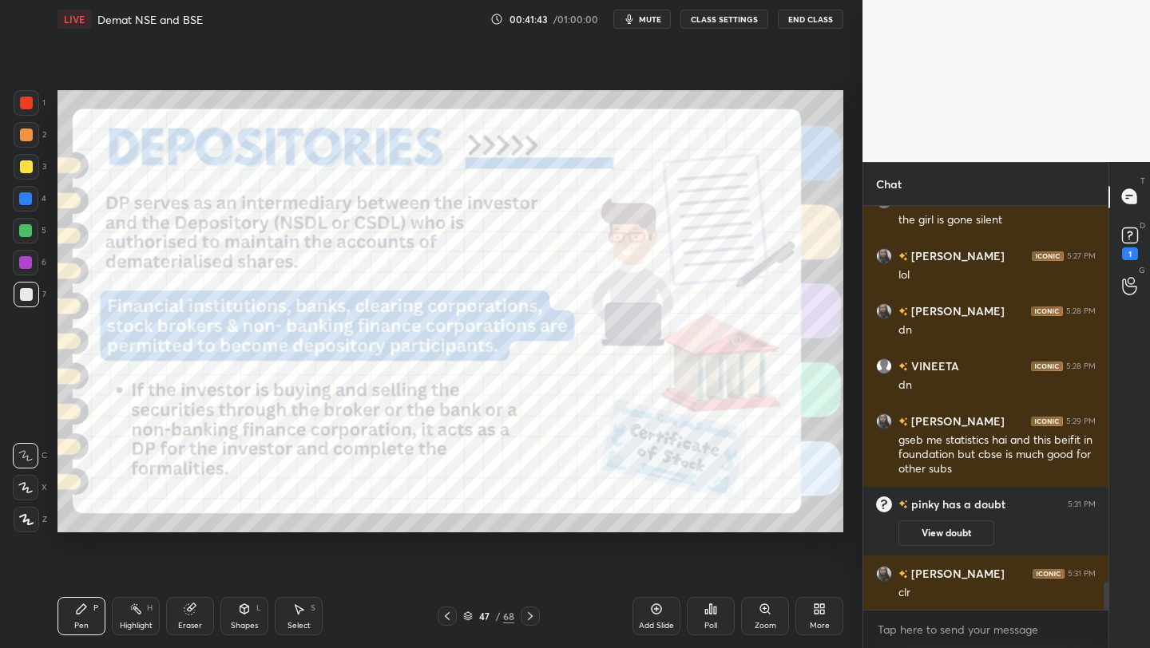
scroll to position [5402, 0]
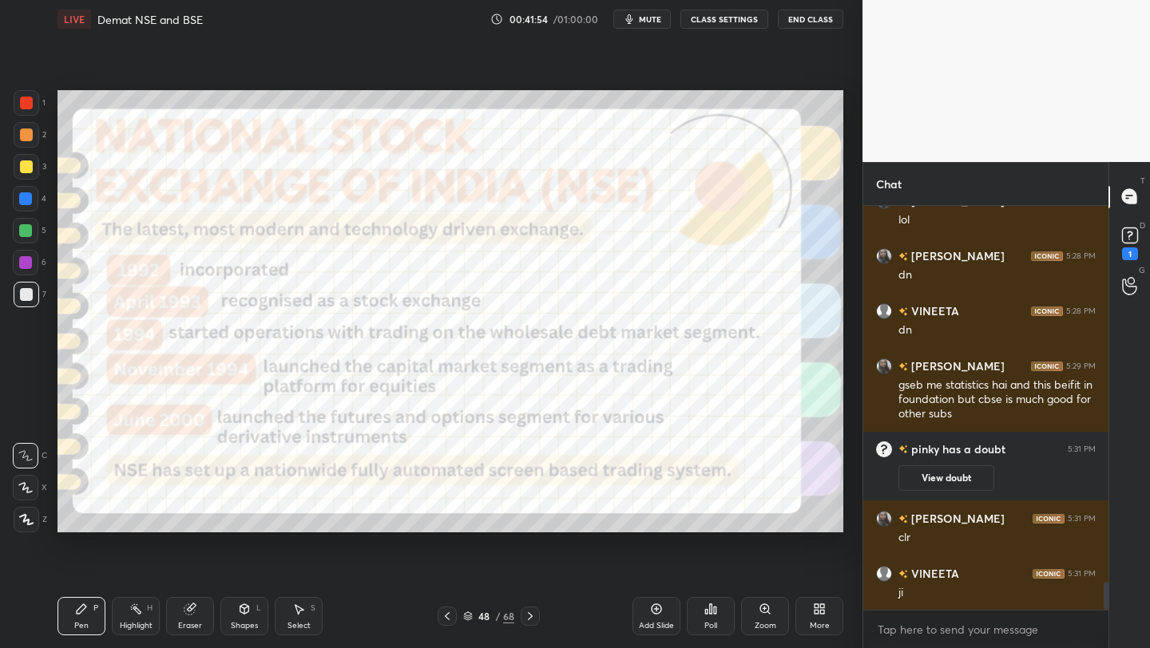
click at [466, 617] on icon at bounding box center [468, 617] width 8 height 2
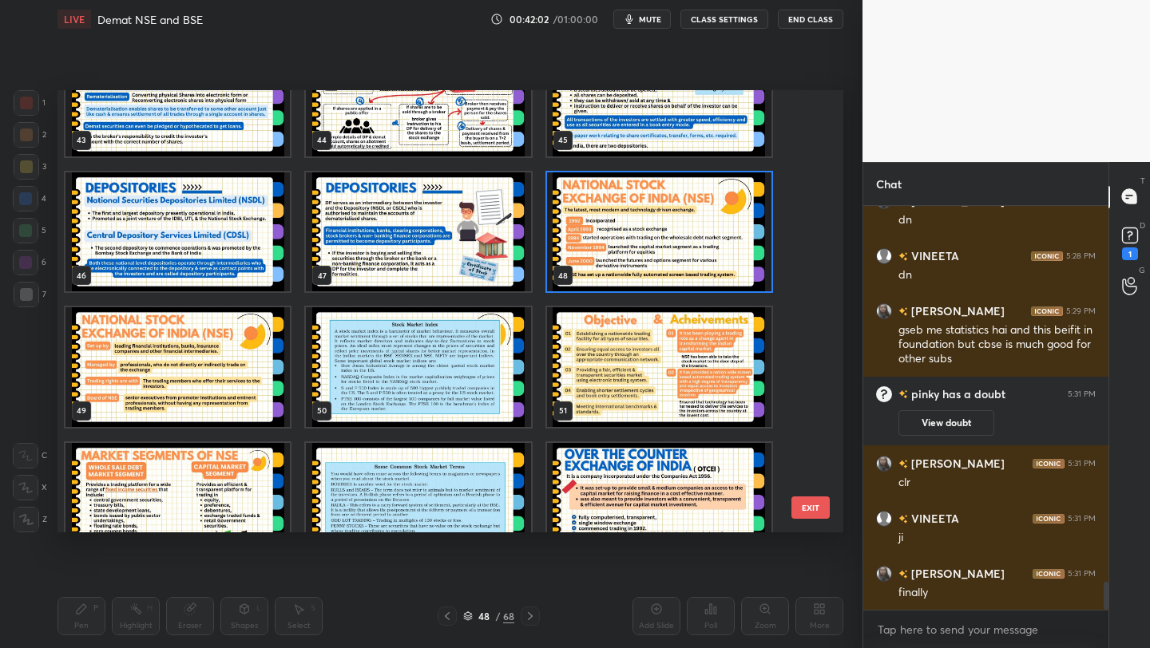
scroll to position [1955, 0]
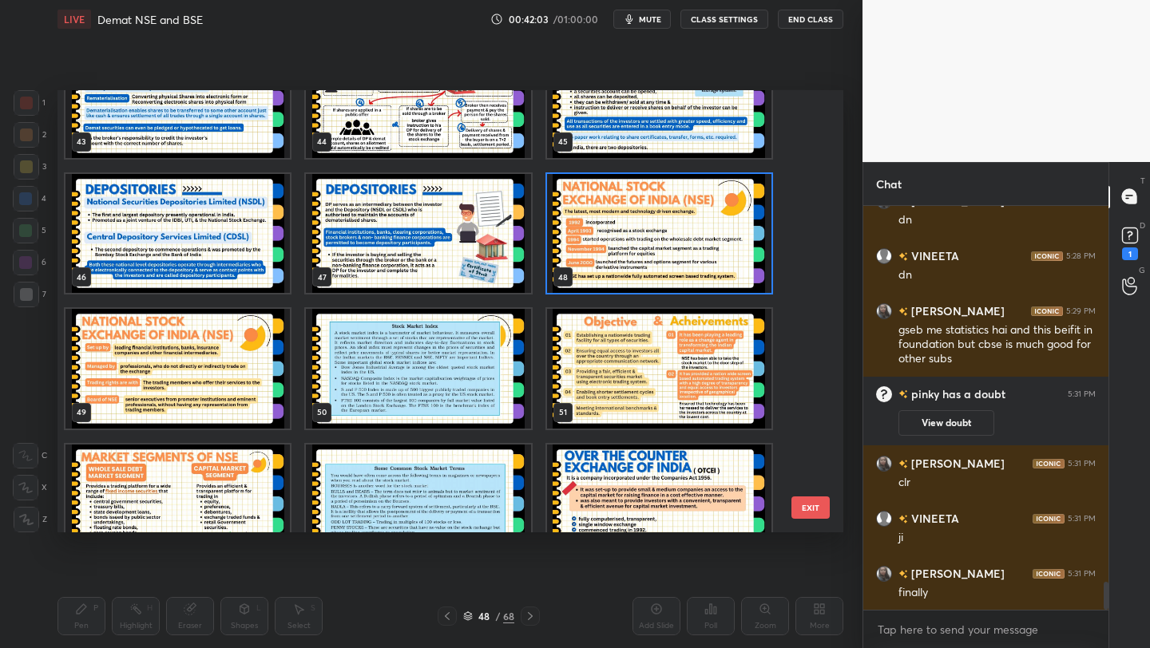
click at [683, 262] on img "grid" at bounding box center [659, 234] width 224 height 120
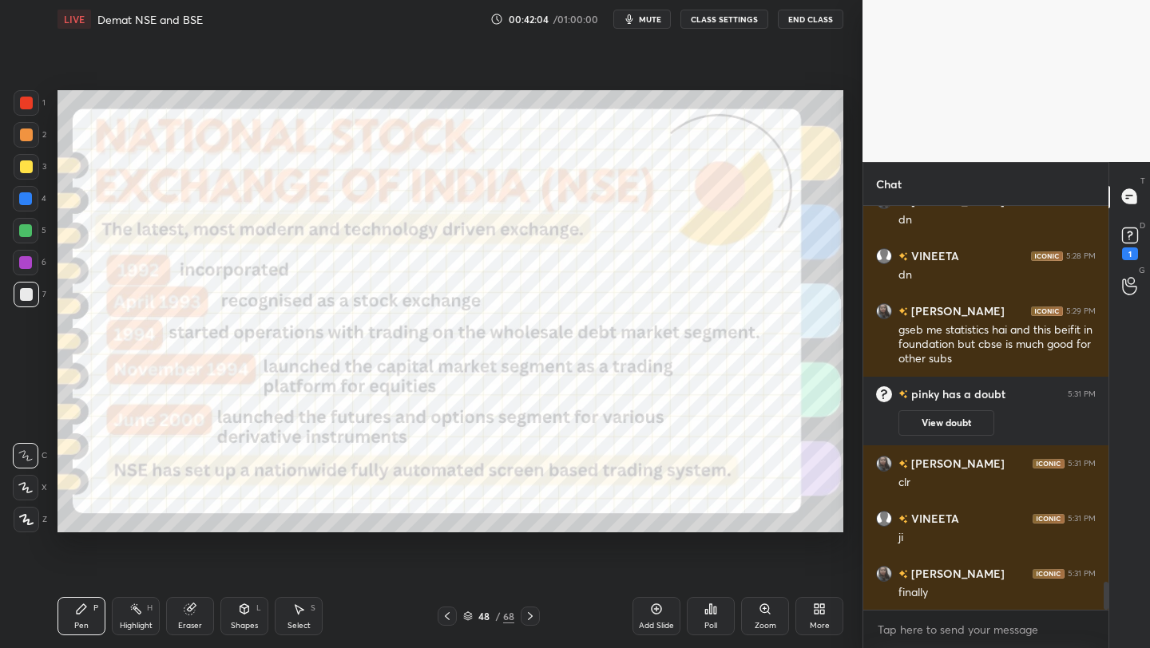
click at [683, 262] on img "grid" at bounding box center [659, 234] width 224 height 120
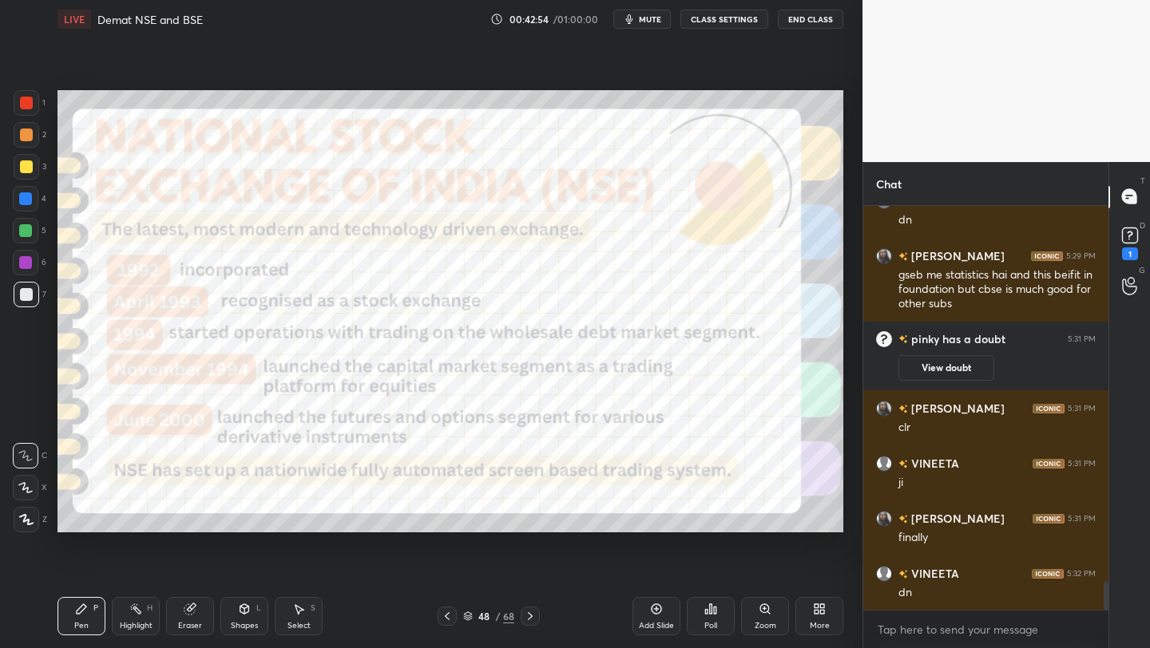
scroll to position [5567, 0]
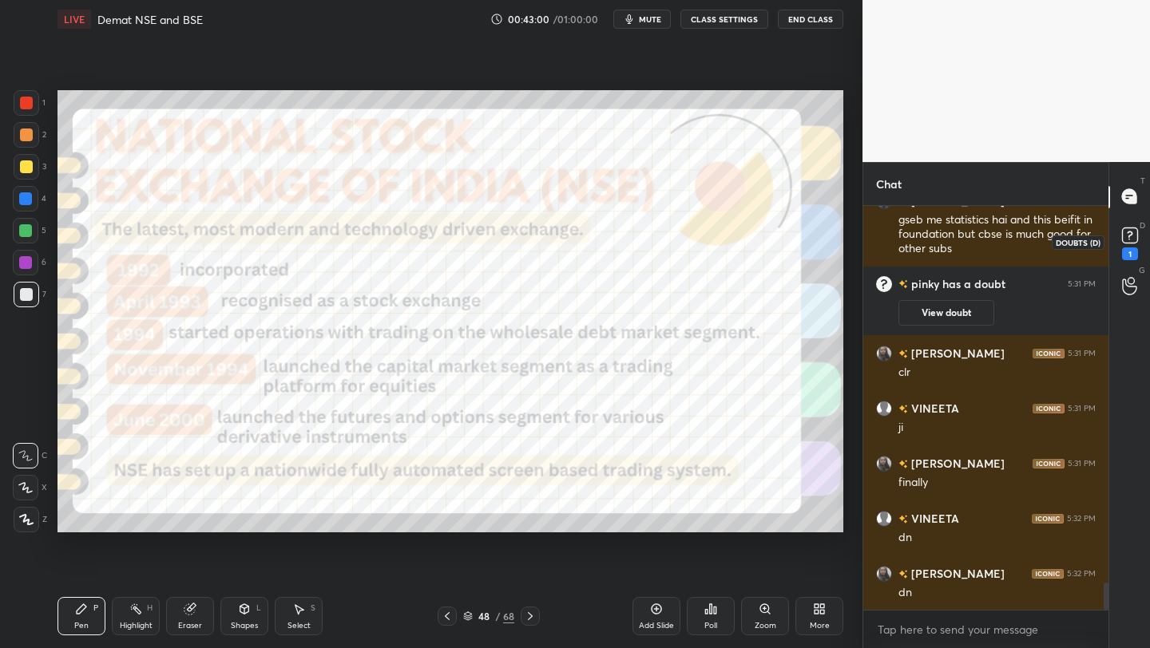
click at [1136, 231] on rect at bounding box center [1129, 235] width 15 height 15
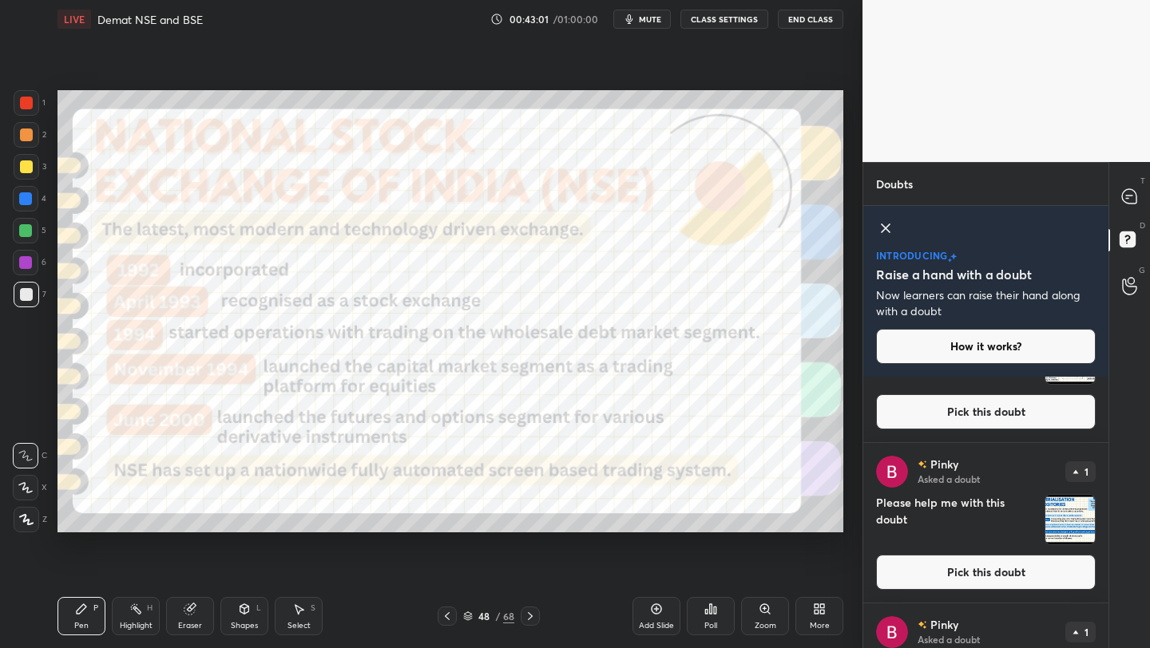
scroll to position [531, 0]
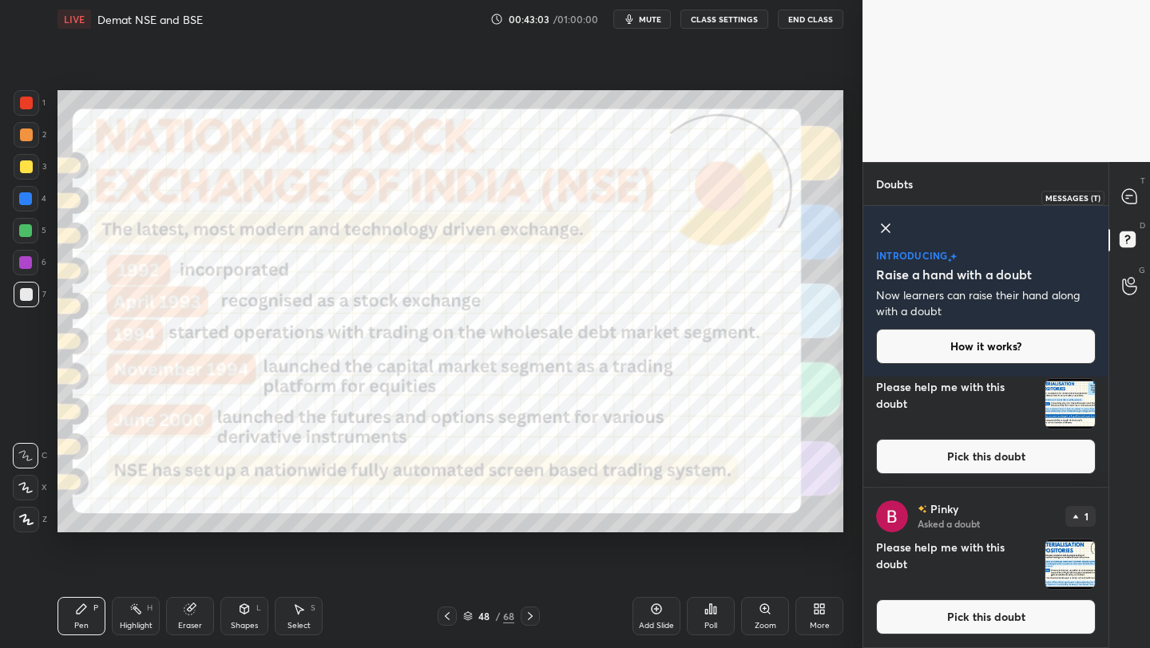
click at [1135, 206] on div at bounding box center [1130, 197] width 32 height 29
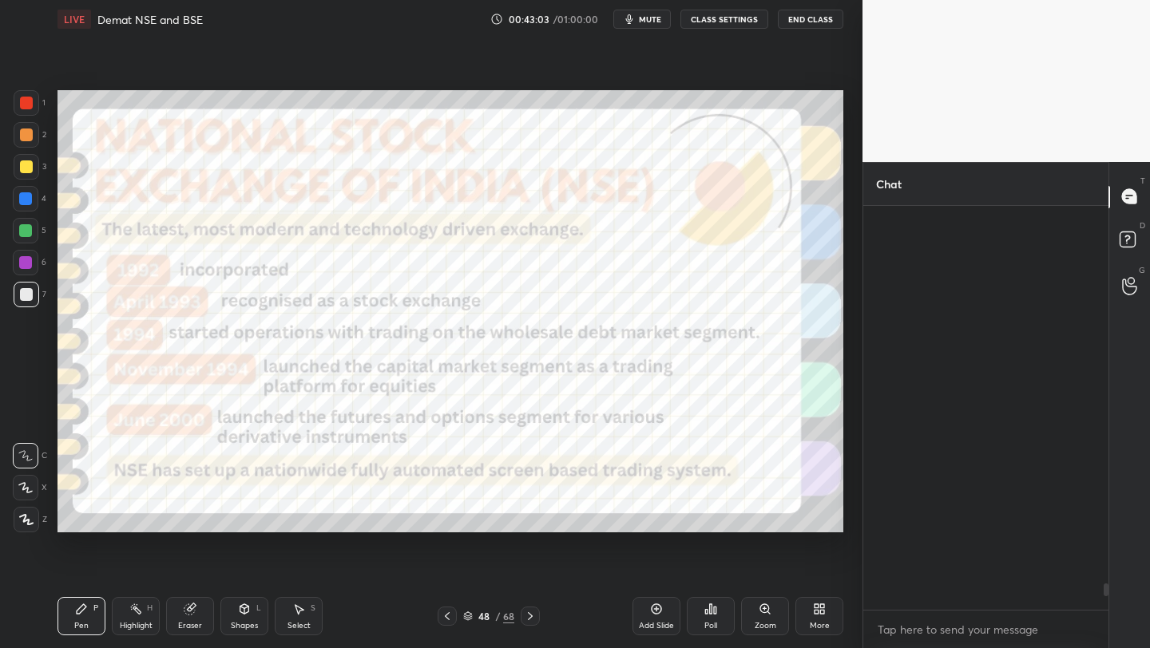
scroll to position [399, 240]
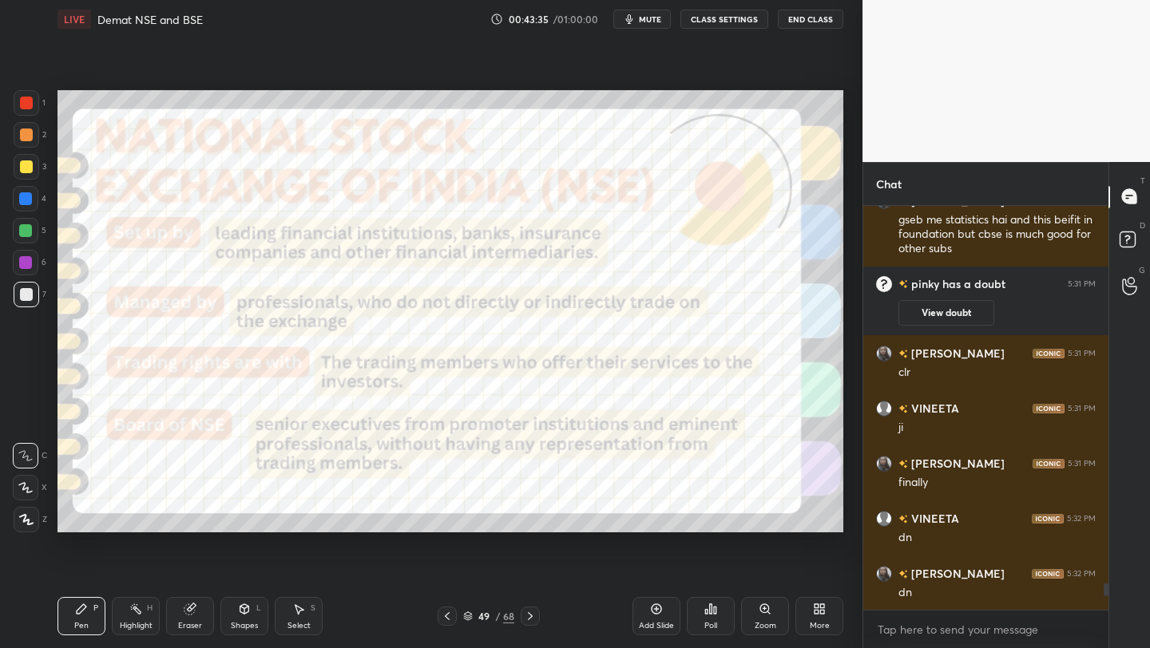
click at [646, 17] on span "mute" at bounding box center [650, 19] width 22 height 11
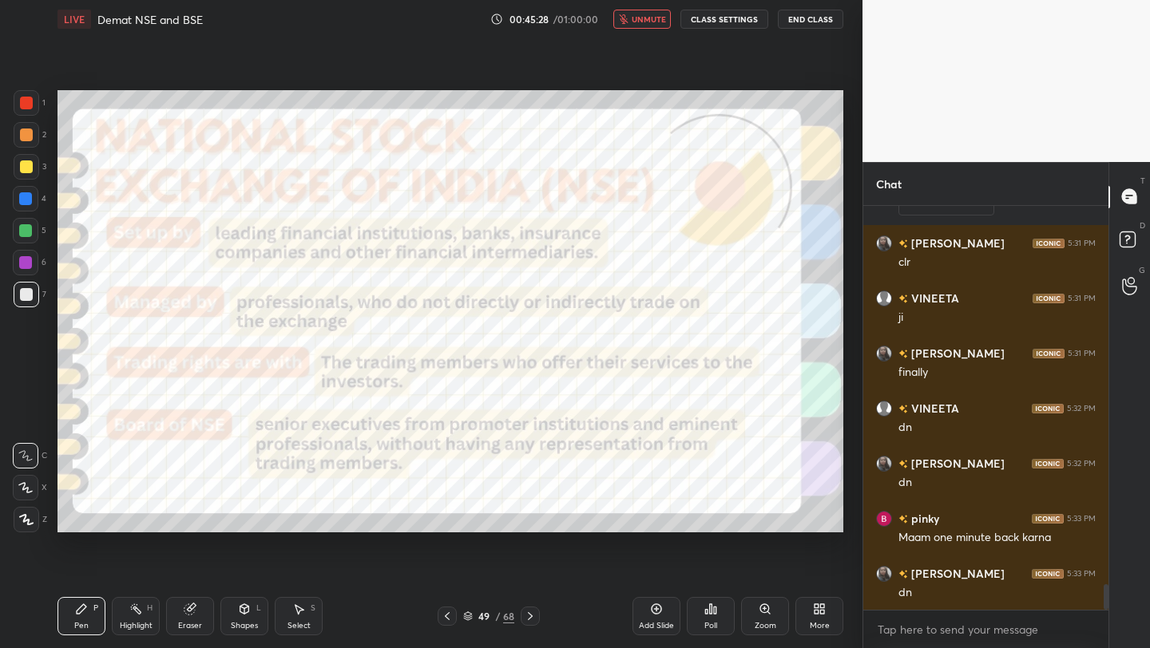
scroll to position [6043, 0]
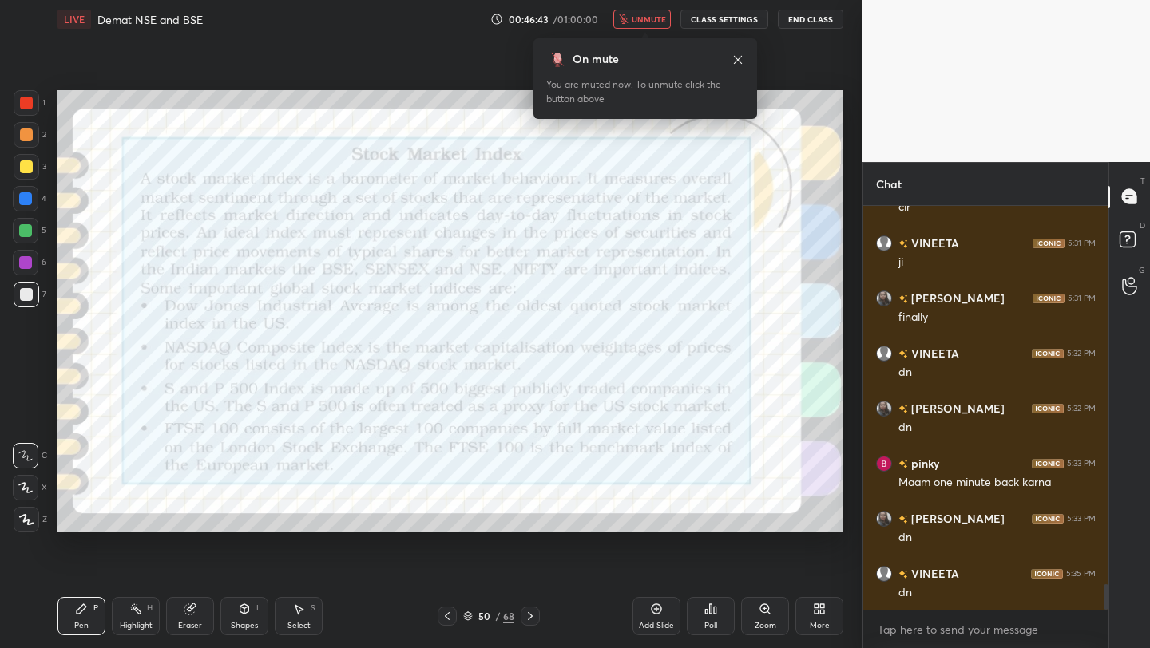
click at [646, 16] on span "unmute" at bounding box center [649, 19] width 34 height 11
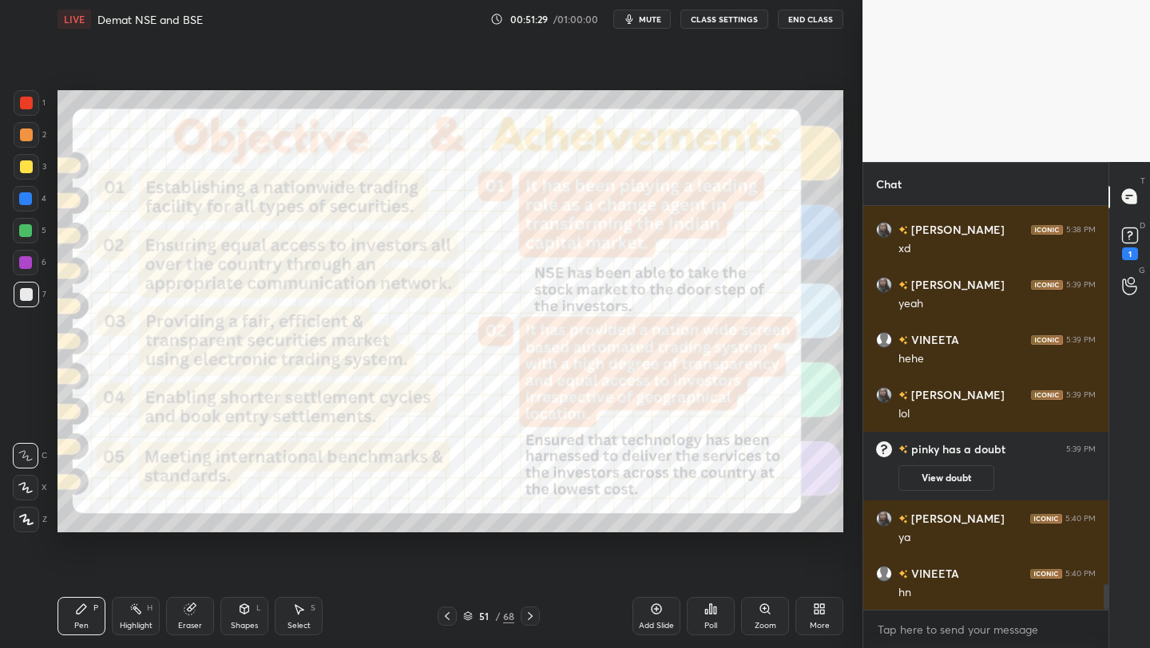
scroll to position [6011, 0]
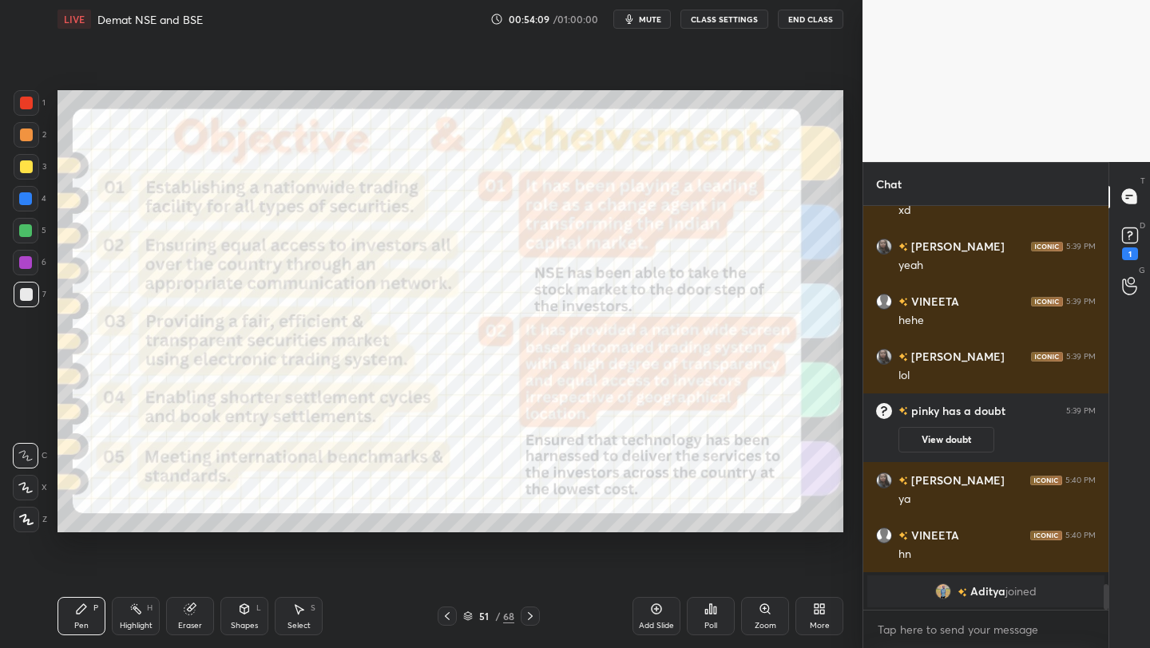
click at [465, 619] on icon at bounding box center [468, 619] width 8 height 2
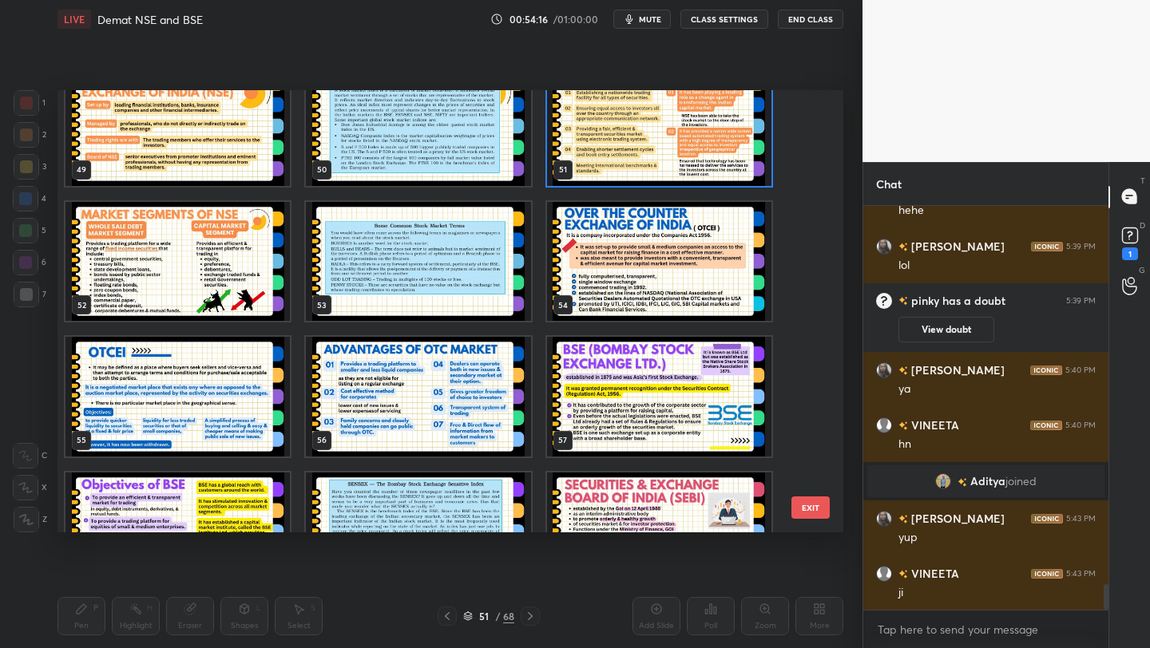
scroll to position [2196, 0]
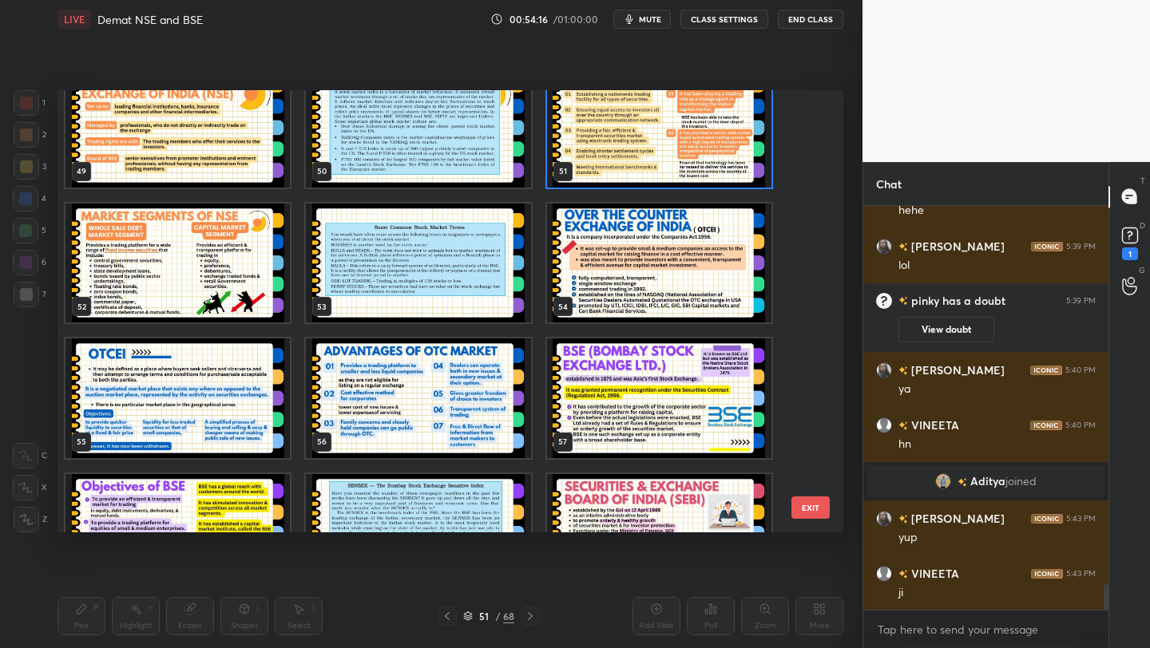
click at [208, 269] on img "grid" at bounding box center [177, 264] width 224 height 120
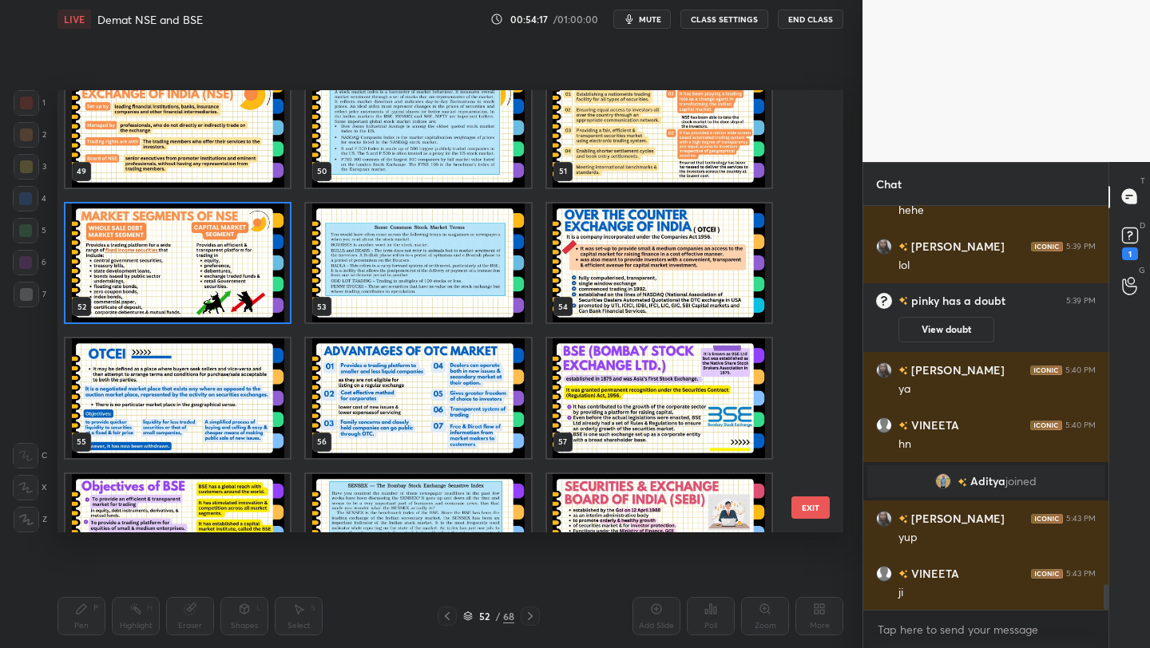
click at [208, 269] on img "grid" at bounding box center [177, 264] width 224 height 120
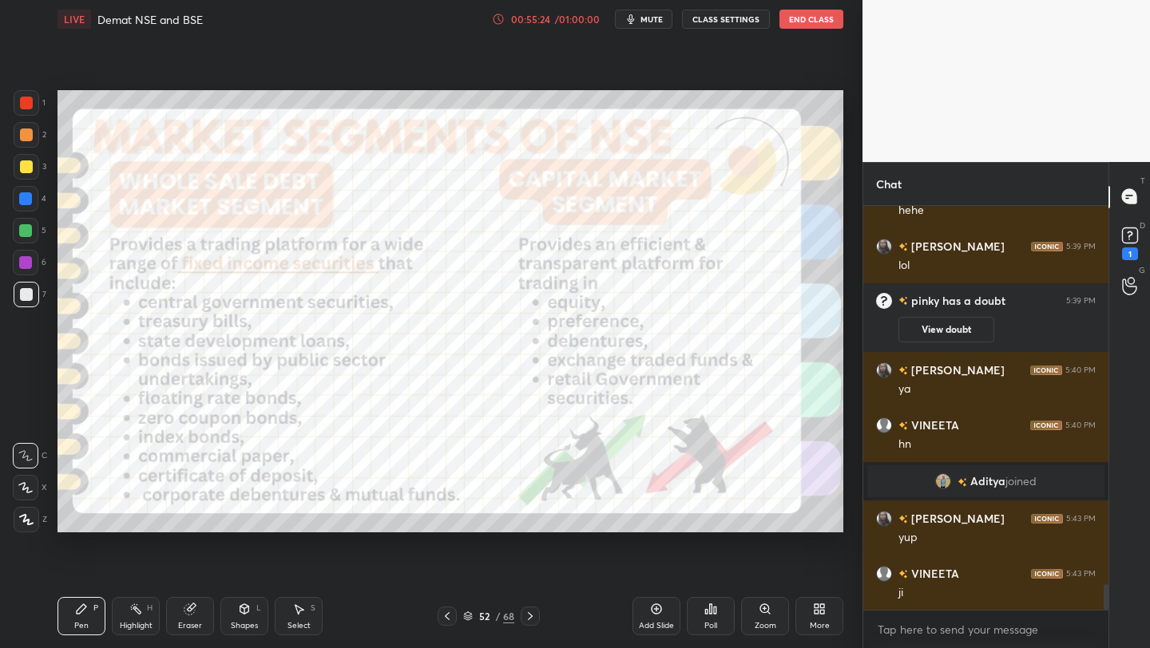
click at [466, 615] on icon at bounding box center [468, 617] width 10 height 10
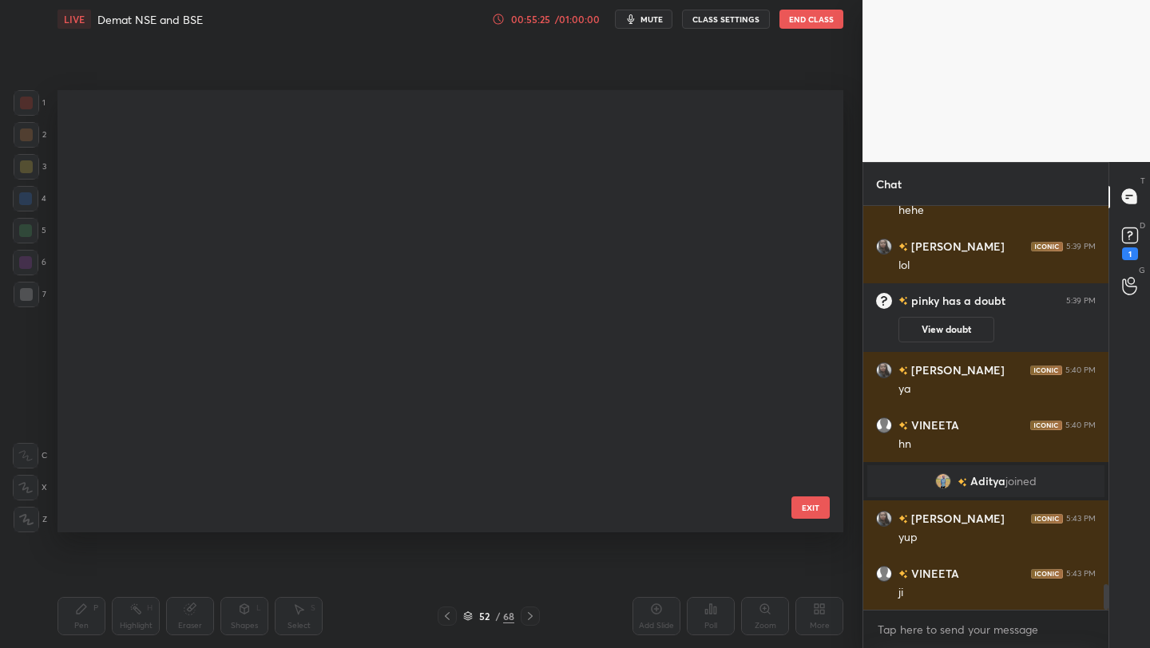
scroll to position [437, 778]
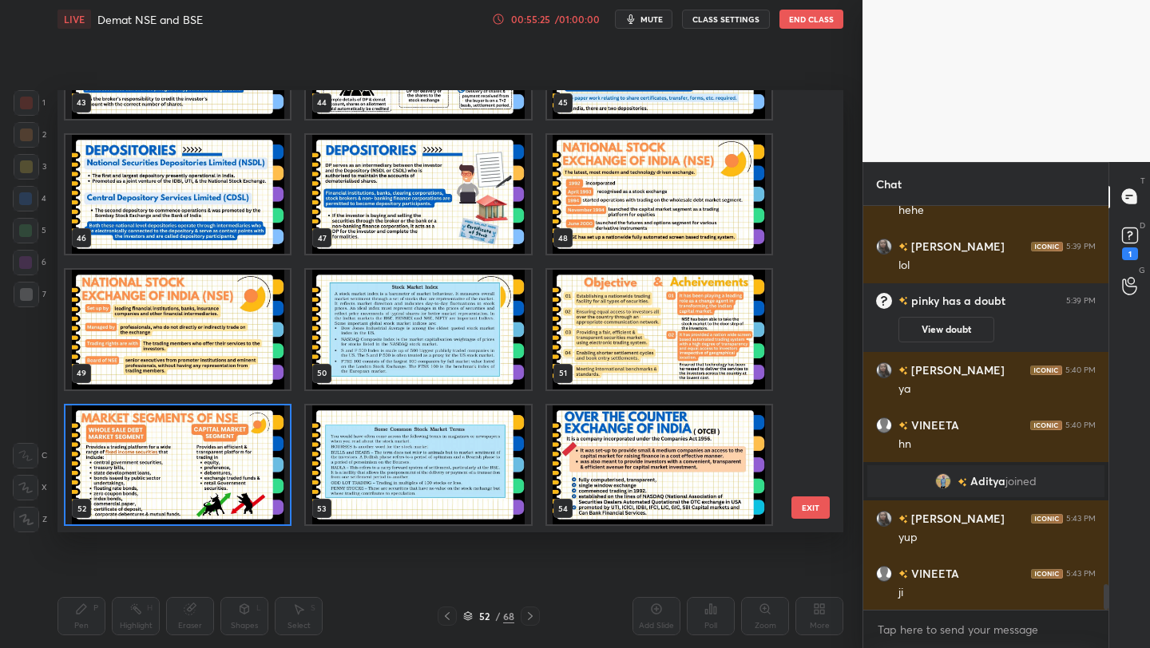
click at [454, 454] on img "grid" at bounding box center [418, 466] width 224 height 120
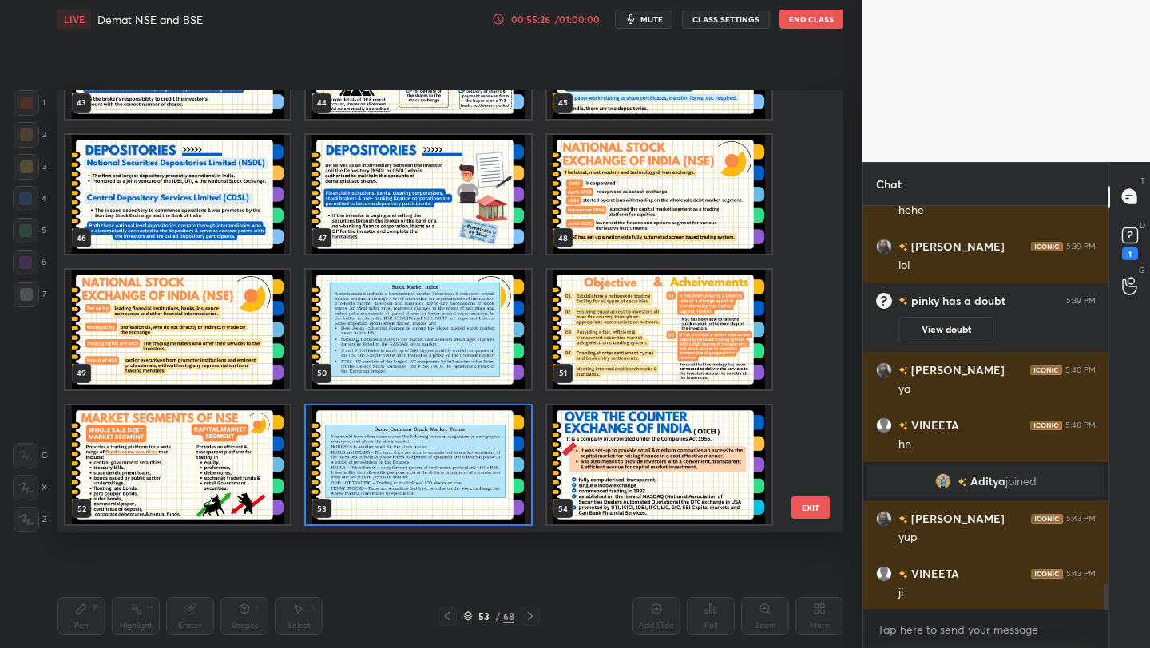
click at [454, 454] on img "grid" at bounding box center [418, 466] width 224 height 120
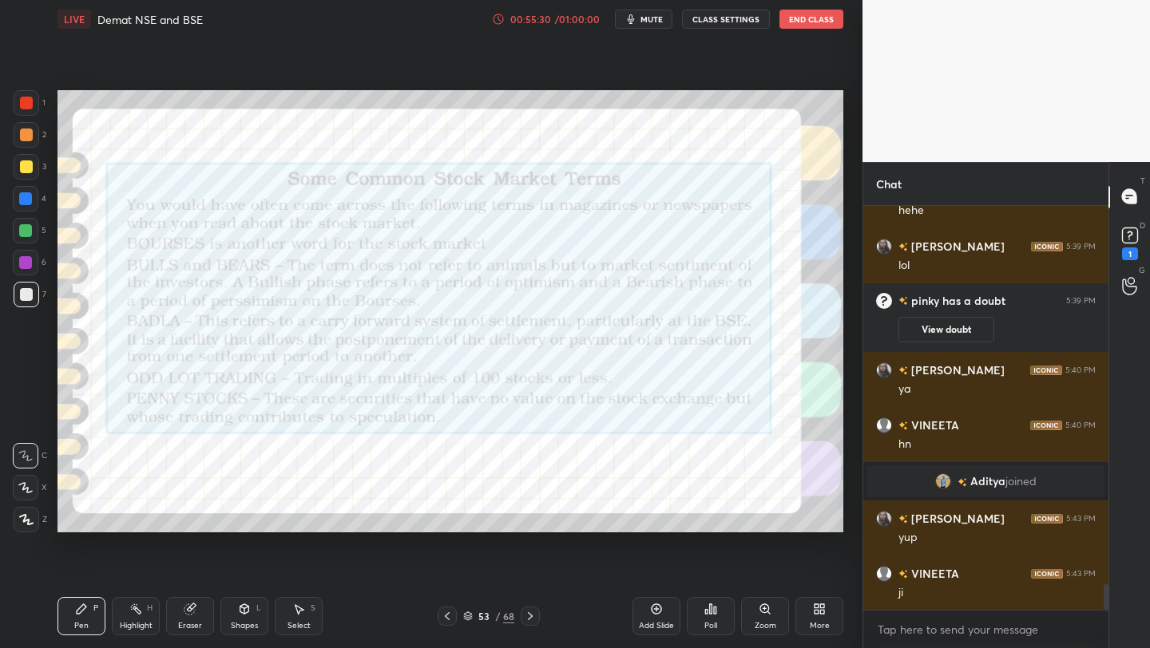
click at [466, 617] on icon at bounding box center [468, 617] width 8 height 2
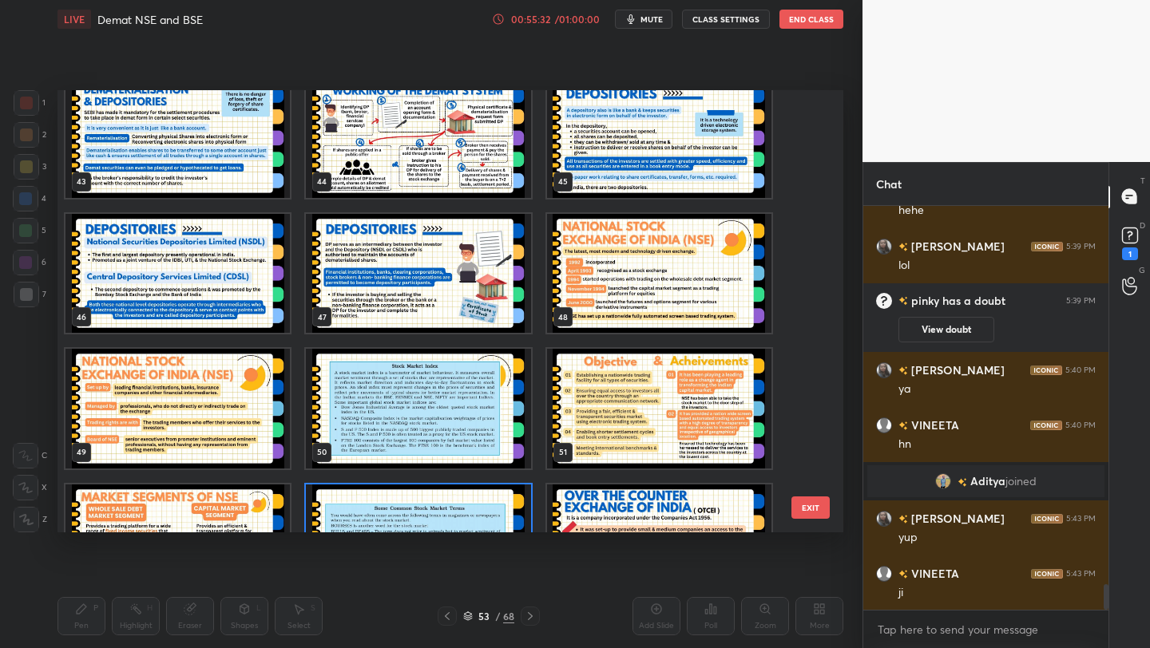
scroll to position [1914, 0]
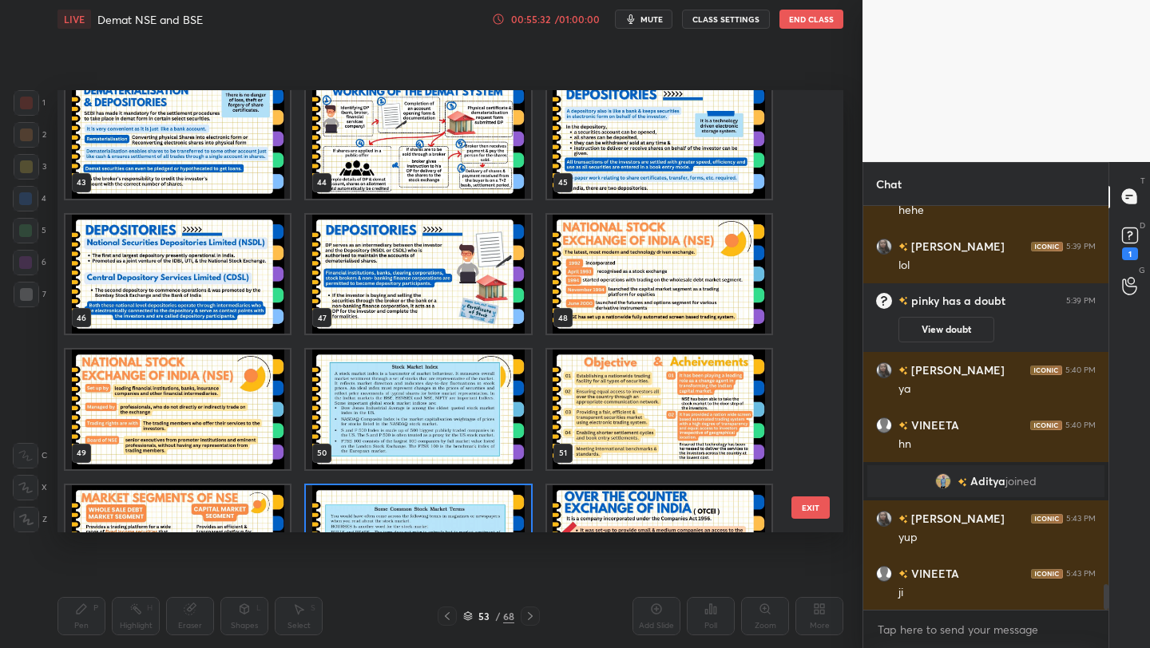
click at [480, 402] on img "grid" at bounding box center [418, 410] width 224 height 120
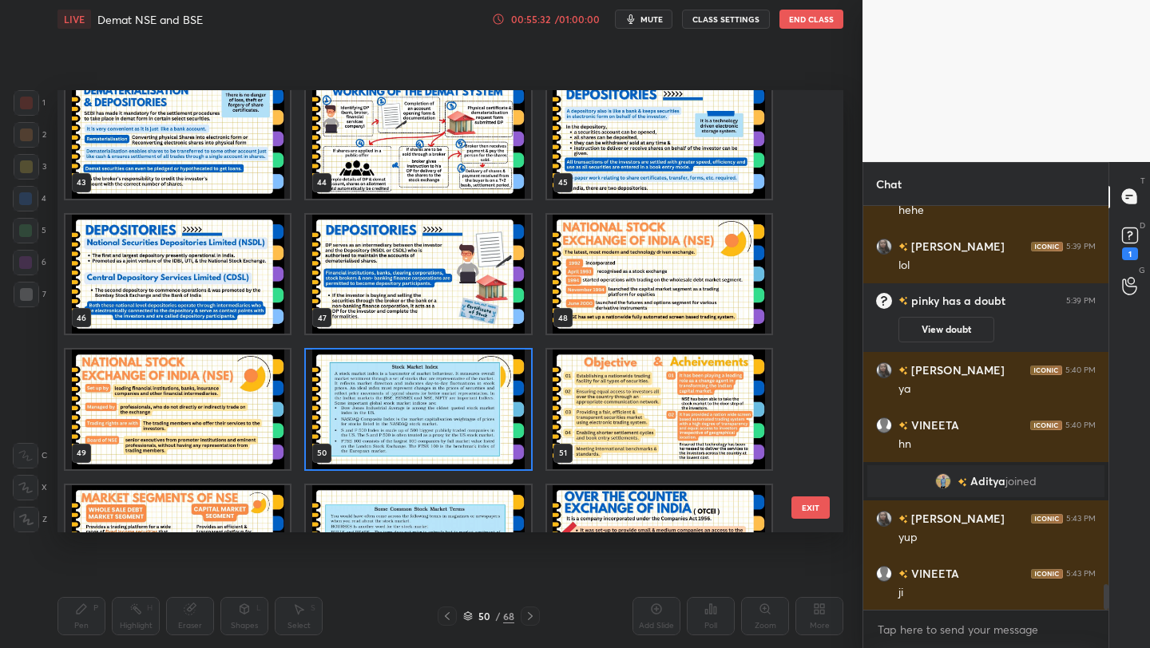
click at [480, 402] on img "grid" at bounding box center [418, 410] width 224 height 120
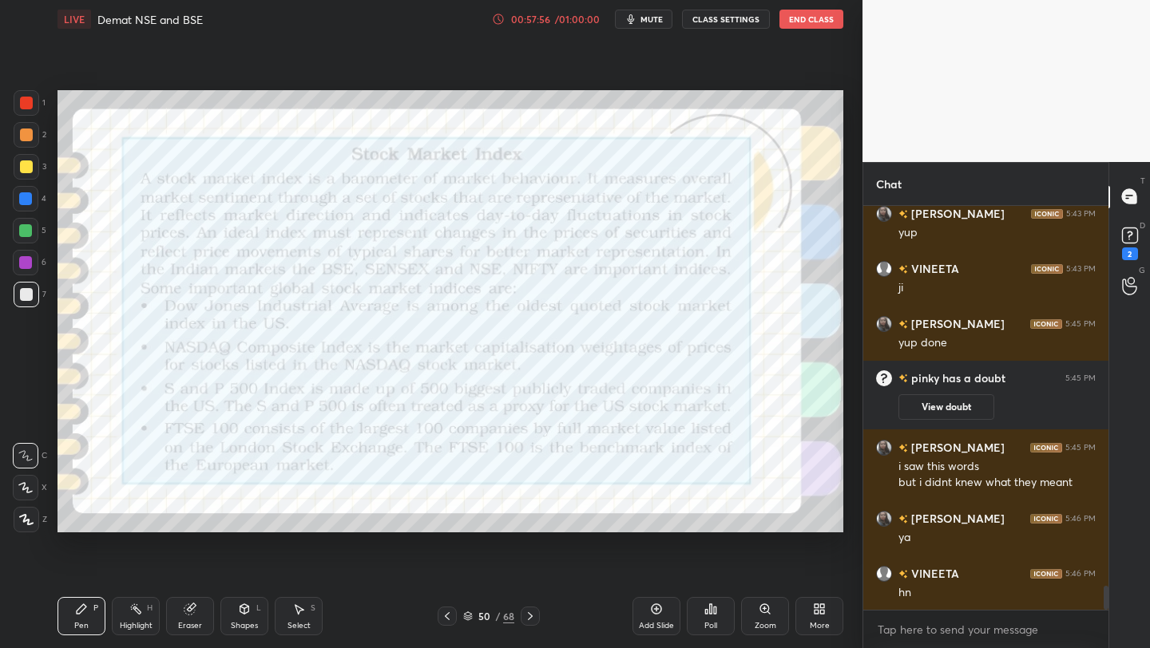
scroll to position [6318, 0]
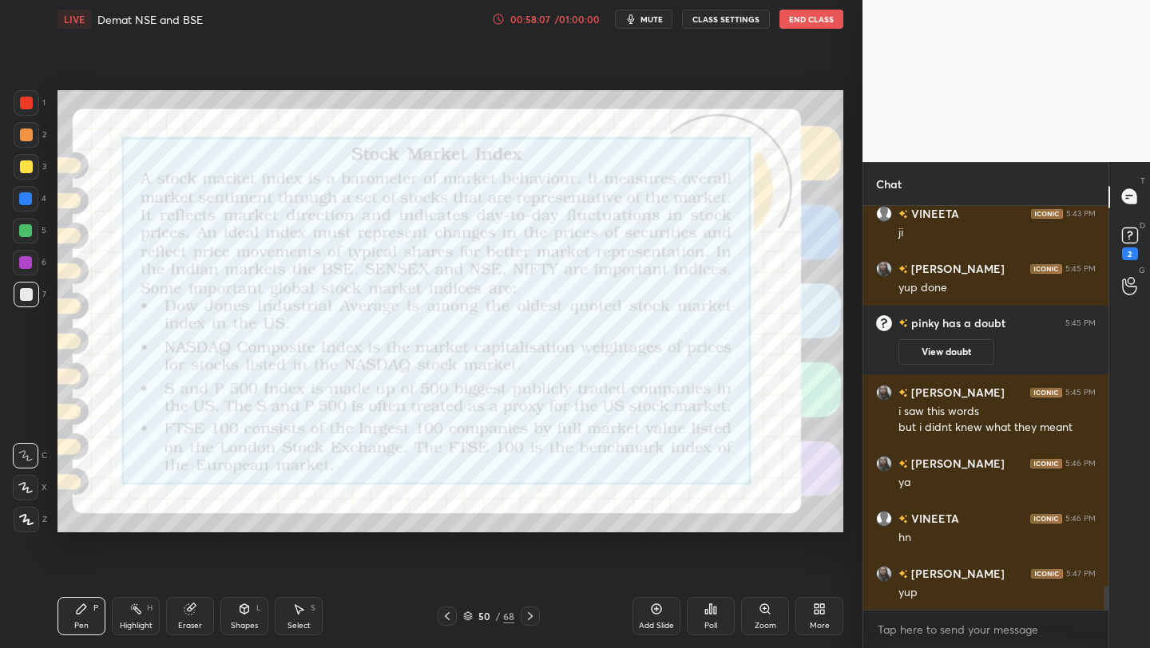
click at [1145, 224] on div "D Doubts (D) 2" at bounding box center [1129, 242] width 41 height 45
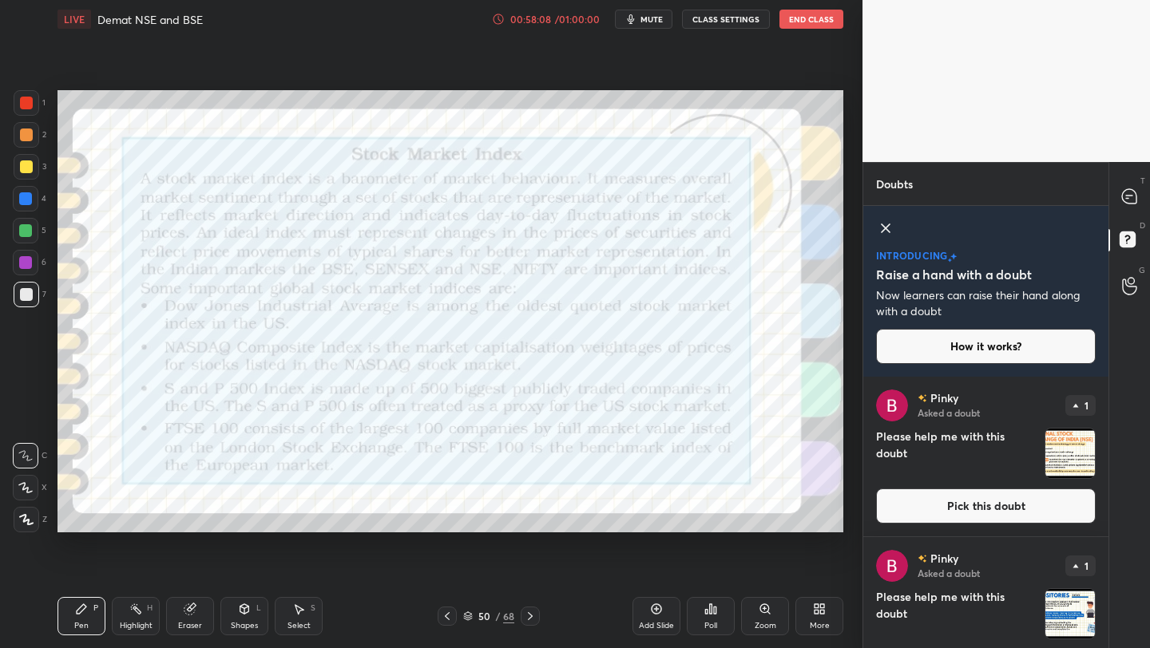
scroll to position [852, 0]
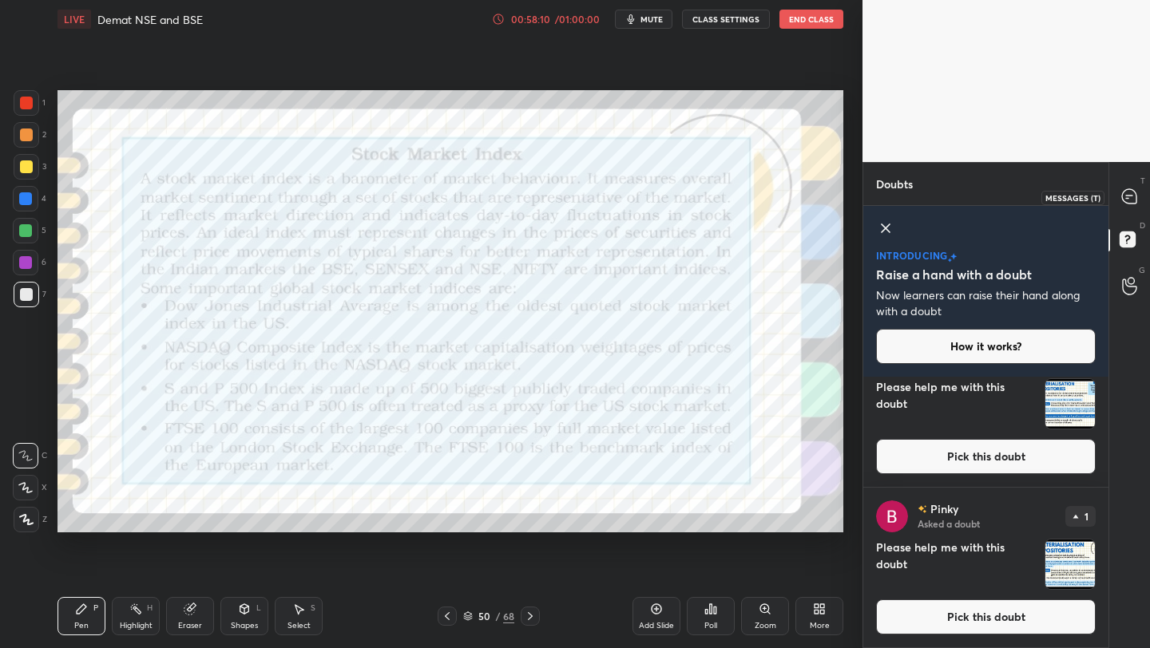
click at [1127, 196] on icon at bounding box center [1129, 196] width 14 height 14
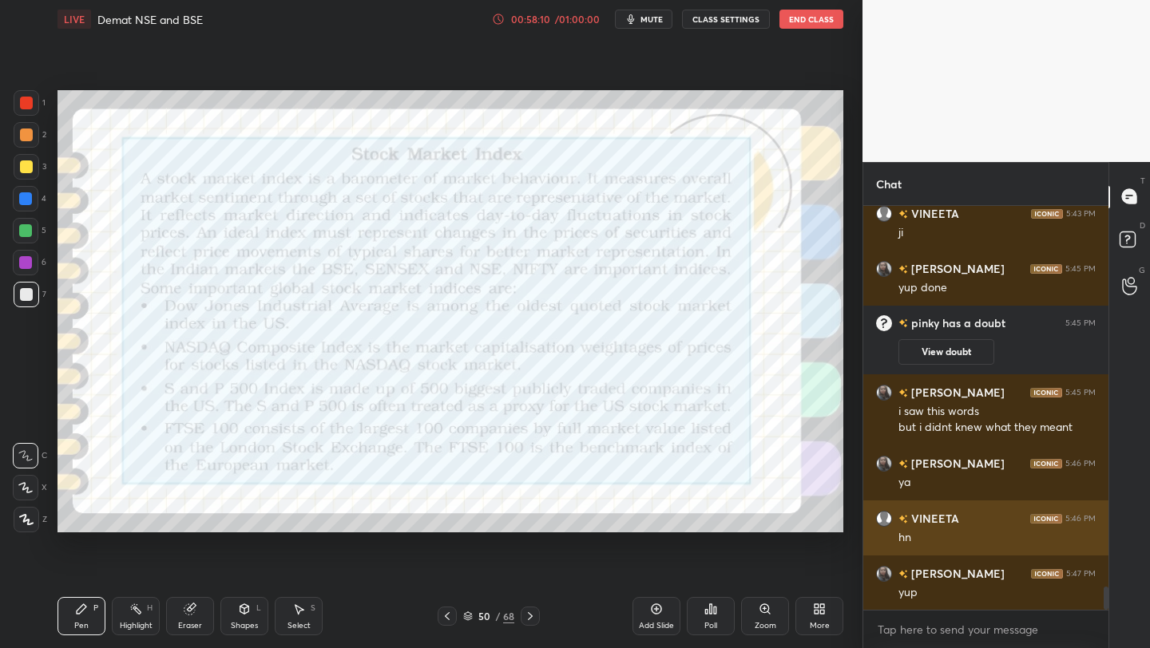
scroll to position [6684, 0]
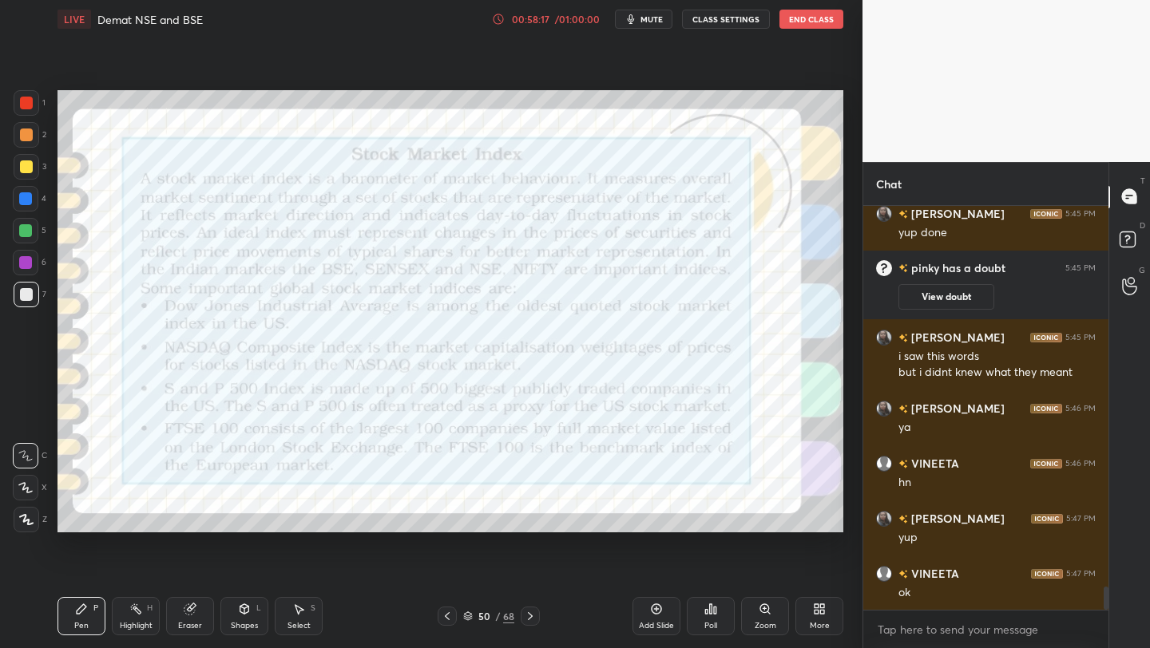
click at [469, 620] on icon at bounding box center [468, 617] width 10 height 10
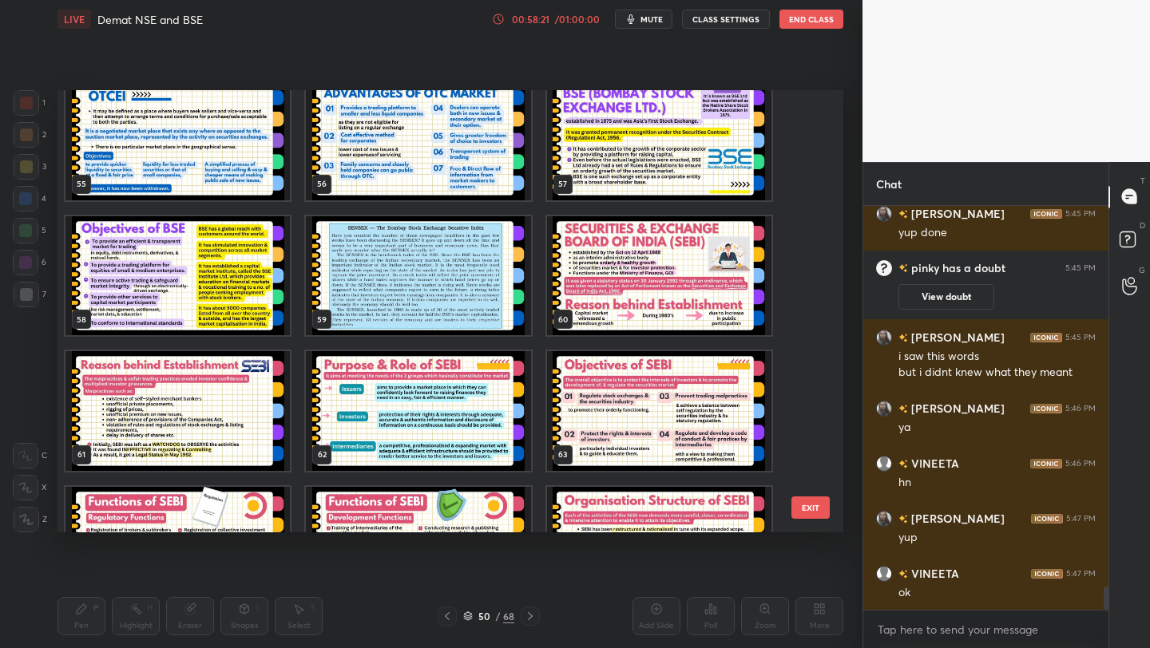
scroll to position [2455, 0]
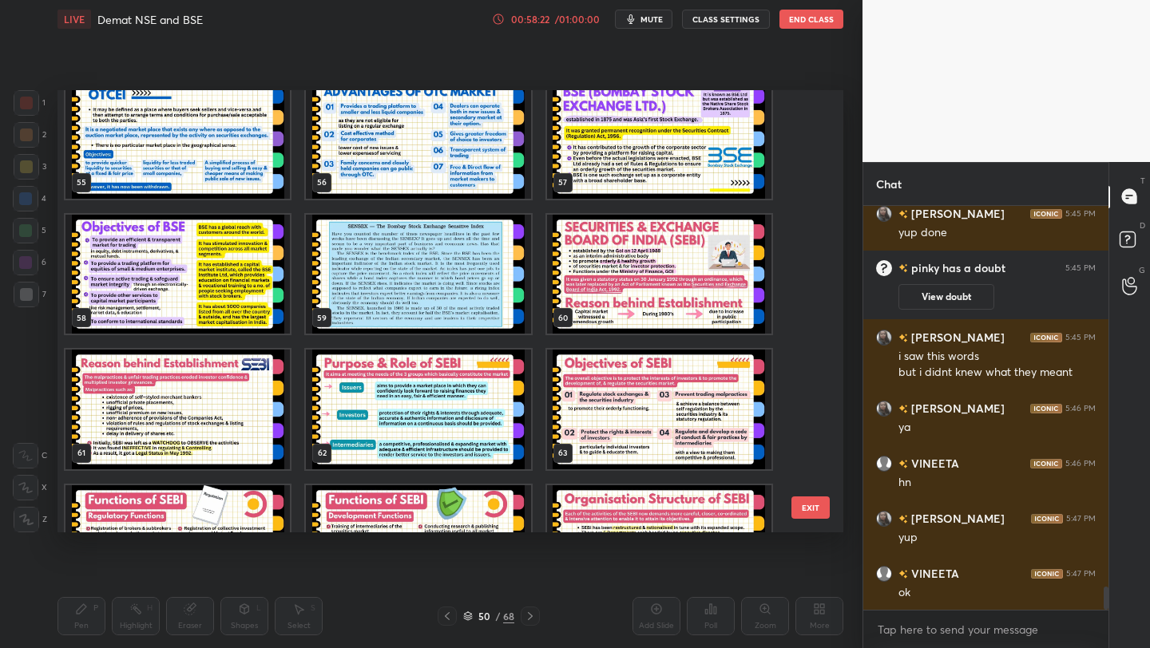
click at [636, 161] on img "grid" at bounding box center [659, 139] width 224 height 120
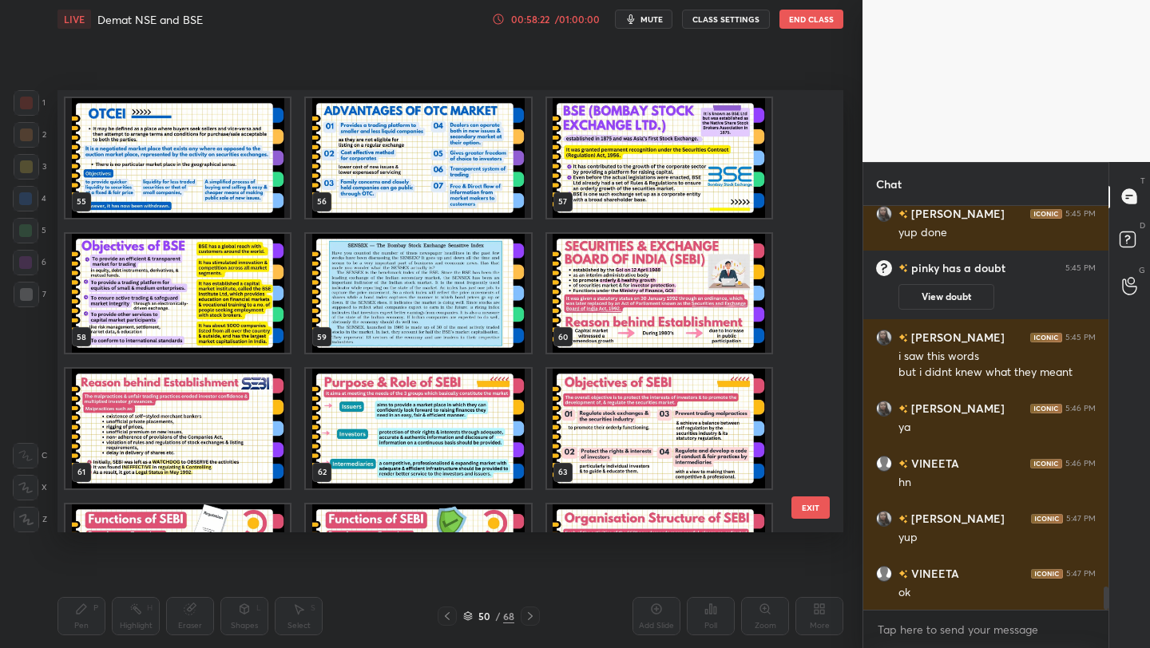
click at [636, 161] on img "grid" at bounding box center [659, 158] width 224 height 120
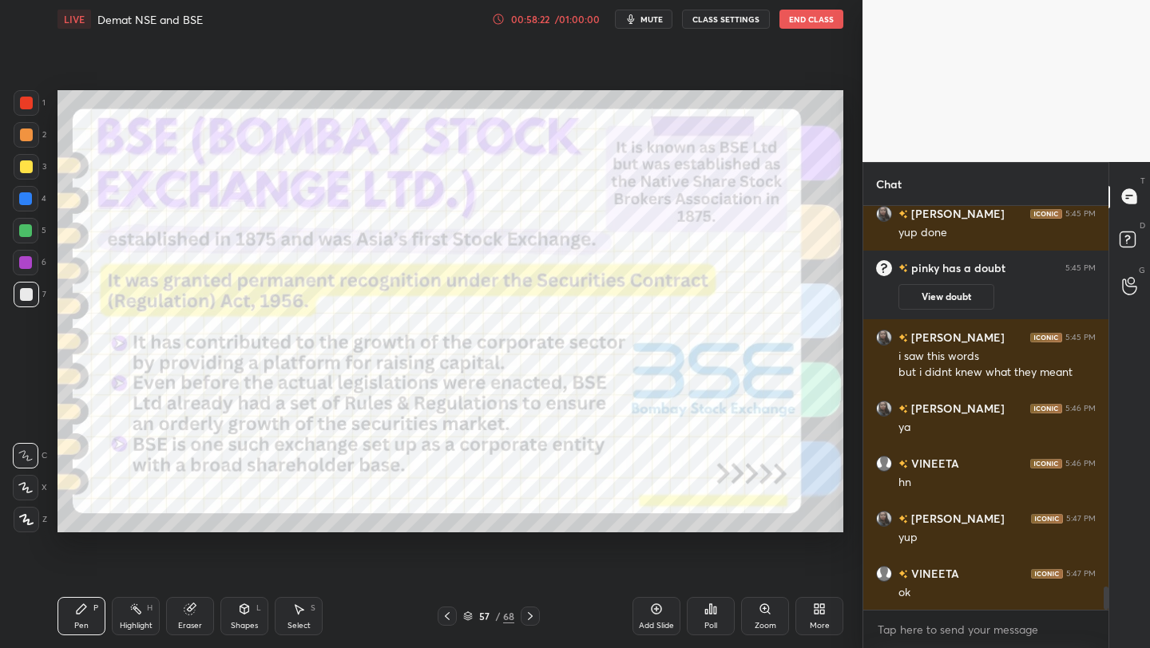
click at [636, 161] on img "grid" at bounding box center [659, 158] width 224 height 120
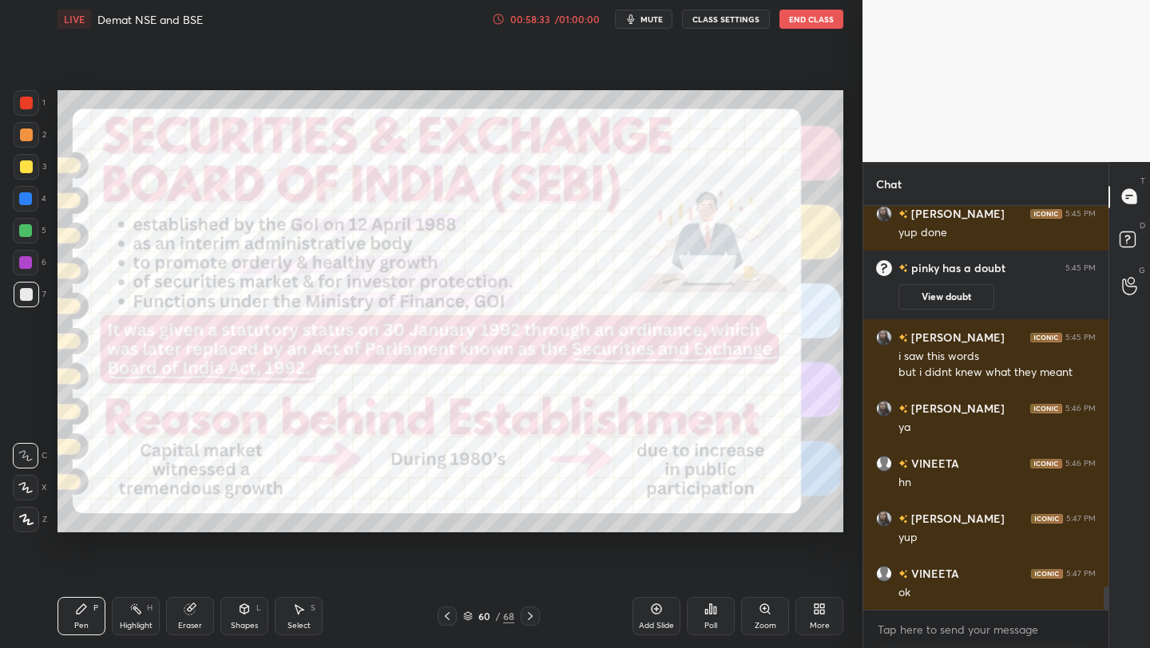
click at [472, 619] on icon at bounding box center [468, 617] width 10 height 10
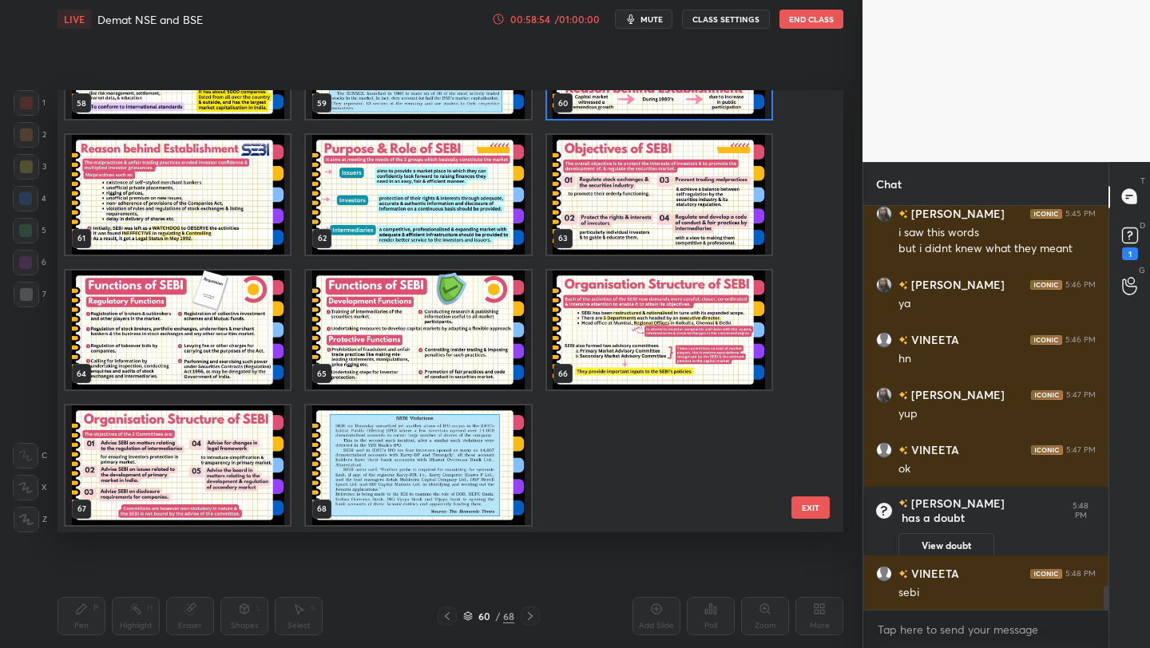
scroll to position [6460, 0]
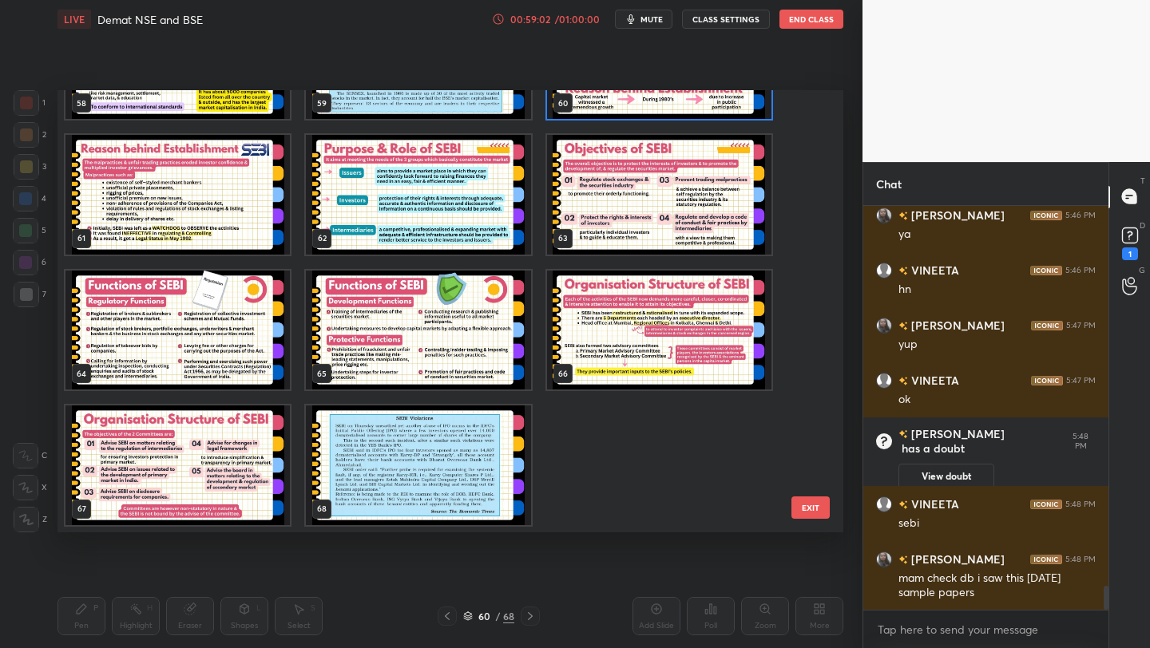
click at [1139, 237] on icon at bounding box center [1130, 236] width 24 height 24
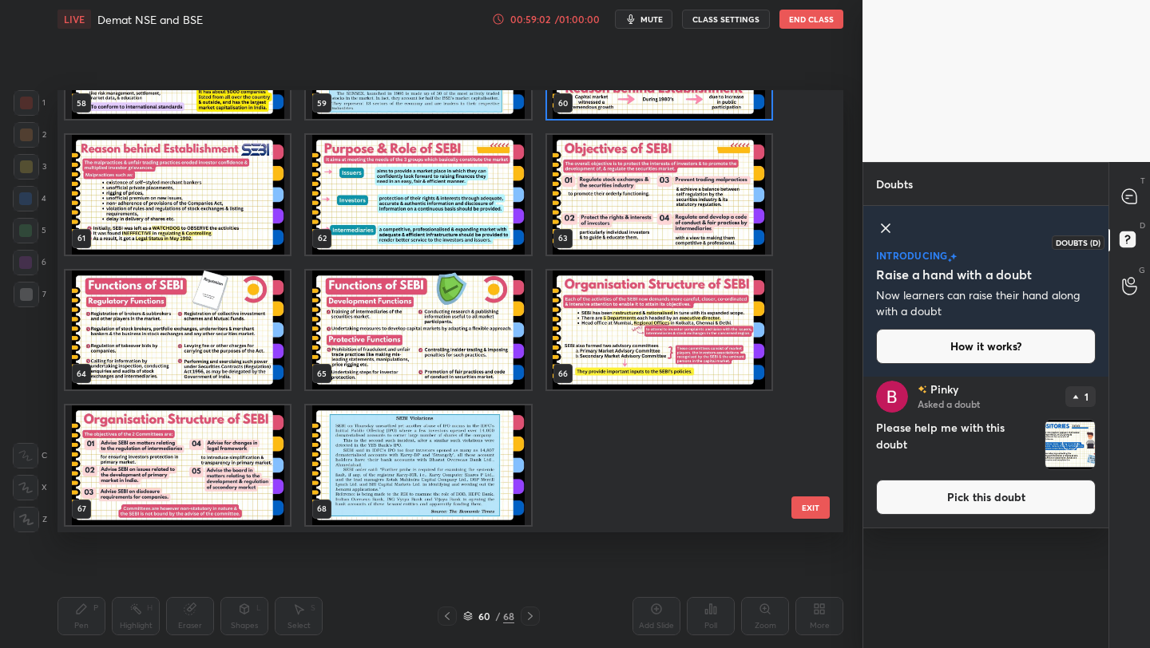
scroll to position [0, 0]
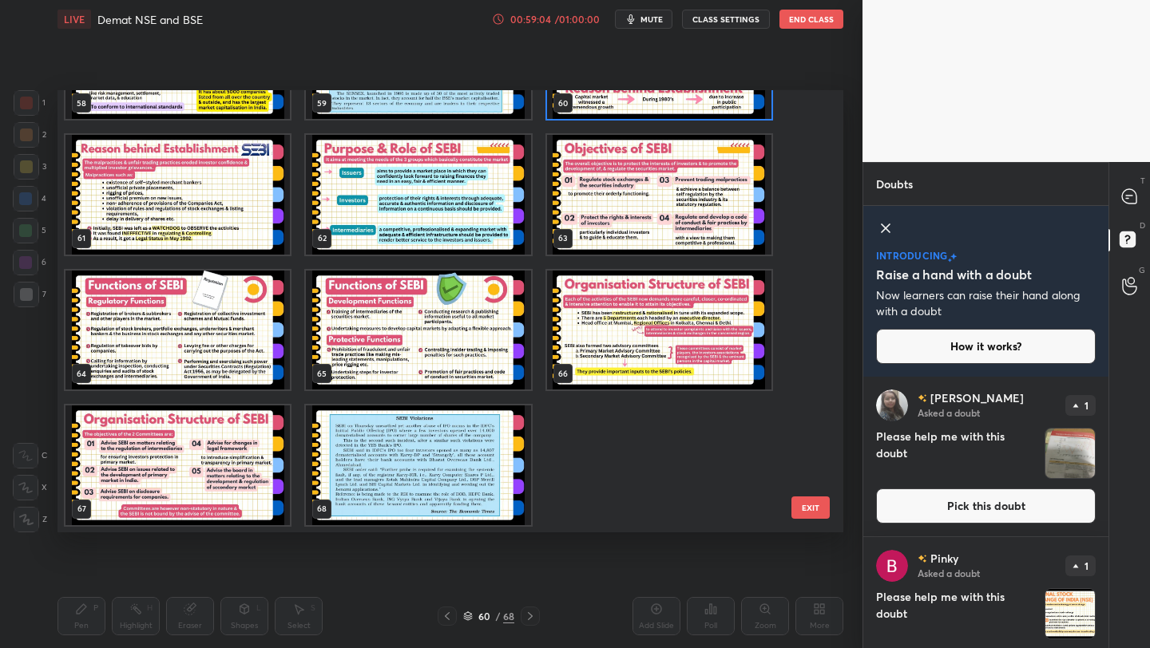
click at [982, 507] on button "Pick this doubt" at bounding box center [986, 506] width 220 height 35
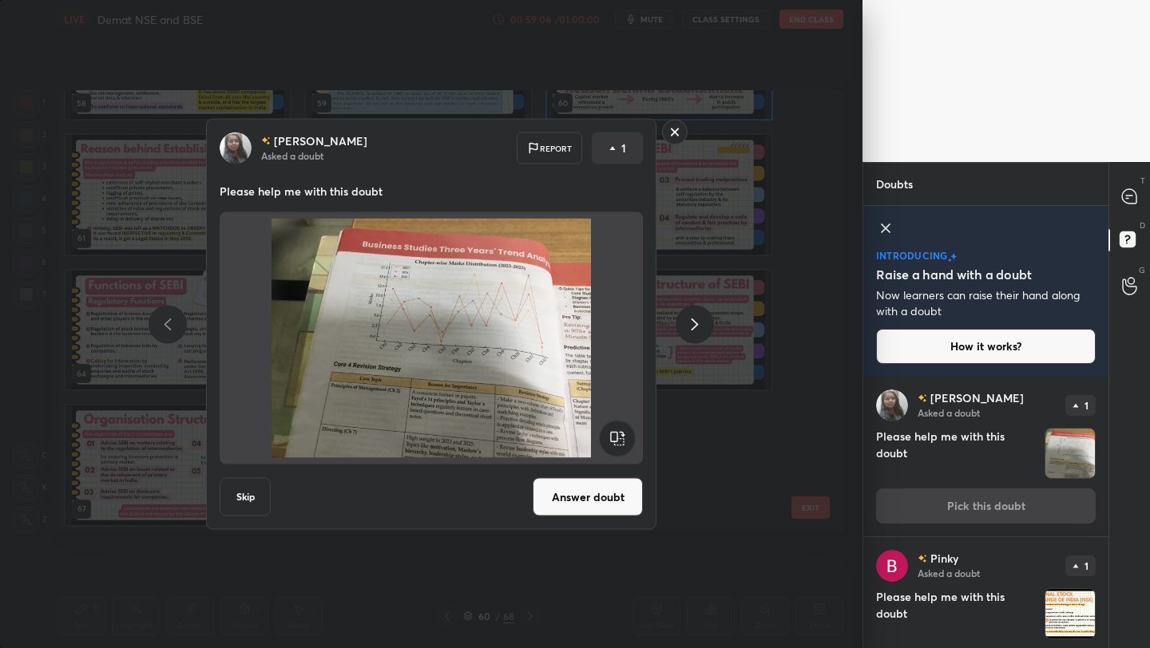
click at [580, 484] on button "Answer doubt" at bounding box center [588, 497] width 110 height 38
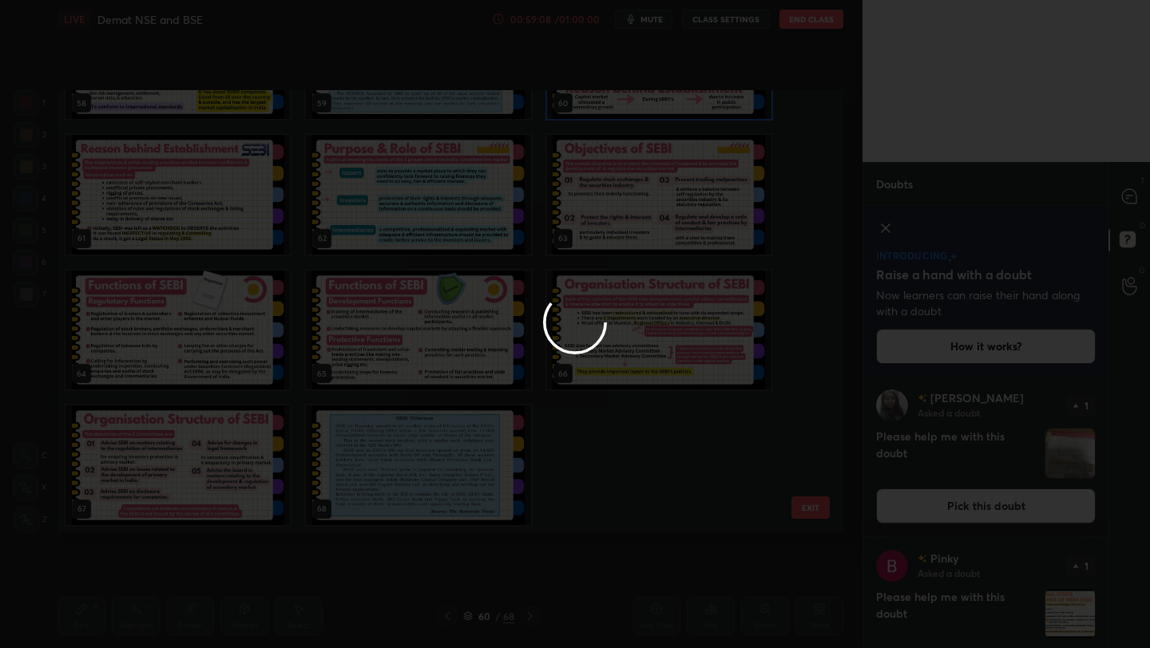
click at [1126, 200] on div at bounding box center [575, 324] width 1150 height 648
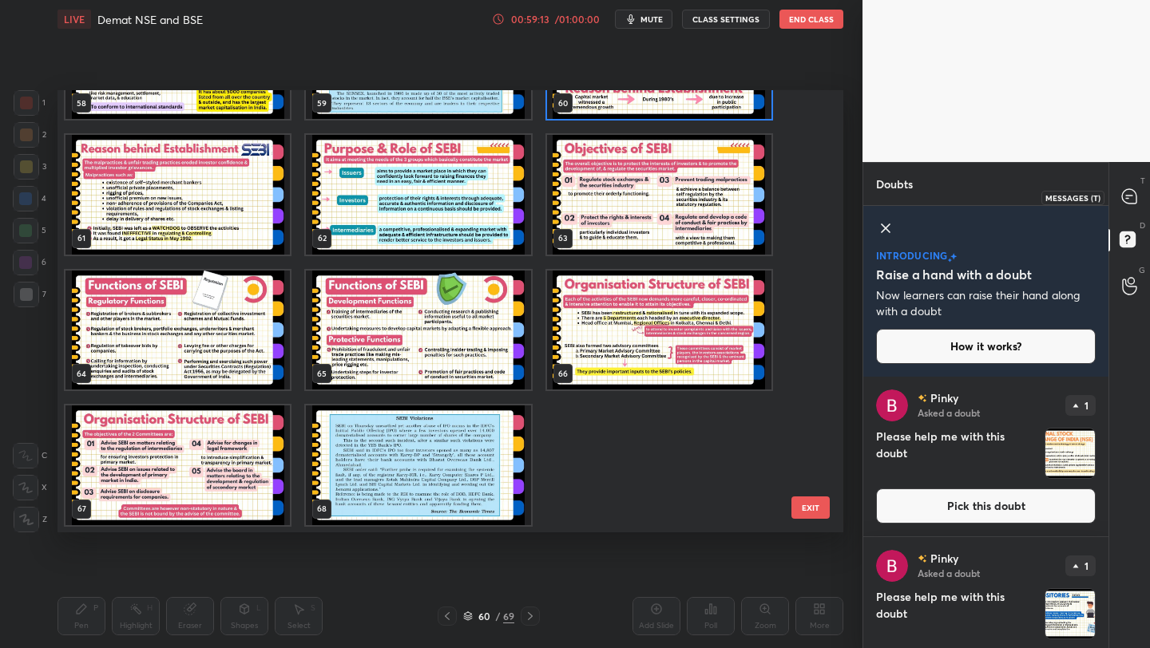
click at [1127, 205] on div at bounding box center [1130, 197] width 32 height 29
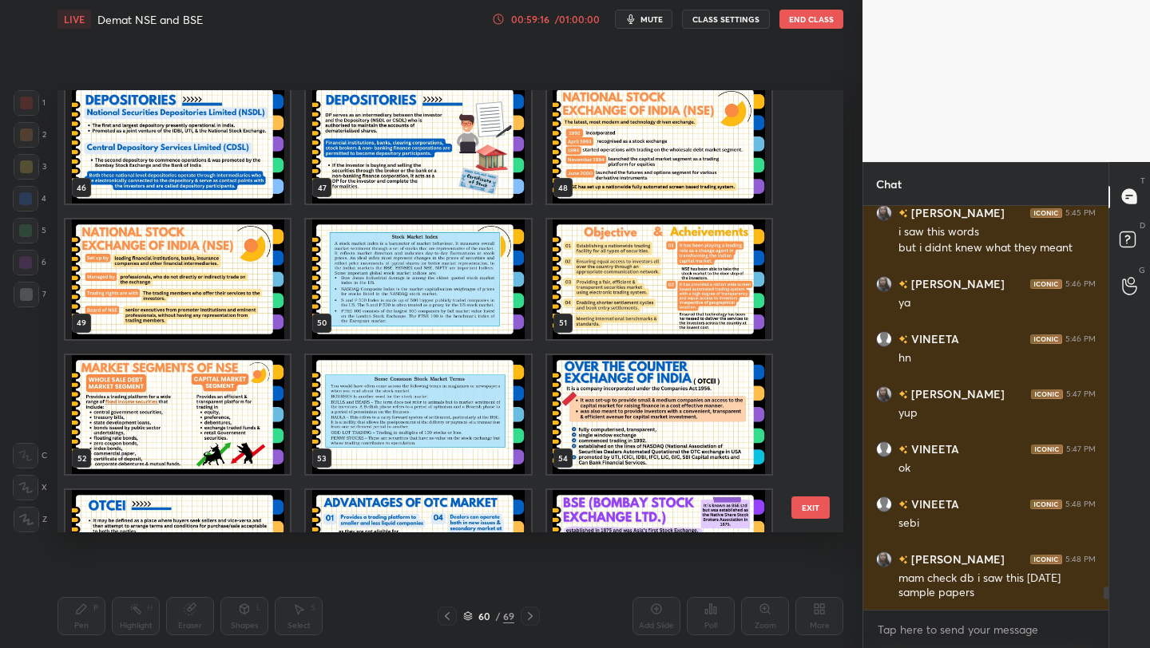
scroll to position [2670, 0]
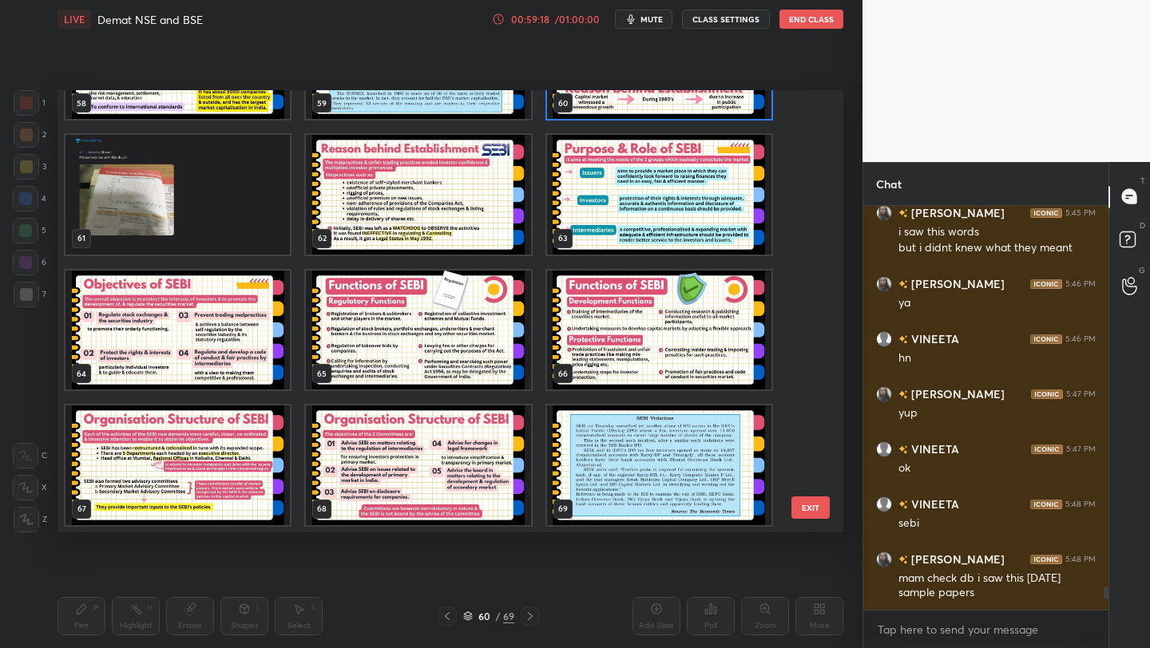
click at [182, 215] on img "grid" at bounding box center [177, 195] width 224 height 120
click at [183, 216] on img "grid" at bounding box center [177, 195] width 224 height 120
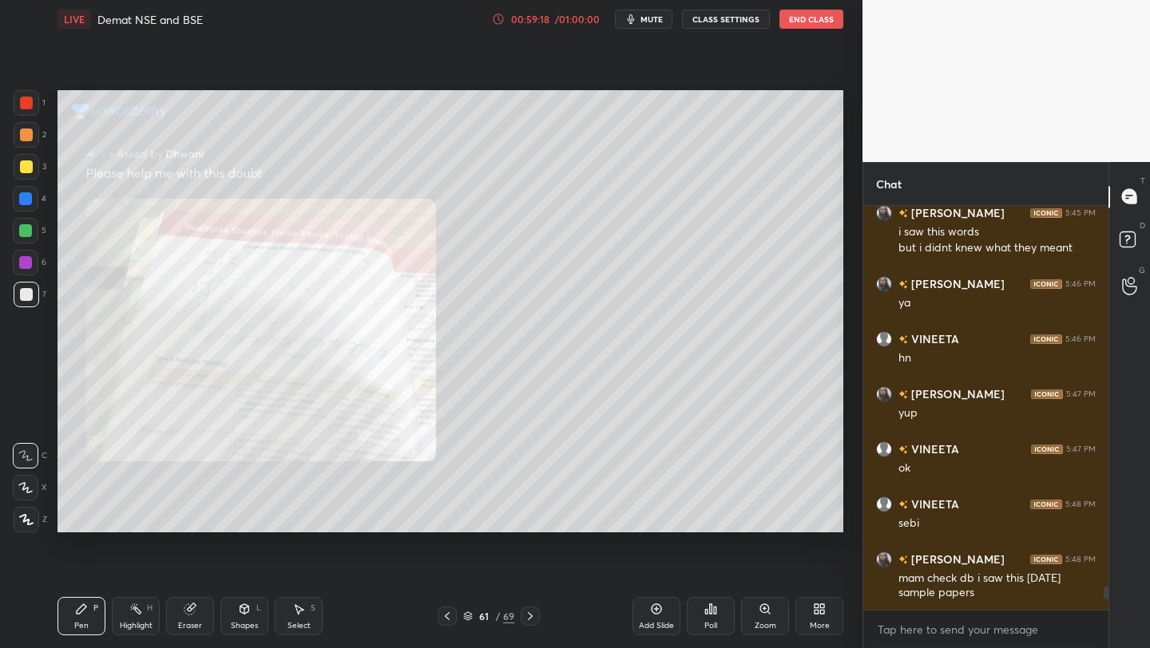
click at [183, 216] on img "grid" at bounding box center [177, 195] width 224 height 120
click at [777, 630] on div "Zoom" at bounding box center [765, 616] width 48 height 38
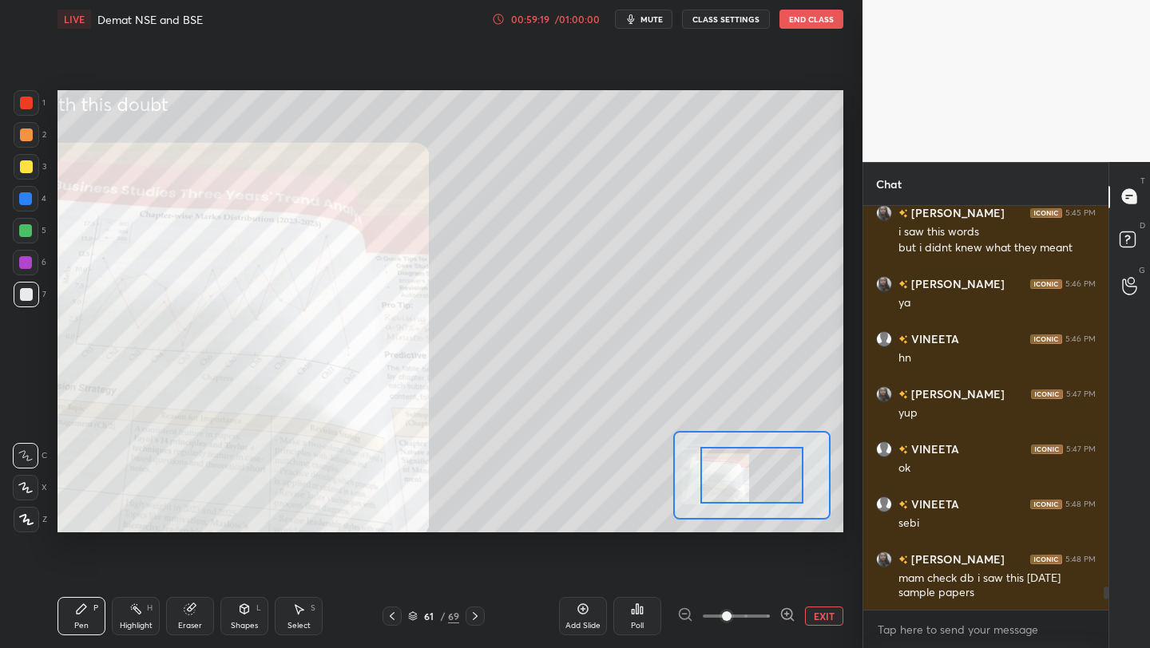
click at [777, 630] on div "Add Slide Poll EXIT" at bounding box center [701, 616] width 284 height 89
click at [775, 629] on div "Add Slide Poll EXIT" at bounding box center [701, 616] width 284 height 89
drag, startPoint x: 770, startPoint y: 465, endPoint x: 710, endPoint y: 465, distance: 60.7
click at [770, 610] on div at bounding box center [736, 616] width 118 height 19
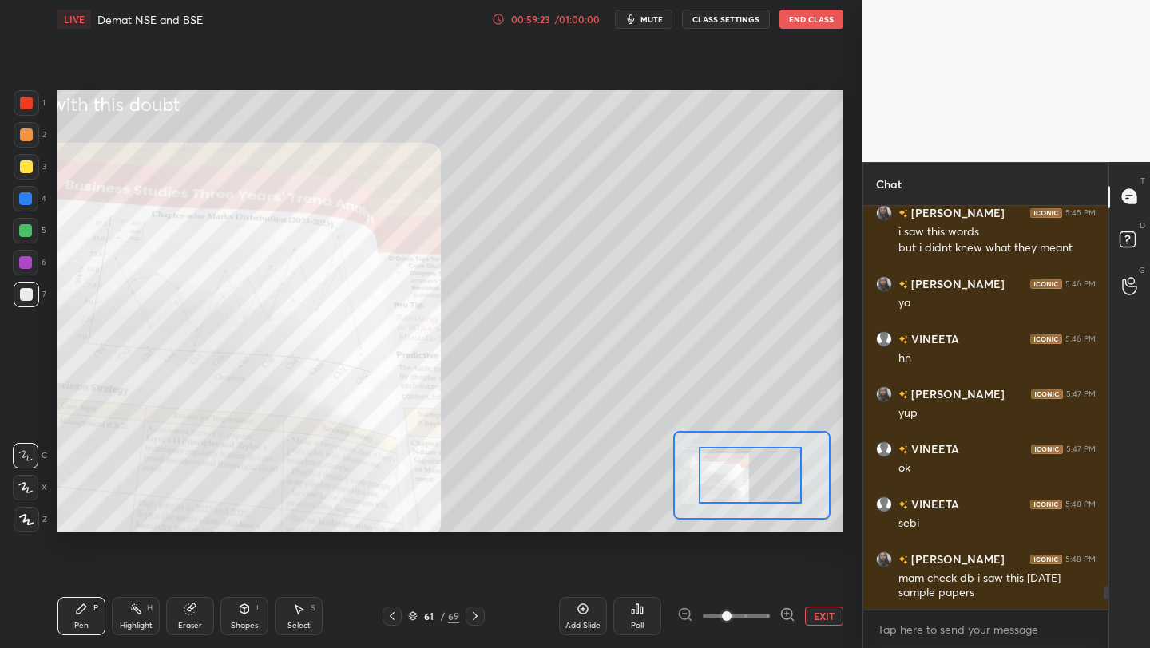
click at [766, 617] on span at bounding box center [736, 616] width 67 height 24
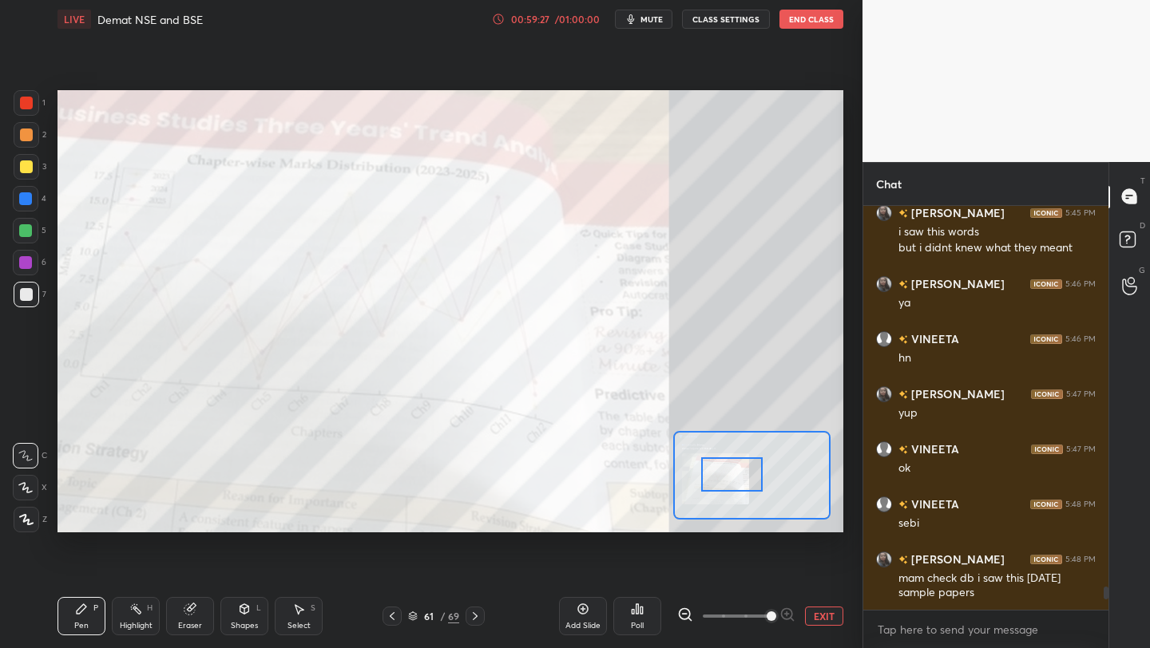
scroll to position [6757, 0]
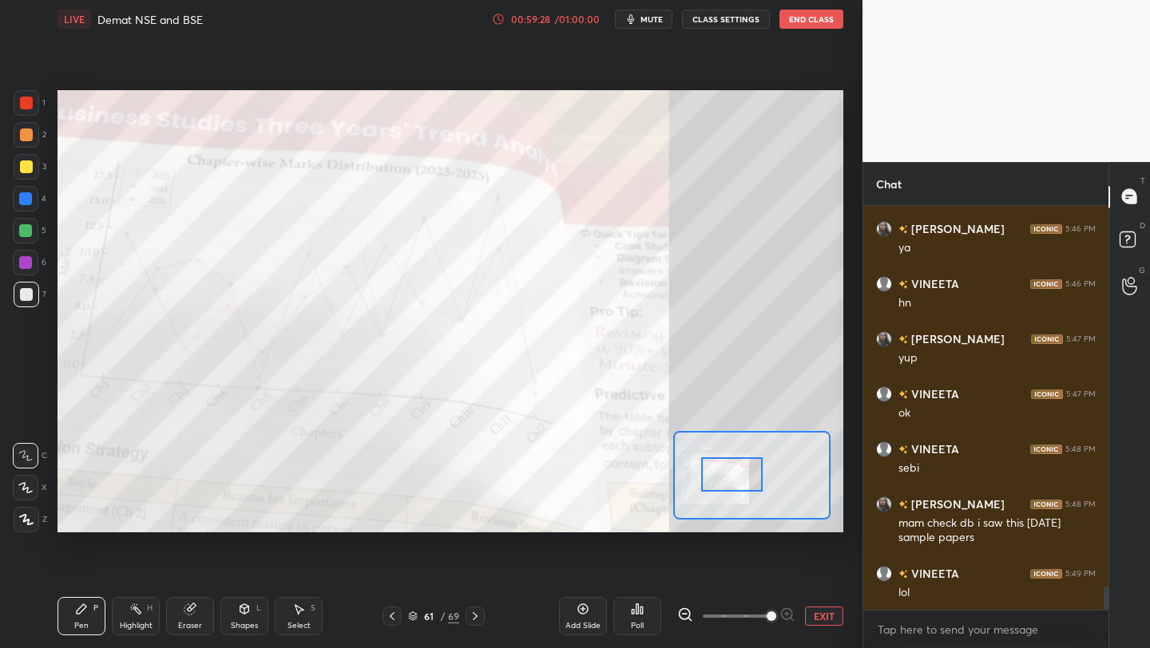
drag, startPoint x: 777, startPoint y: 480, endPoint x: 759, endPoint y: 479, distance: 18.4
click at [759, 479] on div at bounding box center [731, 474] width 61 height 34
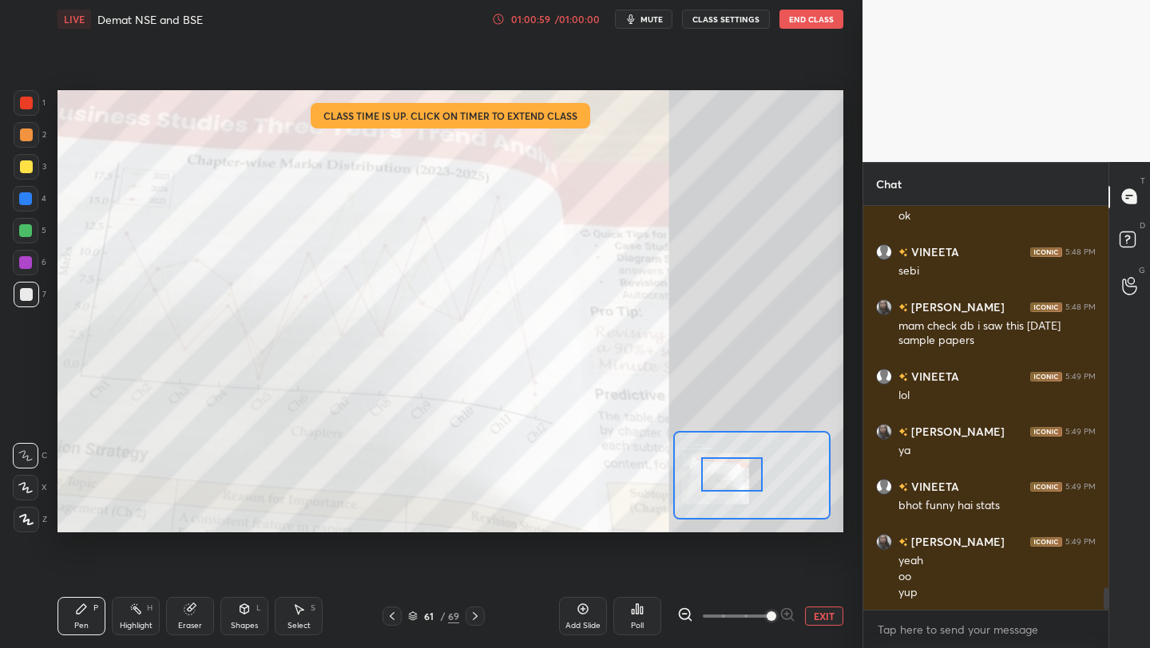
scroll to position [7009, 0]
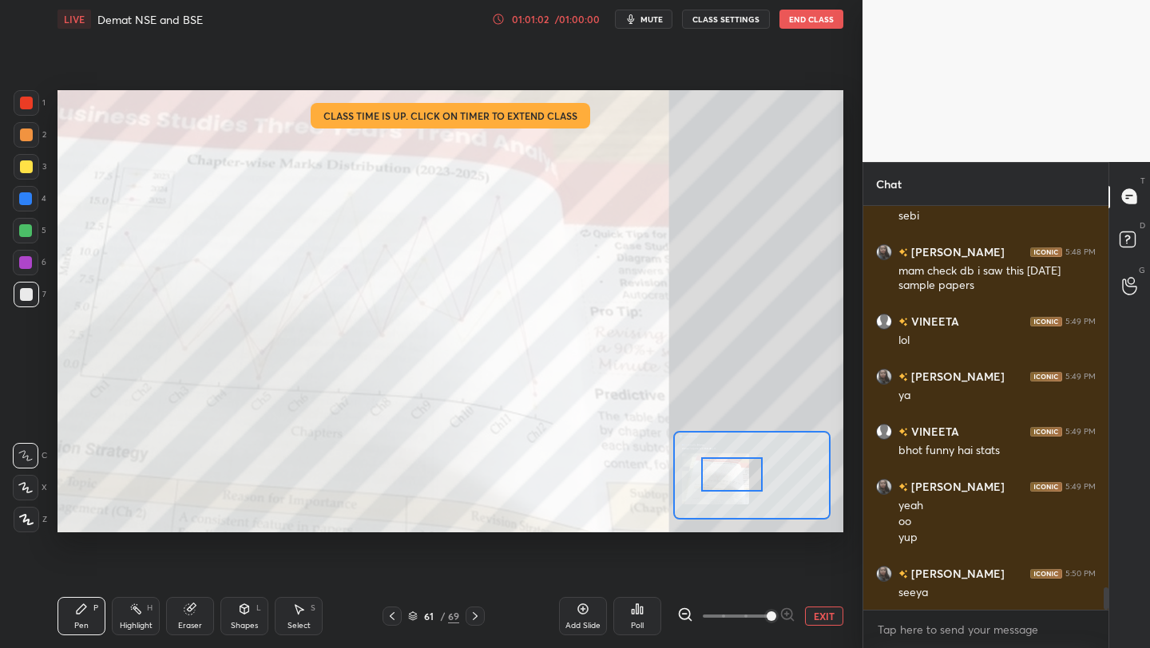
click at [797, 24] on button "End Class" at bounding box center [811, 19] width 64 height 19
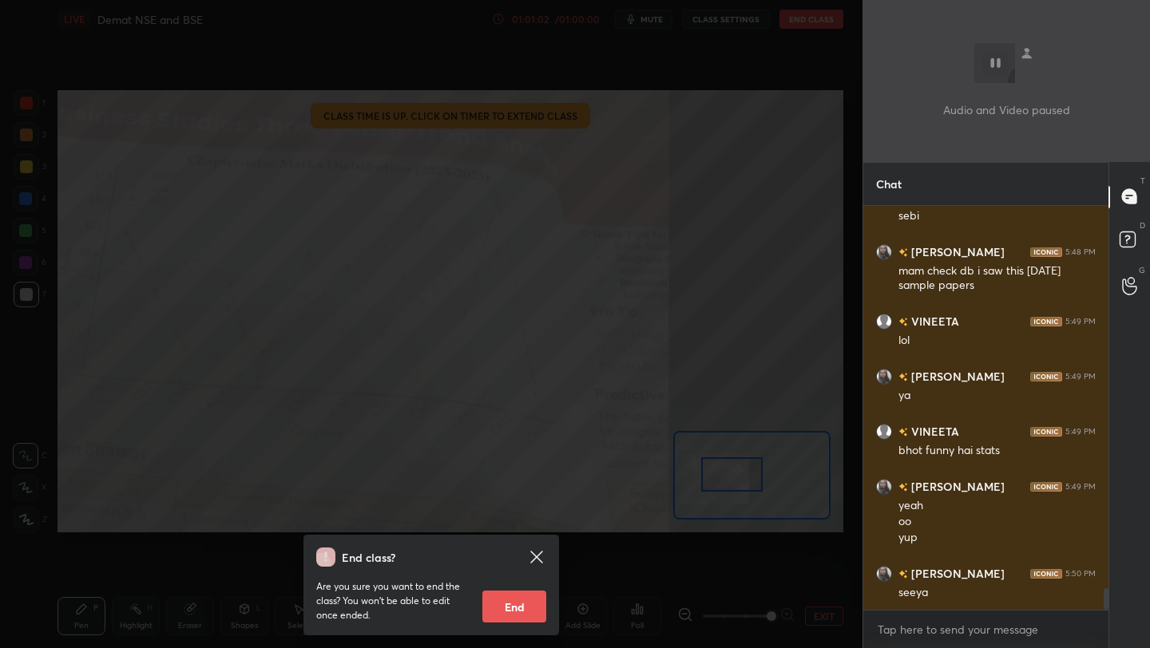
scroll to position [7064, 0]
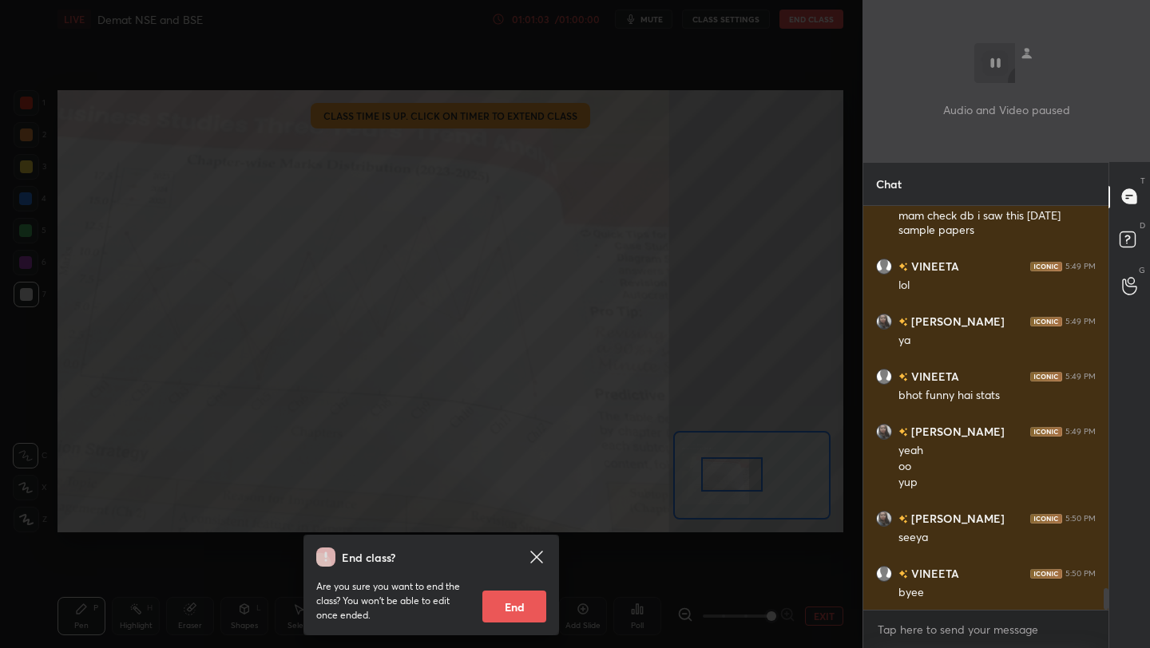
click at [529, 596] on button "End" at bounding box center [514, 607] width 64 height 32
type textarea "x"
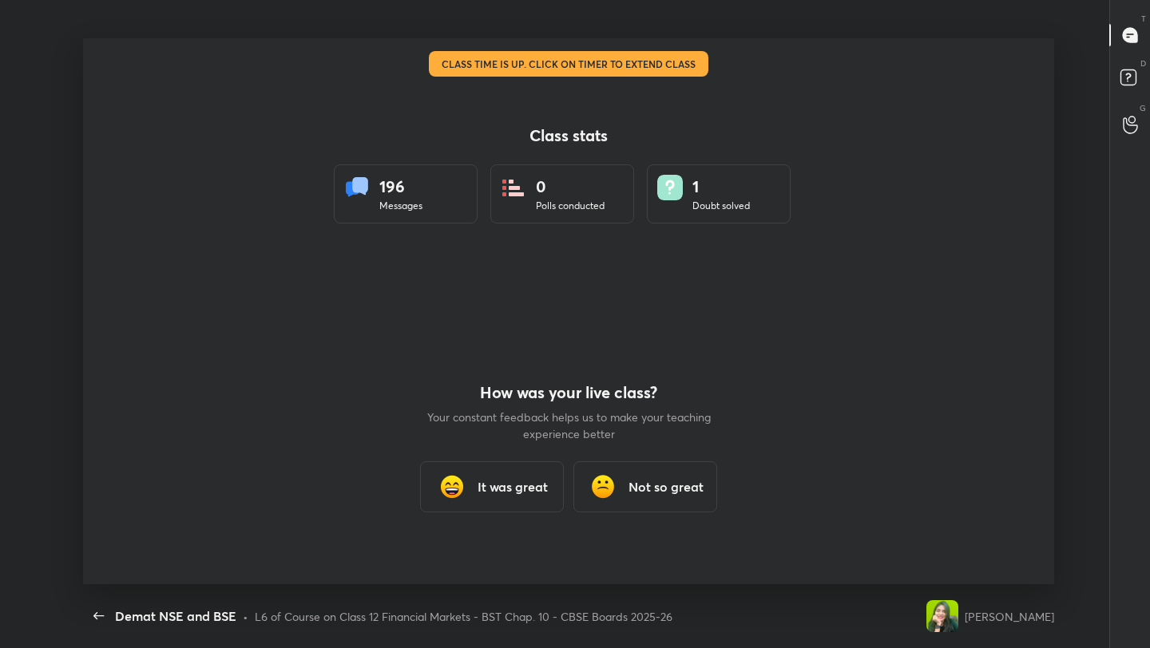
scroll to position [546, 1137]
